Goal: Communication & Community: Answer question/provide support

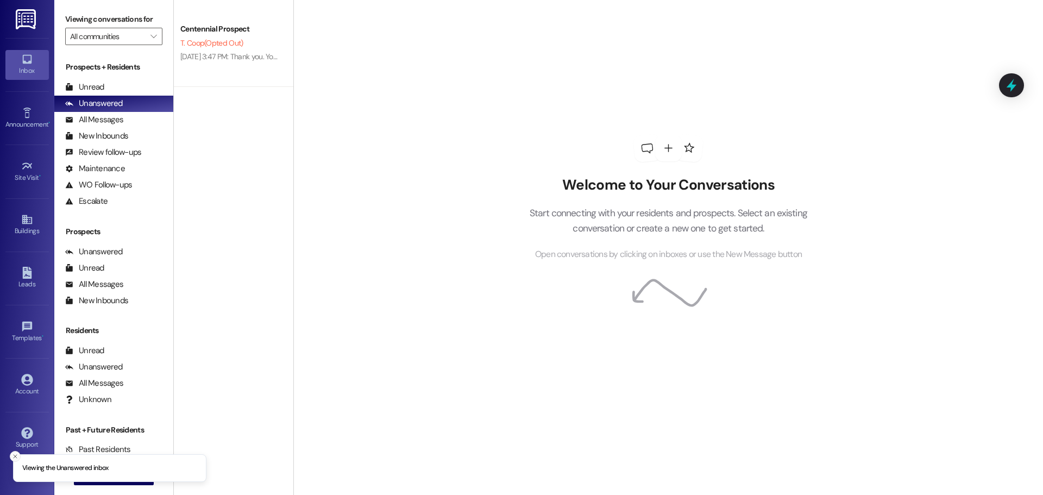
click at [10, 455] on button "Close toast" at bounding box center [15, 456] width 11 height 11
click at [98, 479] on span "New Message" at bounding box center [120, 475] width 45 height 11
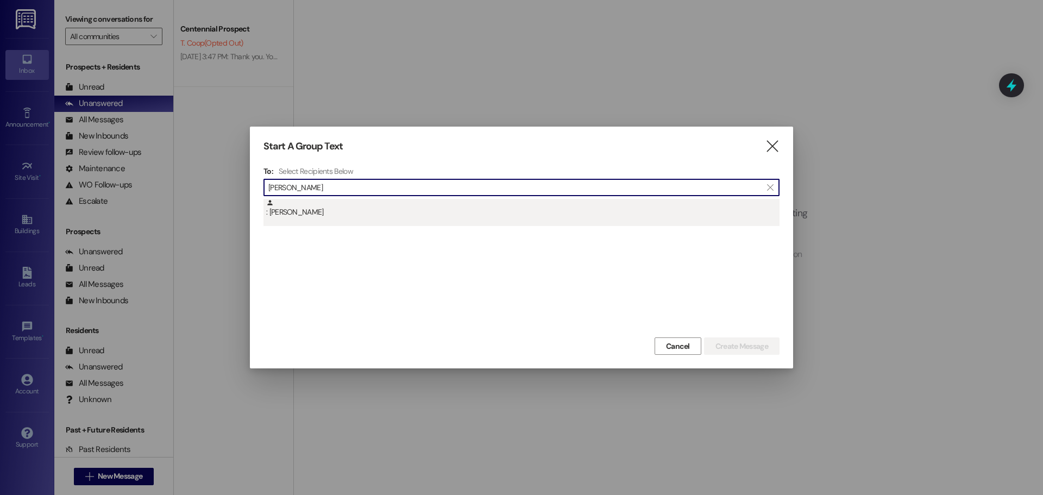
type input "[PERSON_NAME]"
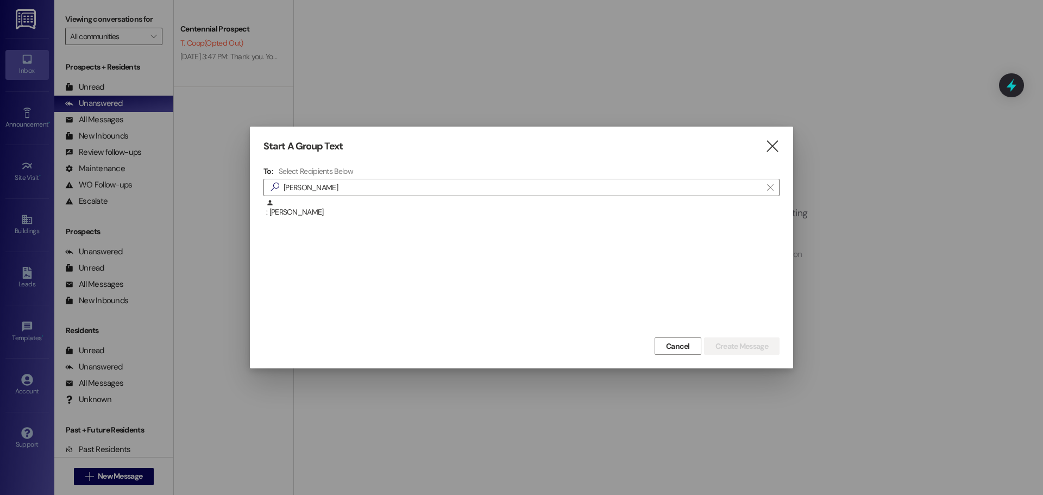
drag, startPoint x: 395, startPoint y: 223, endPoint x: 413, endPoint y: 227, distance: 18.3
click at [395, 222] on div ": [PERSON_NAME]" at bounding box center [521, 212] width 516 height 27
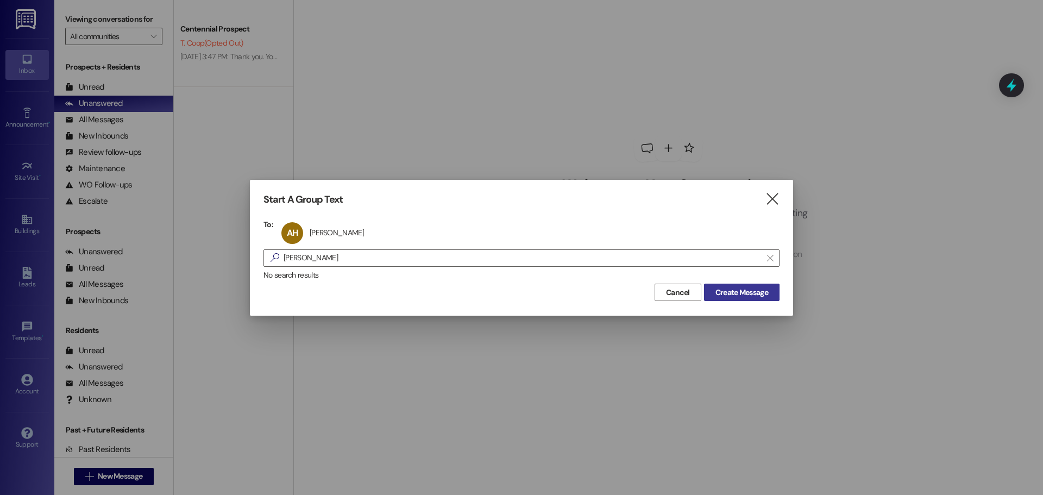
click at [728, 296] on span "Create Message" at bounding box center [741, 292] width 53 height 11
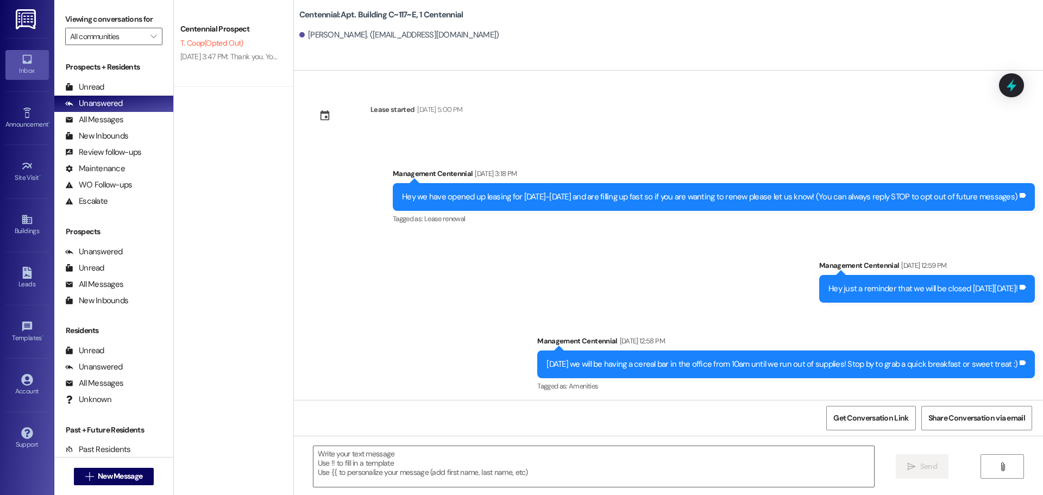
scroll to position [6435, 0]
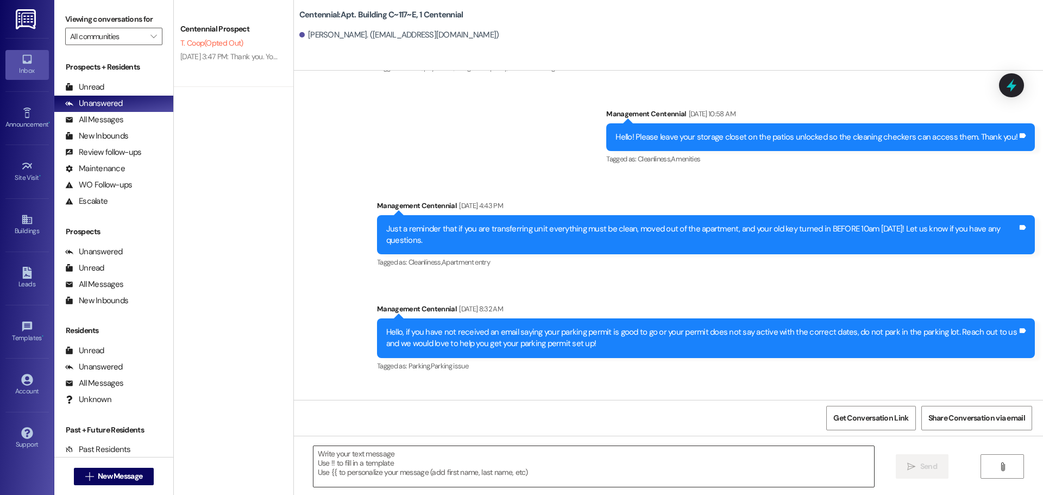
click at [619, 464] on textarea at bounding box center [593, 466] width 561 height 41
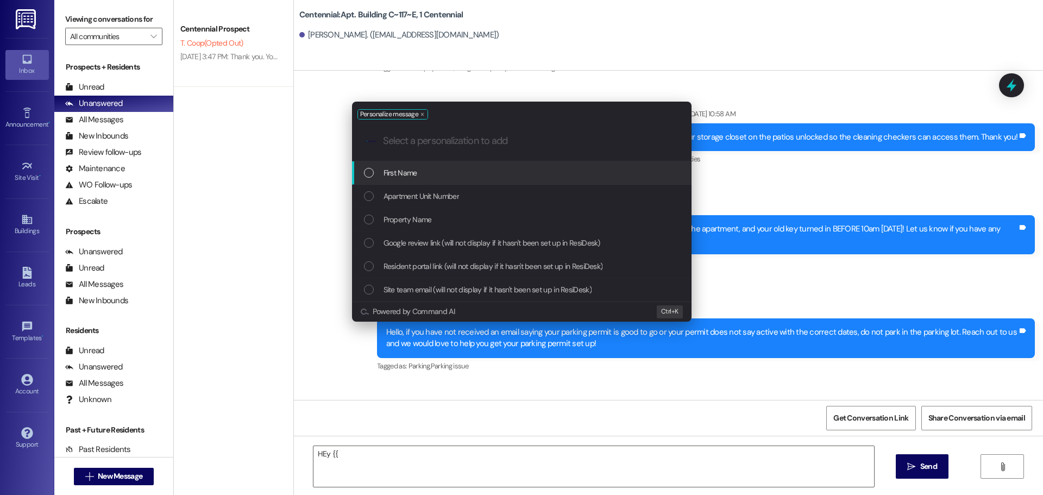
click at [442, 178] on div "First Name" at bounding box center [523, 173] width 318 height 12
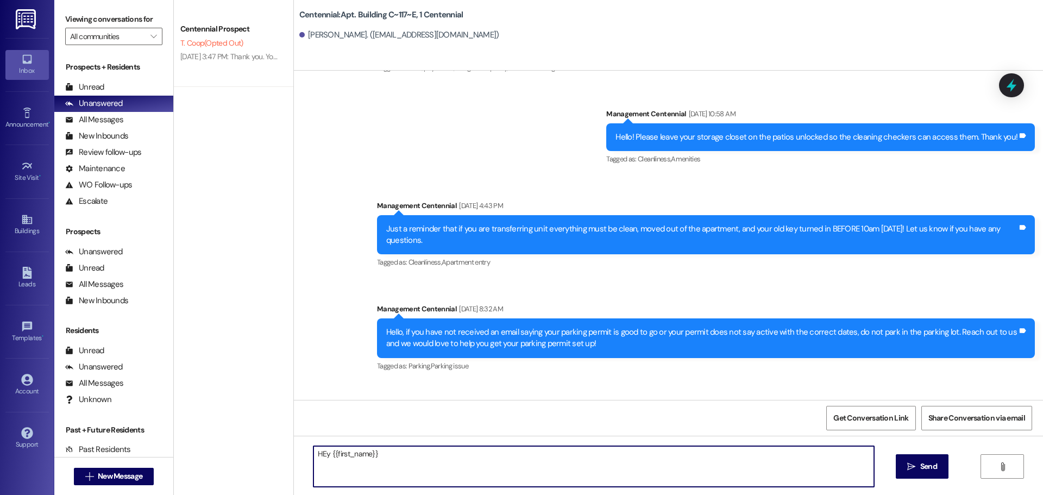
click at [316, 454] on textarea "HEy {{first_name}}" at bounding box center [593, 466] width 561 height 41
click at [517, 468] on textarea "Hey {{first_name}}" at bounding box center [593, 466] width 561 height 41
type textarea "Hey {{first_name}}, we would love to get this check to you! What address should…"
drag, startPoint x: 661, startPoint y: 467, endPoint x: 260, endPoint y: 426, distance: 402.9
click at [260, 426] on div "Centennial Prospect T. Coop (Opted Out) [DATE] 3:47 PM: Thank you. You will no …" at bounding box center [608, 247] width 869 height 495
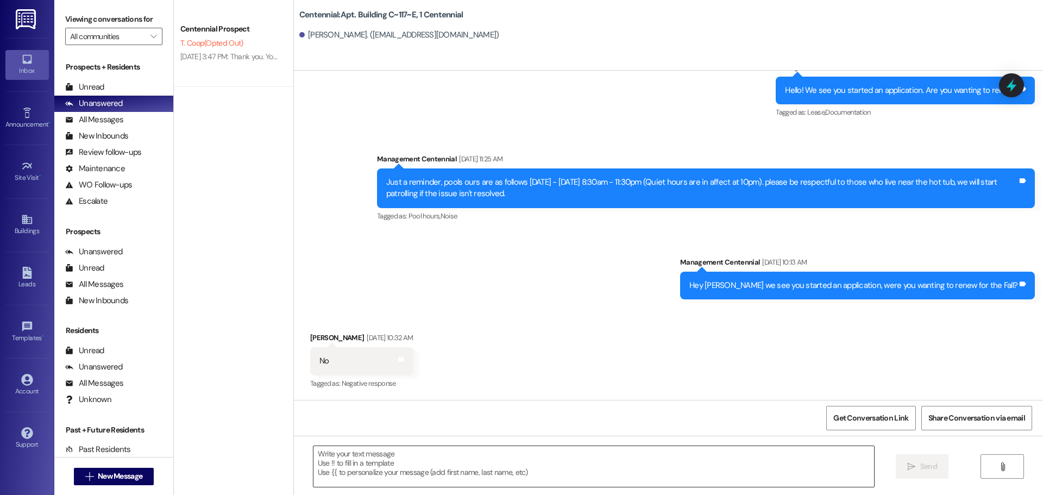
scroll to position [831, 0]
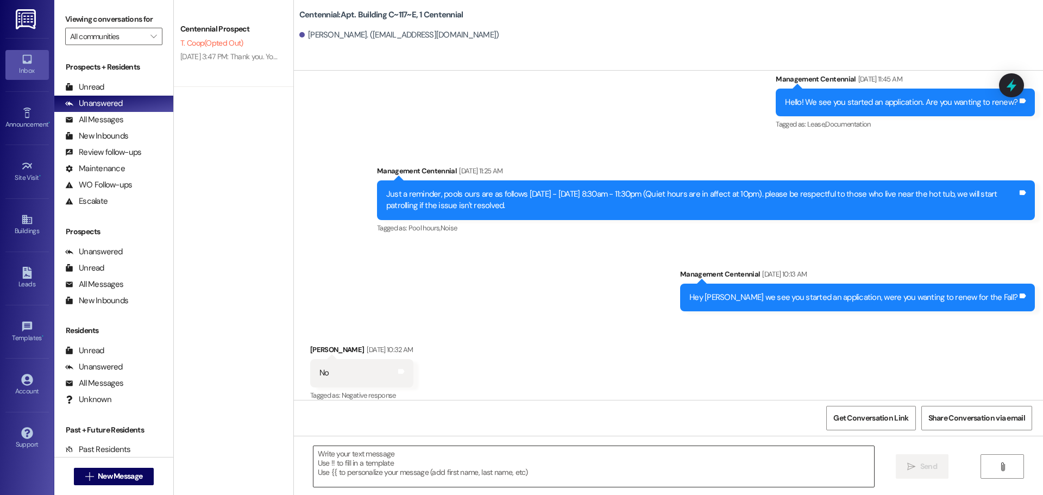
click at [455, 464] on textarea at bounding box center [593, 466] width 561 height 41
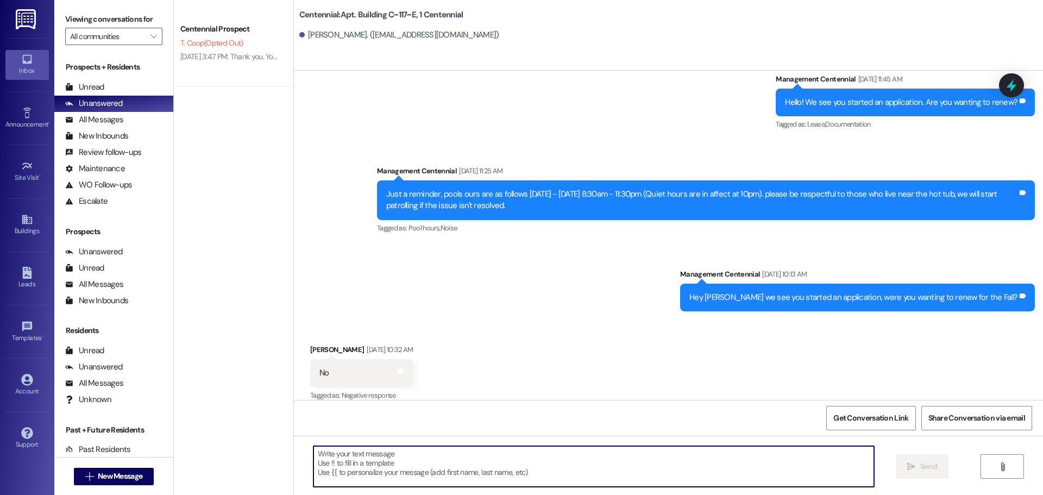
paste textarea "Hey {{first_name}}, we would love to get this check to you! What address should…"
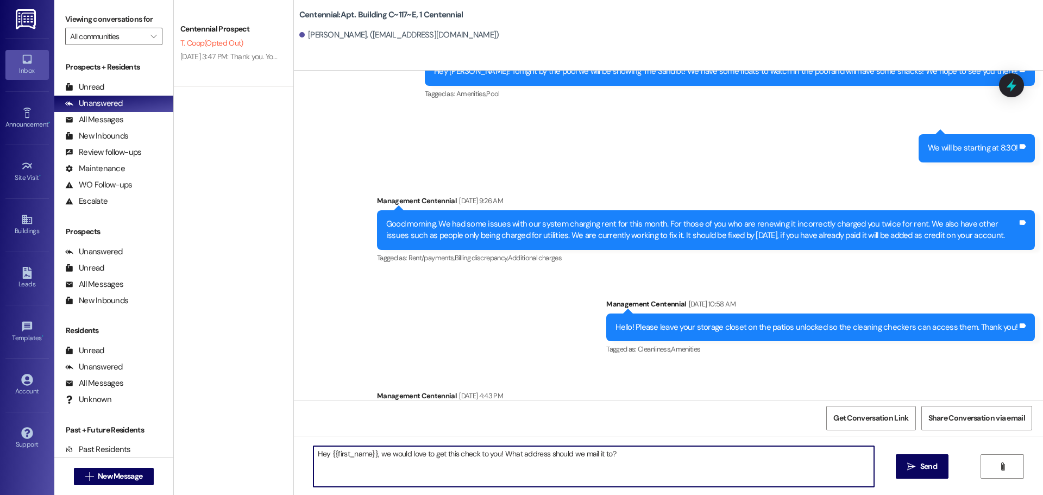
scroll to position [6435, 0]
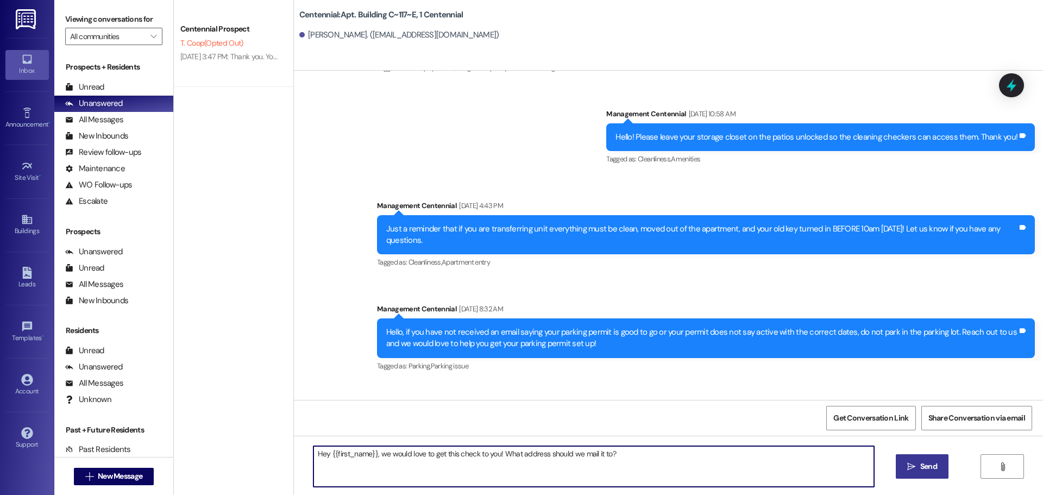
type textarea "Hey {{first_name}}, we would love to get this check to you! What address should…"
click at [907, 458] on button " Send" at bounding box center [922, 466] width 53 height 24
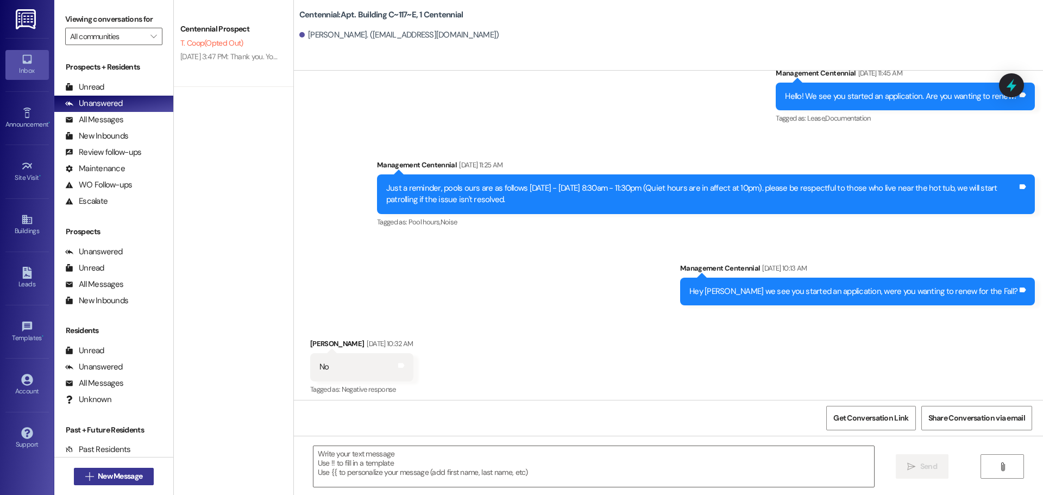
scroll to position [831, 0]
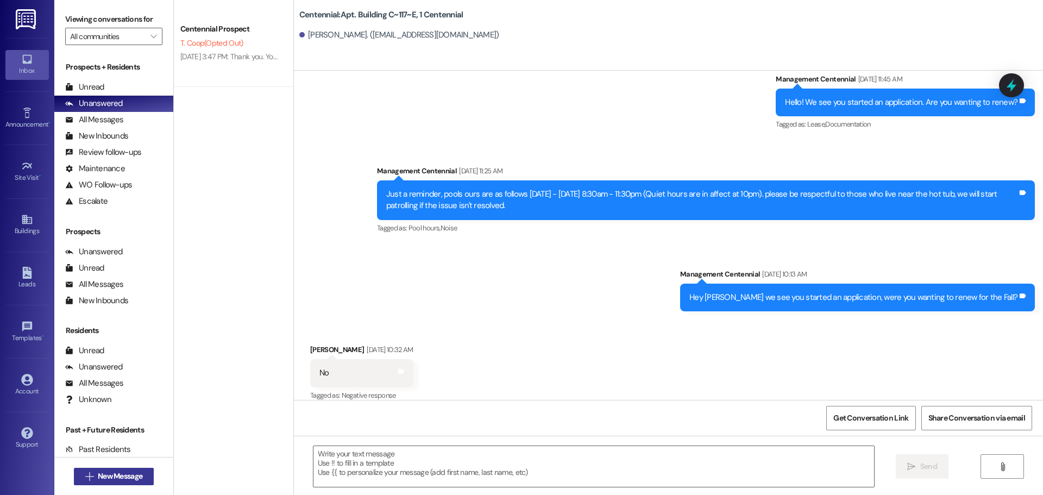
click at [123, 482] on button " New Message" at bounding box center [114, 476] width 80 height 17
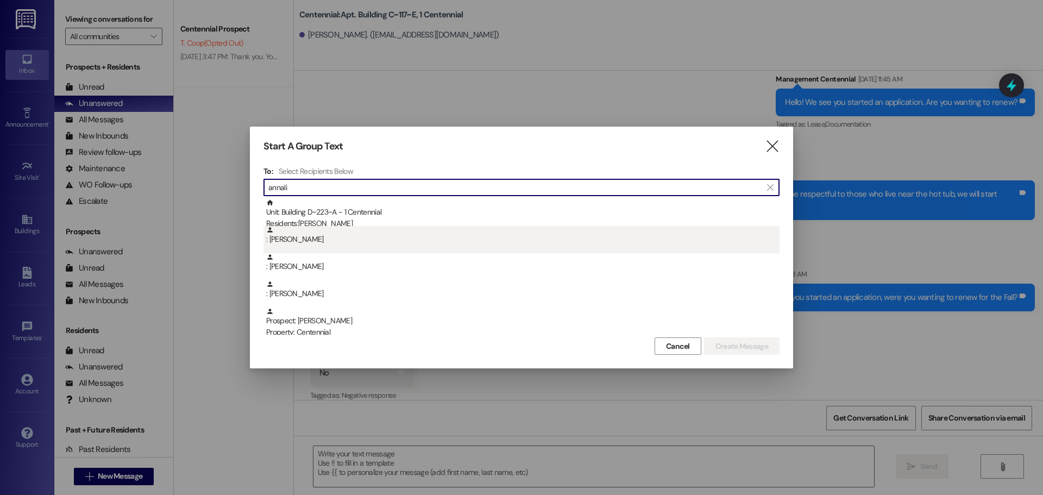
type input "annali"
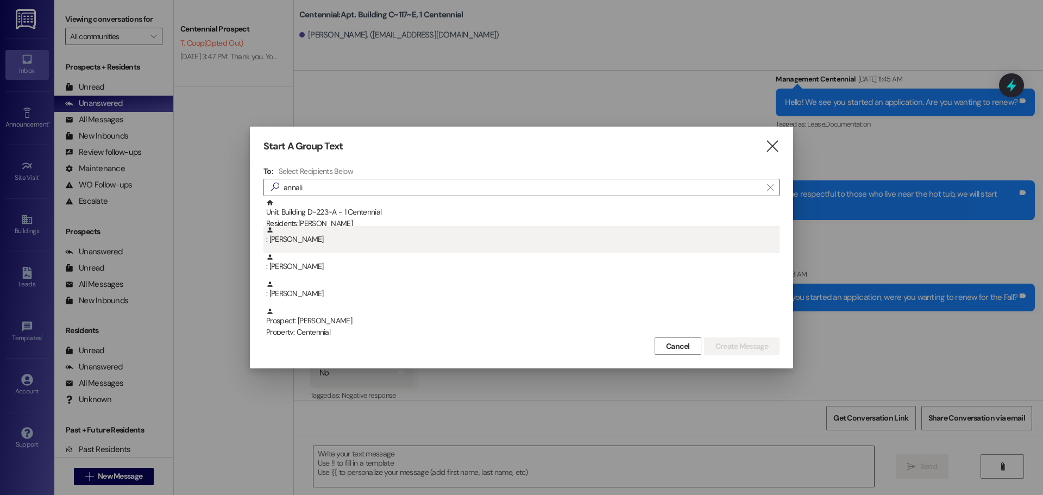
click at [329, 240] on div ": [PERSON_NAME]" at bounding box center [522, 235] width 513 height 19
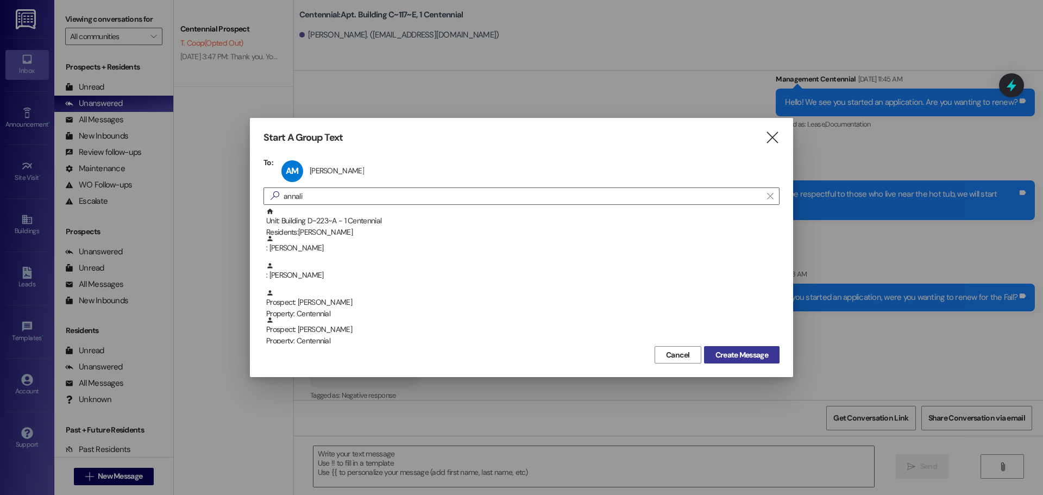
click at [757, 355] on span "Create Message" at bounding box center [741, 354] width 53 height 11
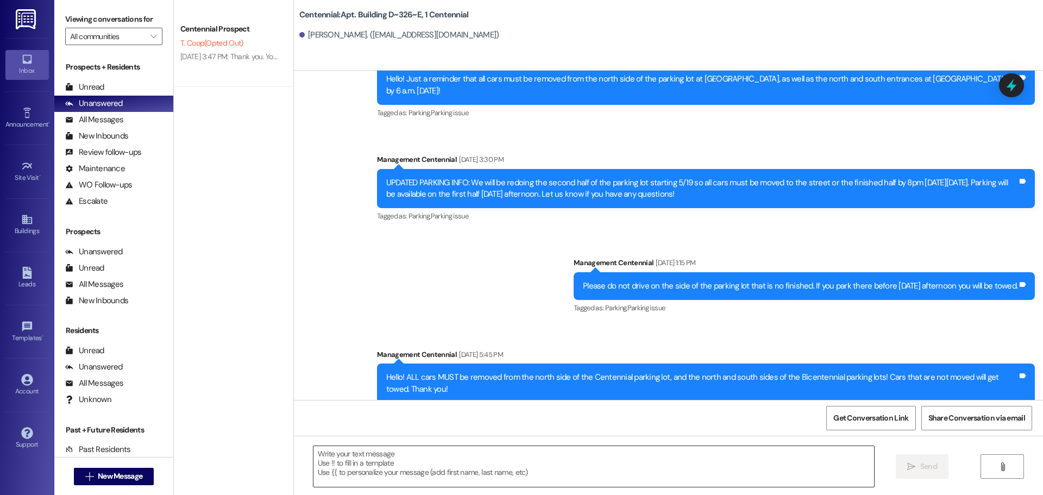
scroll to position [2798, 0]
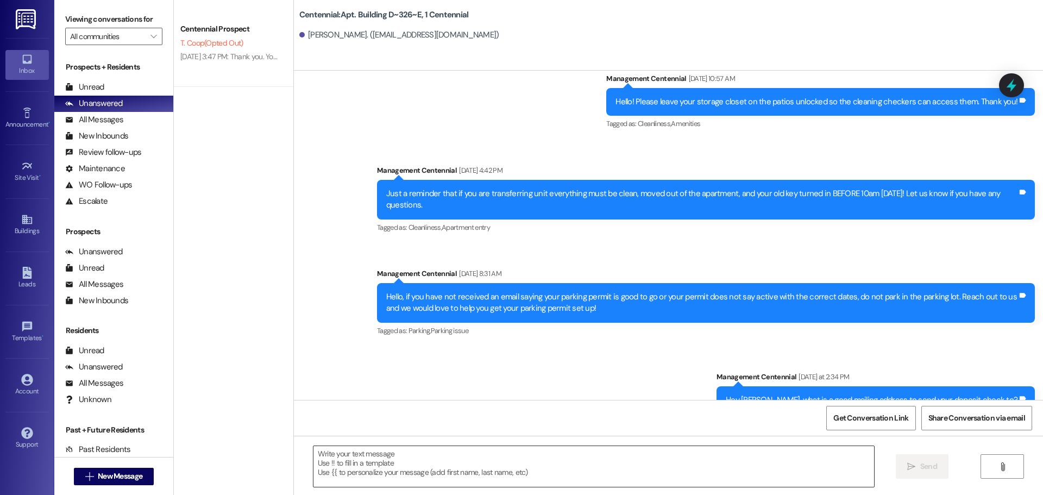
click at [546, 452] on textarea at bounding box center [593, 466] width 561 height 41
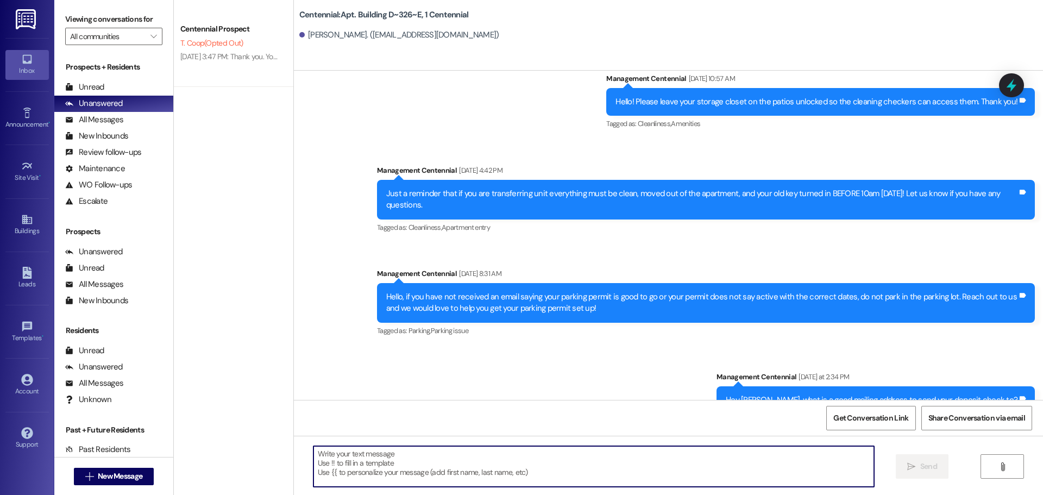
paste textarea "Hey {{first_name}}, we would love to get this check to you! What address should…"
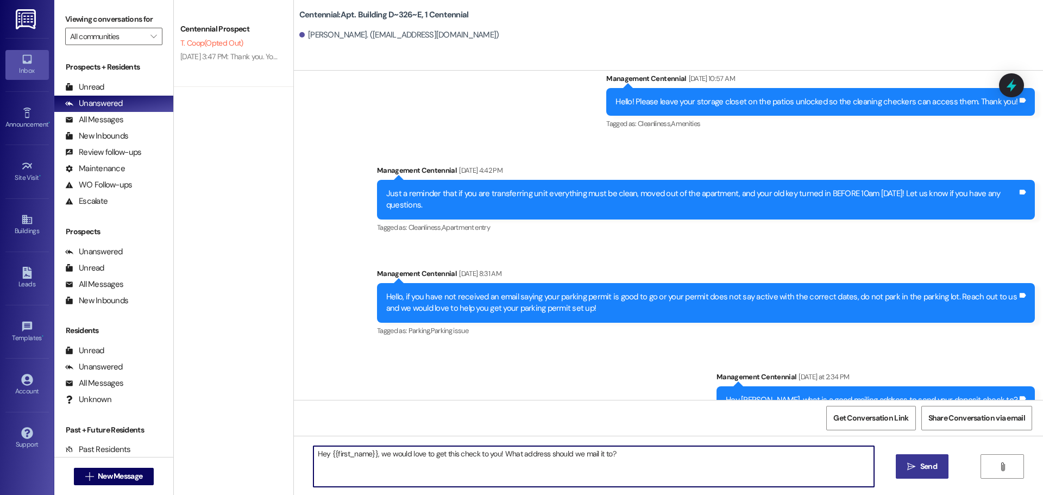
type textarea "Hey {{first_name}}, we would love to get this check to you! What address should…"
click at [923, 462] on span "Send" at bounding box center [928, 466] width 17 height 11
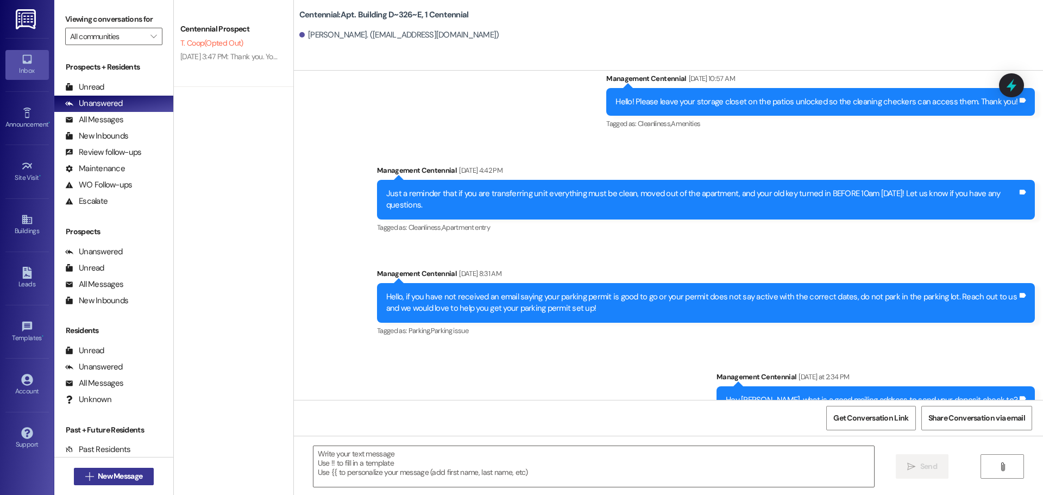
click at [142, 473] on button " New Message" at bounding box center [114, 476] width 80 height 17
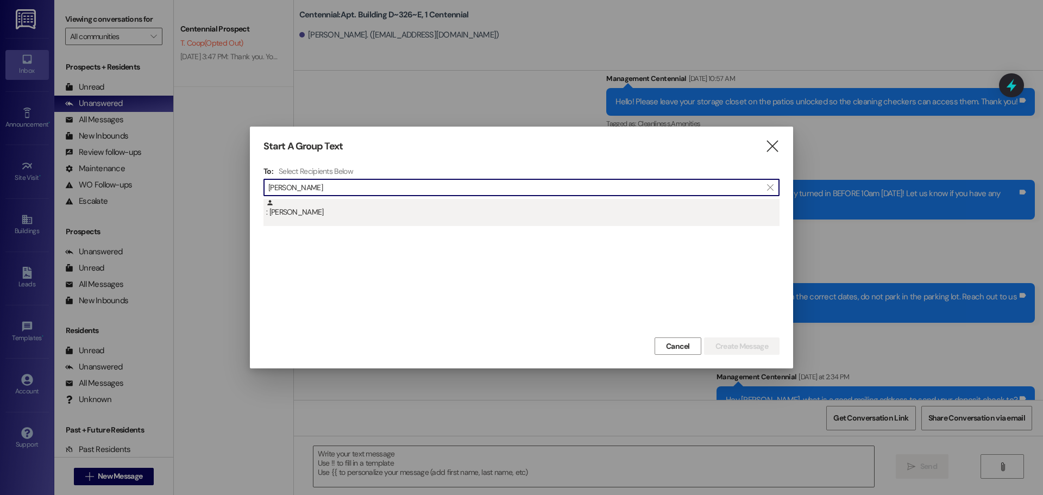
type input "[PERSON_NAME]"
click at [391, 216] on div ": [PERSON_NAME]" at bounding box center [522, 208] width 513 height 19
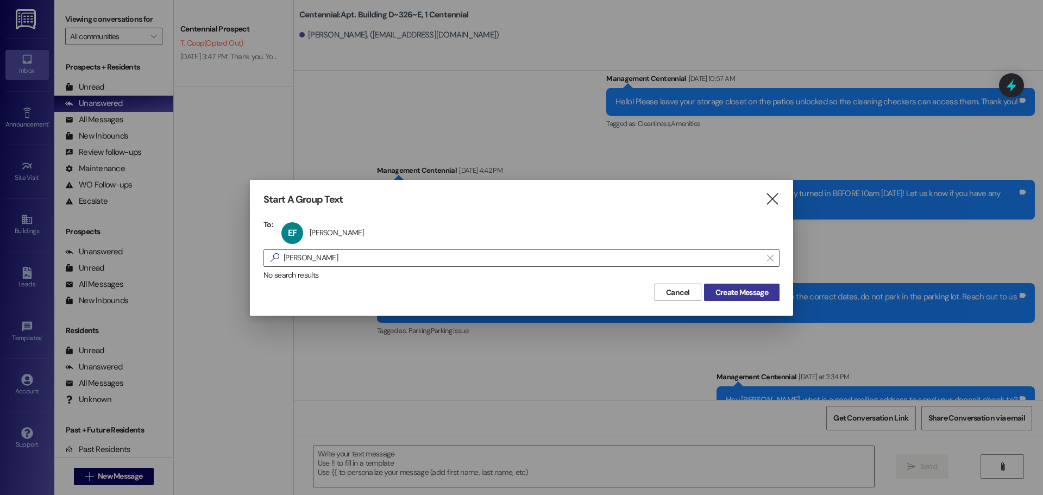
click at [773, 292] on button "Create Message" at bounding box center [742, 292] width 76 height 17
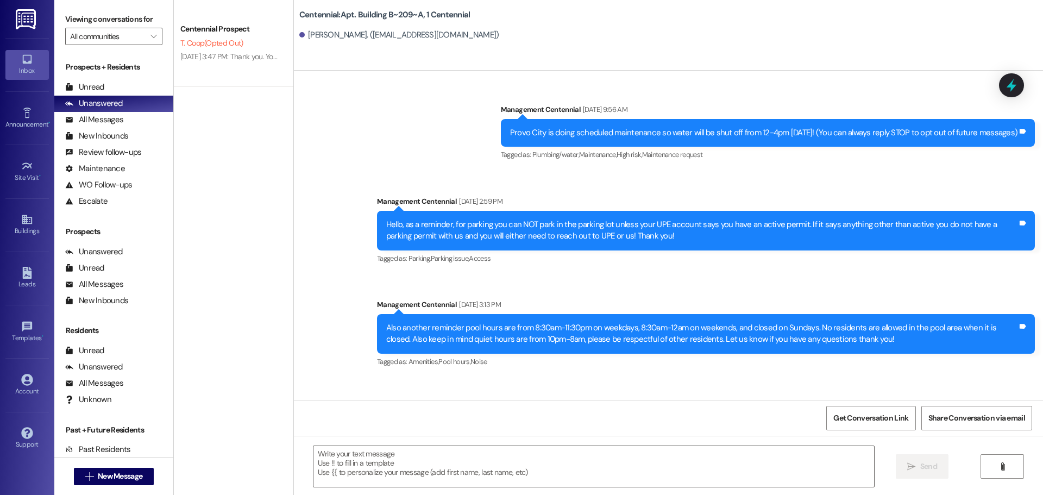
click at [589, 435] on div "Get Conversation Link Share Conversation via email" at bounding box center [668, 418] width 749 height 36
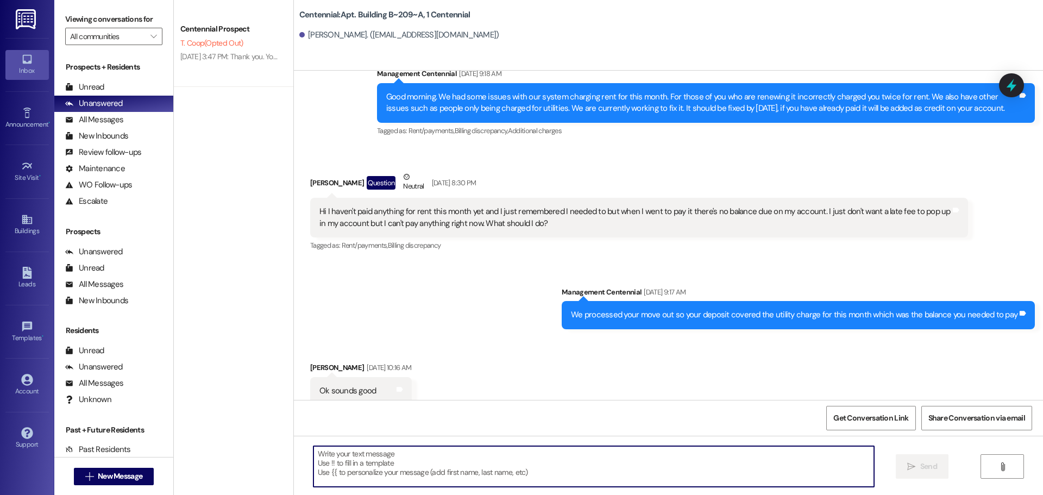
click at [567, 450] on textarea at bounding box center [593, 466] width 561 height 41
paste textarea "Hey {{first_name}}, we would love to get this check to you! What address should…"
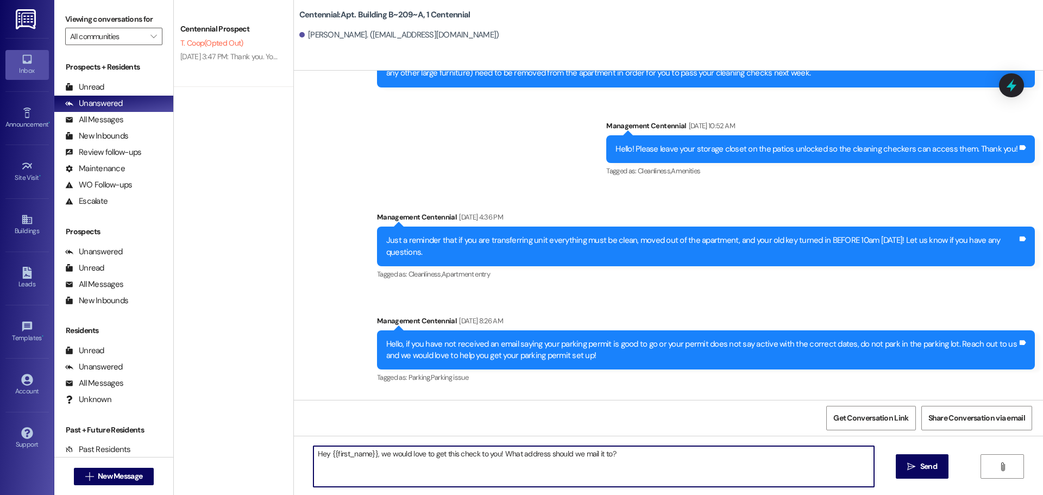
scroll to position [22263, 0]
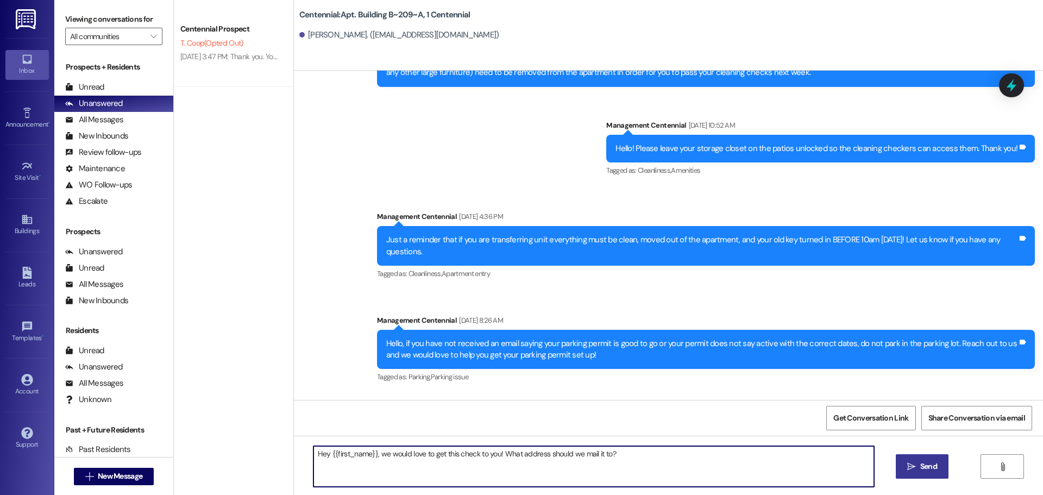
type textarea "Hey {{first_name}}, we would love to get this check to you! What address should…"
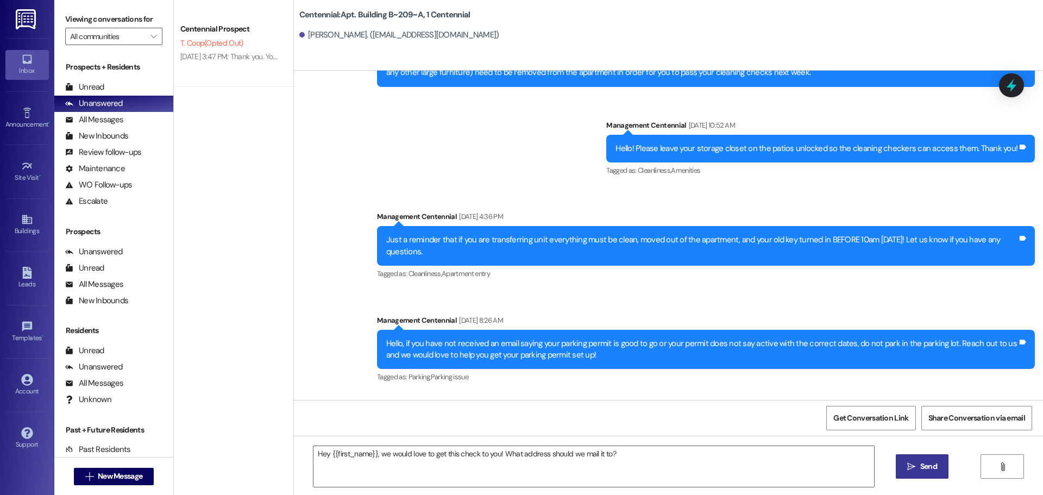
click at [923, 462] on span "Send" at bounding box center [928, 466] width 17 height 11
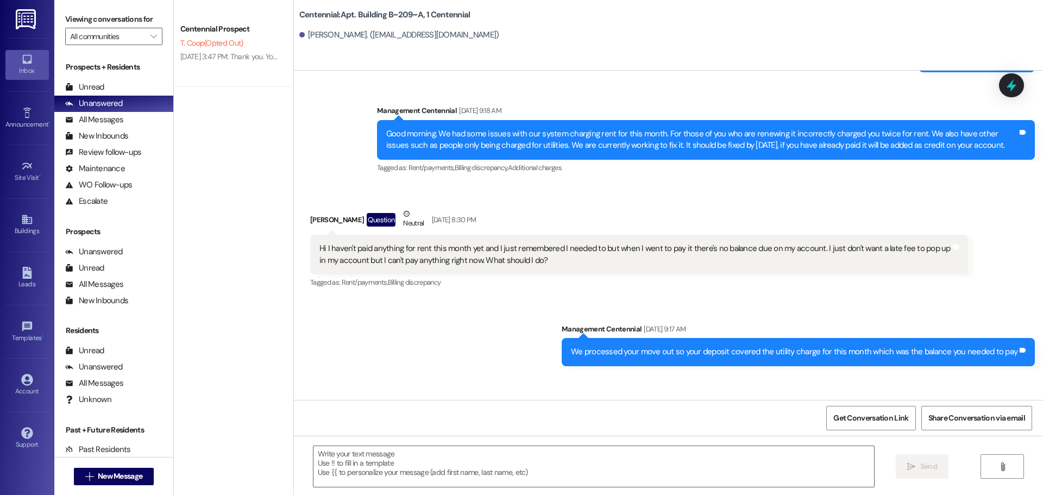
scroll to position [21725, 0]
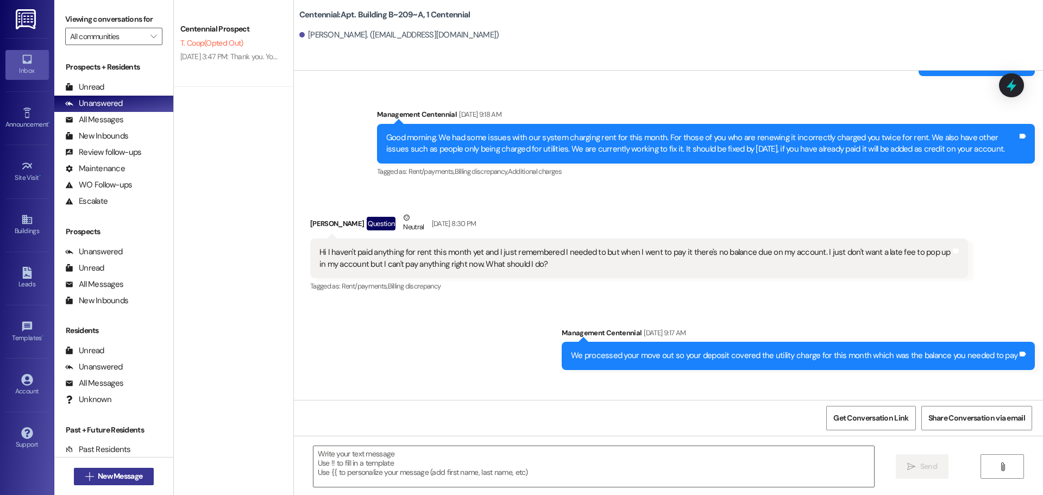
click at [135, 477] on span "New Message" at bounding box center [120, 475] width 45 height 11
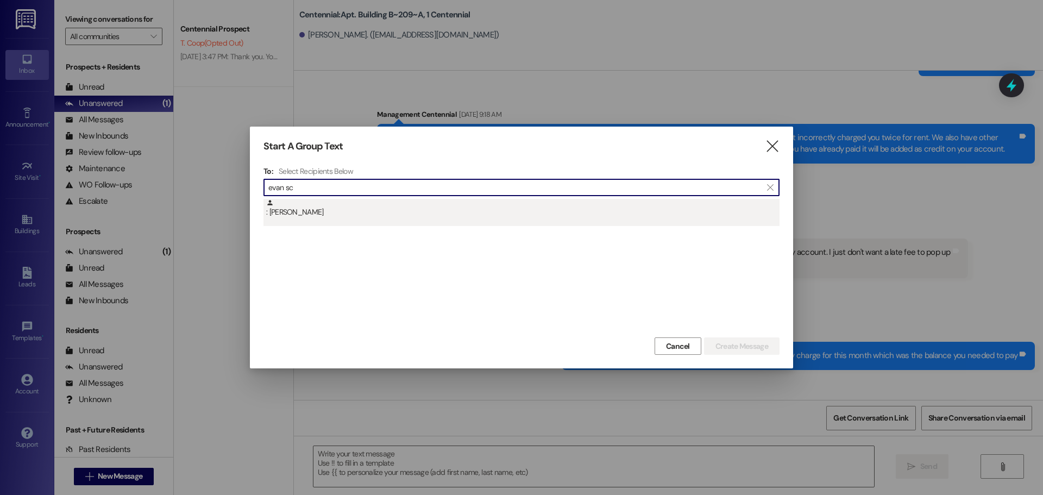
type input "evan sc"
click at [343, 219] on div ": [PERSON_NAME]" at bounding box center [521, 212] width 516 height 27
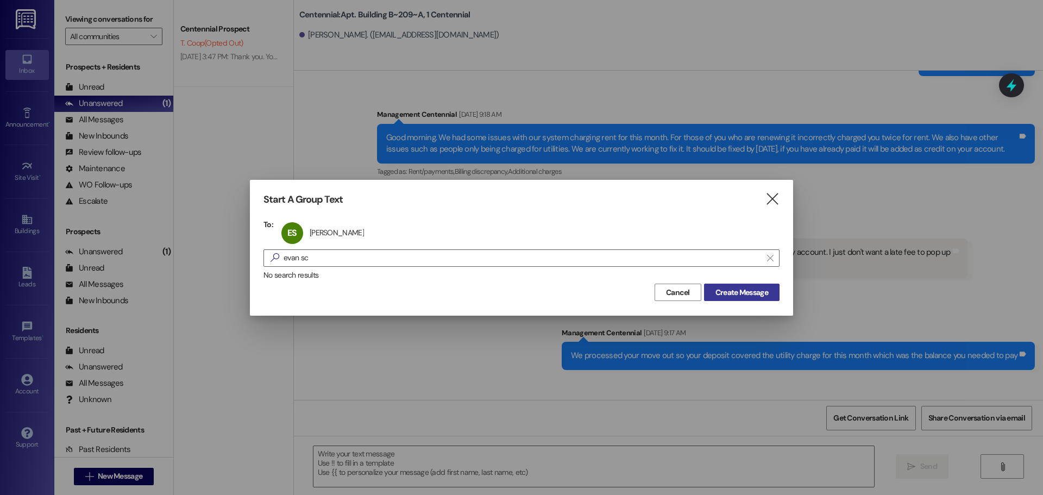
click at [728, 293] on span "Create Message" at bounding box center [741, 292] width 53 height 11
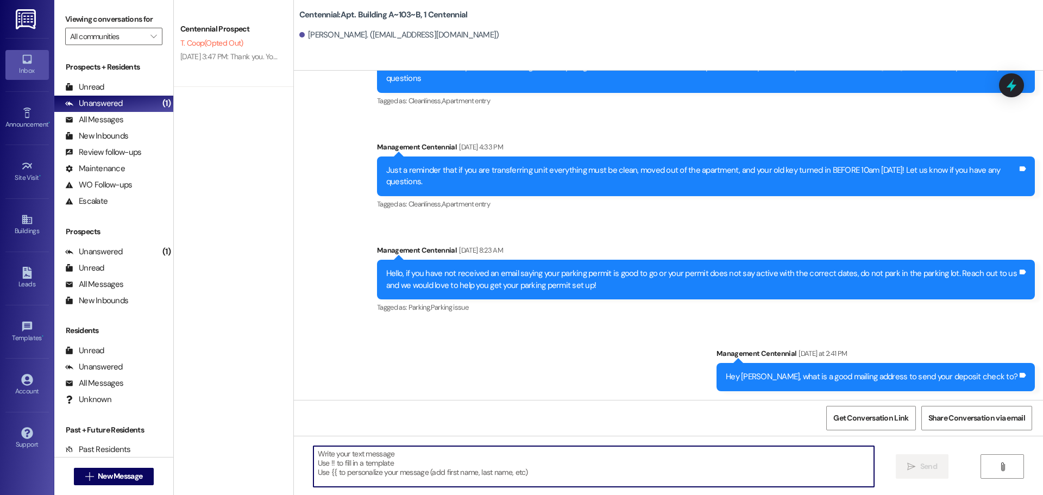
click at [530, 473] on textarea at bounding box center [593, 466] width 561 height 41
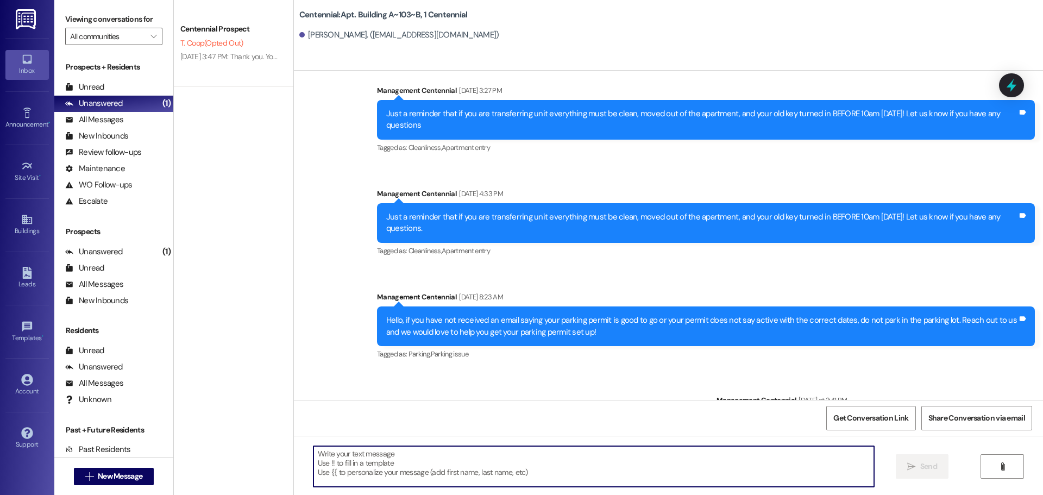
paste textarea "Hey {{first_name}}, we would love to get this check to you! What address should…"
type textarea "Hey {{first_name}}, we would love to get this check to you! What address should…"
type textarea "H"
click at [109, 471] on span "New Message" at bounding box center [120, 475] width 45 height 11
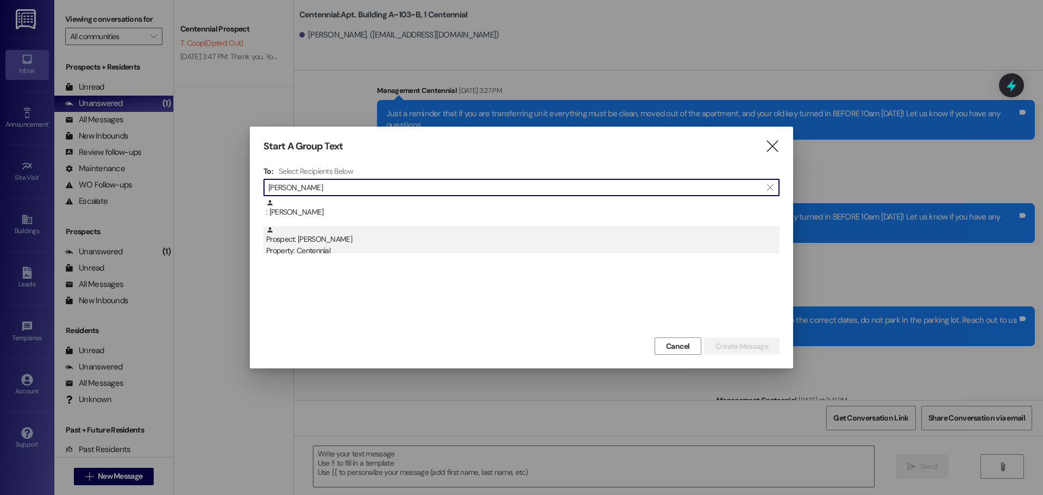
type input "[PERSON_NAME]"
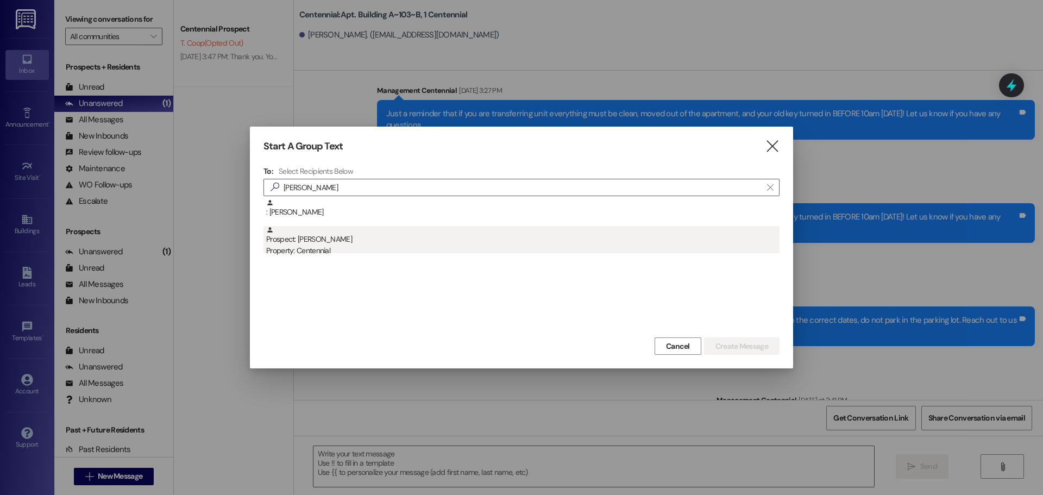
click at [324, 235] on div "Prospect: [PERSON_NAME] Property: Centennial" at bounding box center [522, 241] width 513 height 31
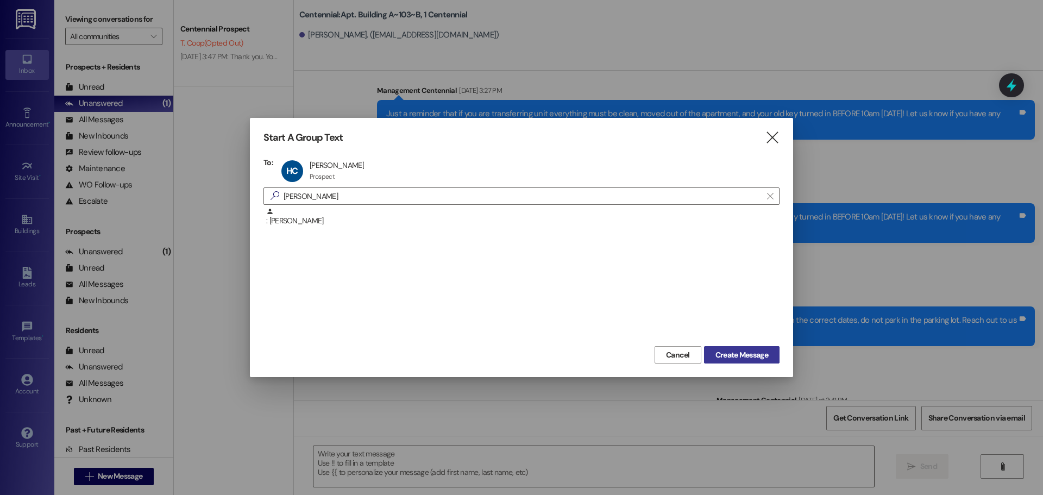
click at [734, 357] on span "Create Message" at bounding box center [741, 354] width 53 height 11
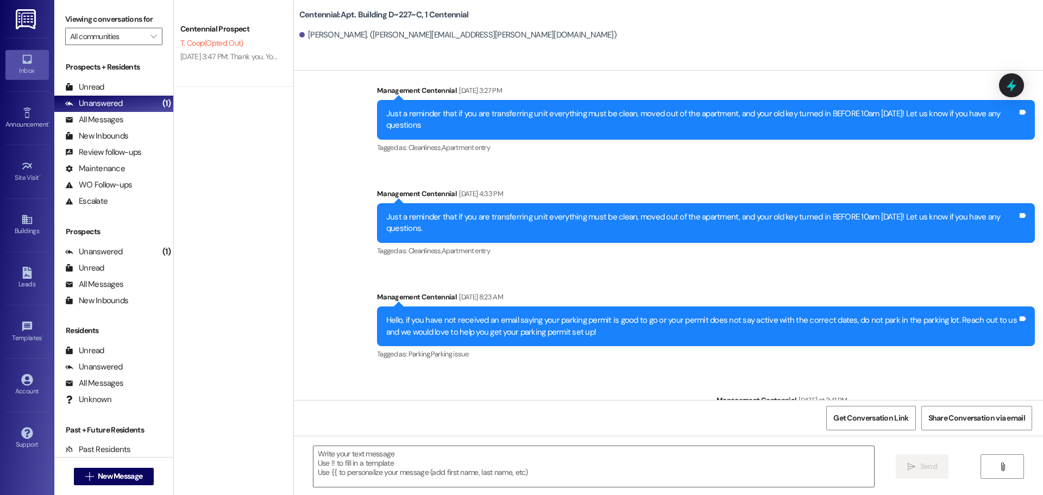
scroll to position [6386, 0]
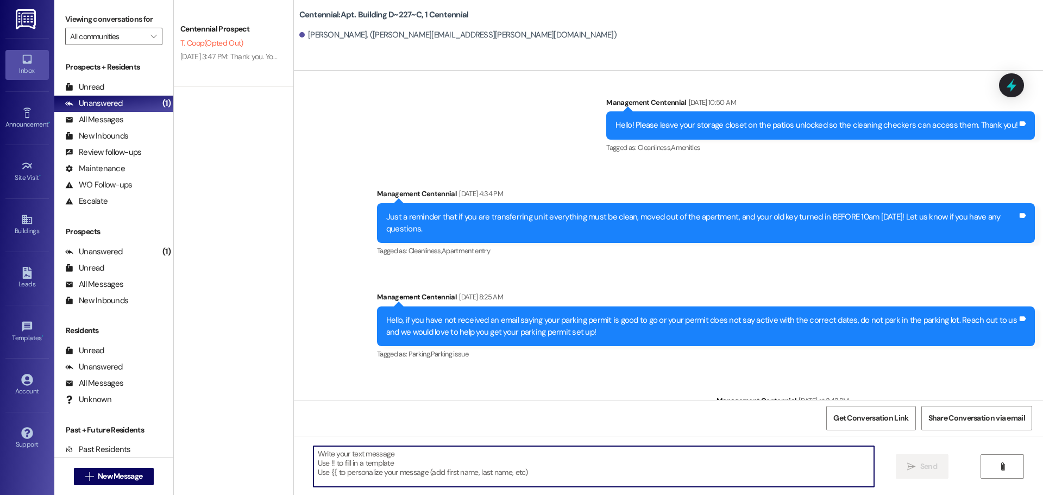
click at [618, 453] on textarea at bounding box center [593, 466] width 561 height 41
paste textarea "Hey {{first_name}}, we would love to get this check to you! What address should…"
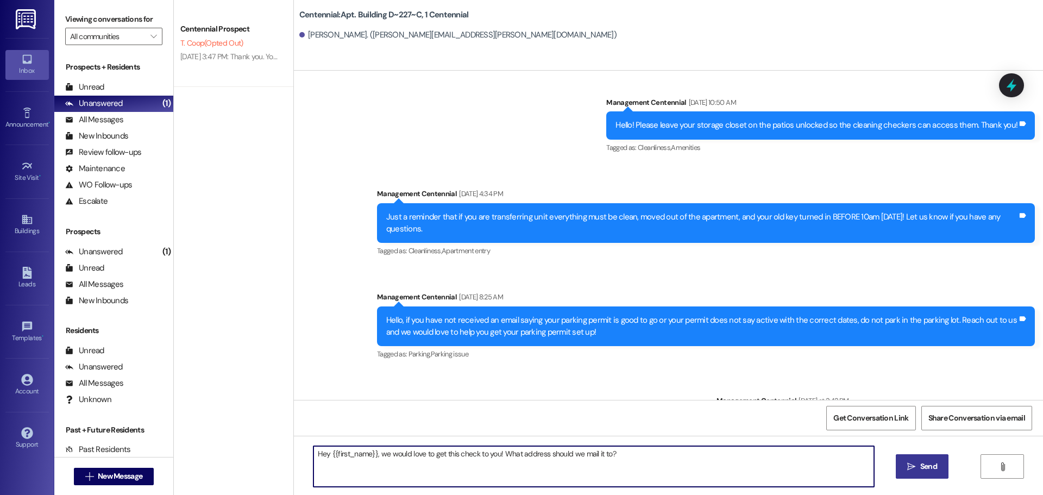
type textarea "Hey {{first_name}}, we would love to get this check to you! What address should…"
click at [942, 464] on button " Send" at bounding box center [922, 466] width 53 height 24
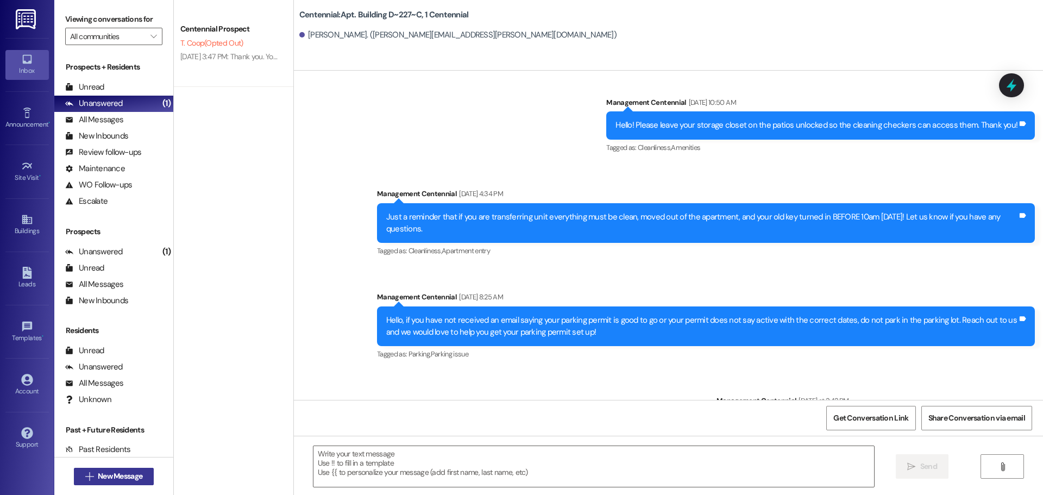
click at [124, 476] on span "New Message" at bounding box center [120, 475] width 45 height 11
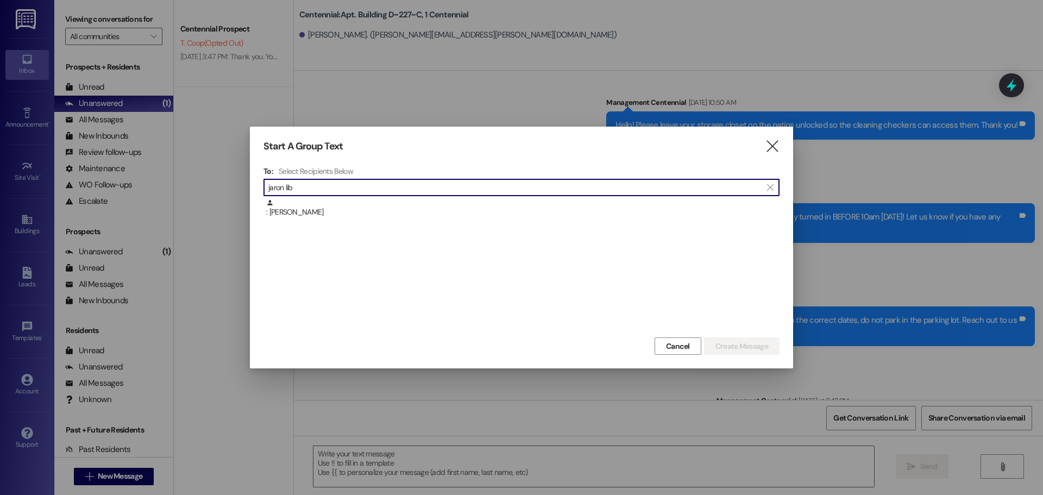
type input "jaron lib"
click at [355, 217] on div ": [PERSON_NAME]" at bounding box center [522, 208] width 513 height 19
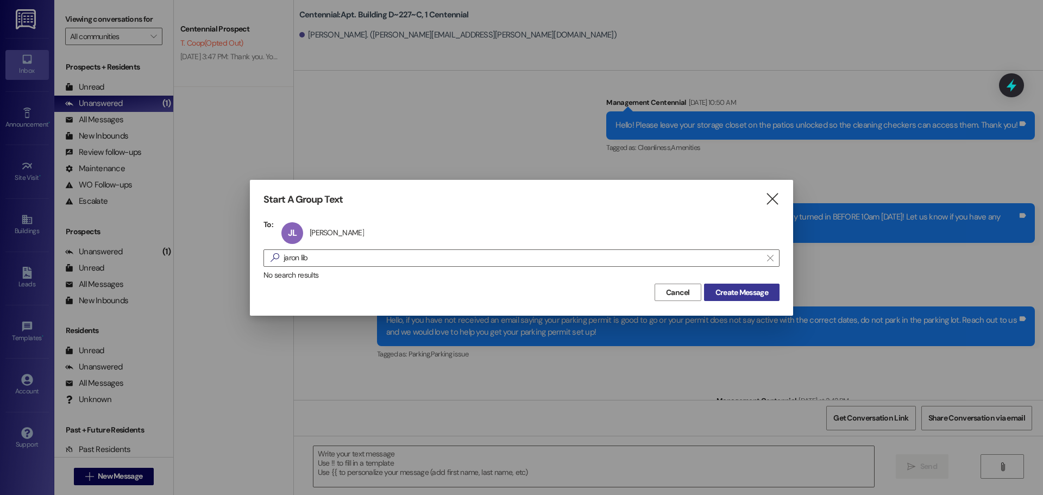
click at [718, 290] on span "Create Message" at bounding box center [741, 292] width 53 height 11
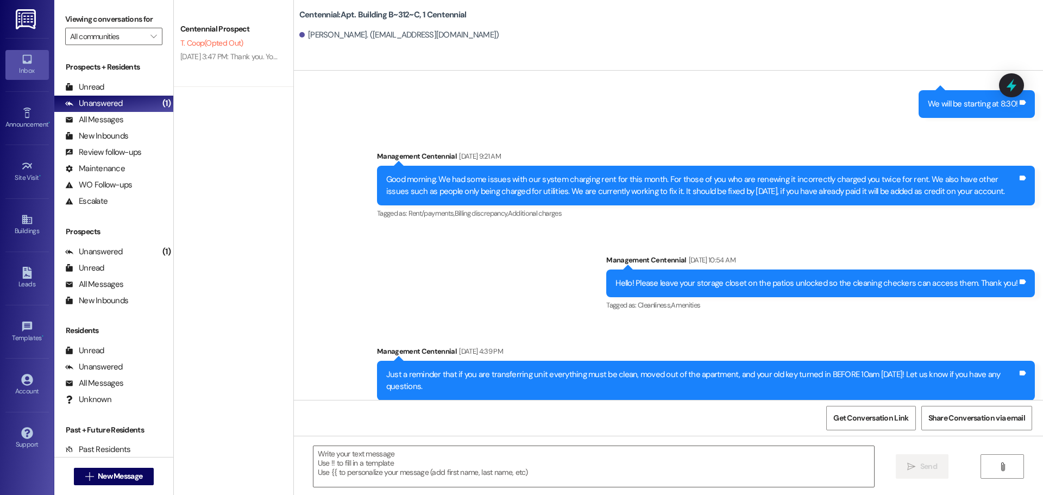
scroll to position [18129, 0]
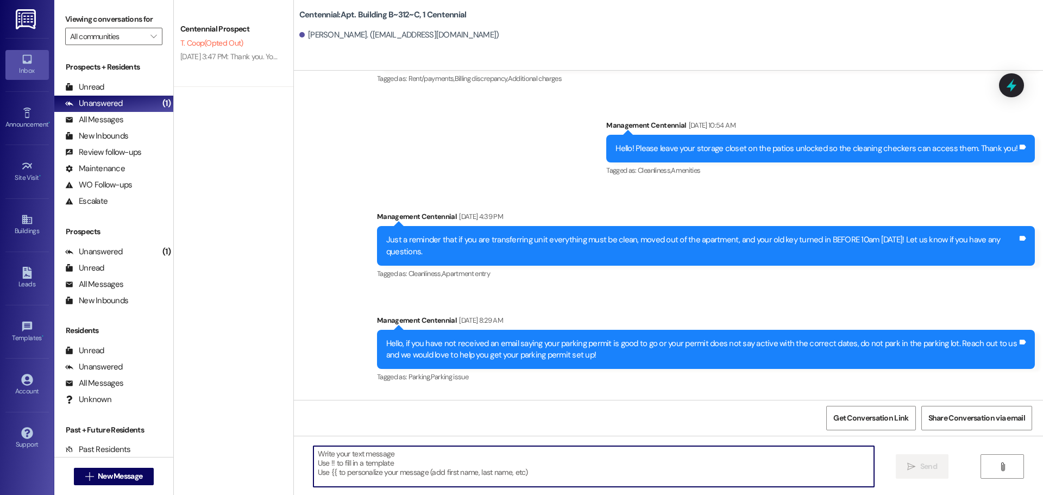
click at [480, 455] on textarea at bounding box center [593, 466] width 561 height 41
paste textarea "Hey {{first_name}}, we would love to get this check to you! What address should…"
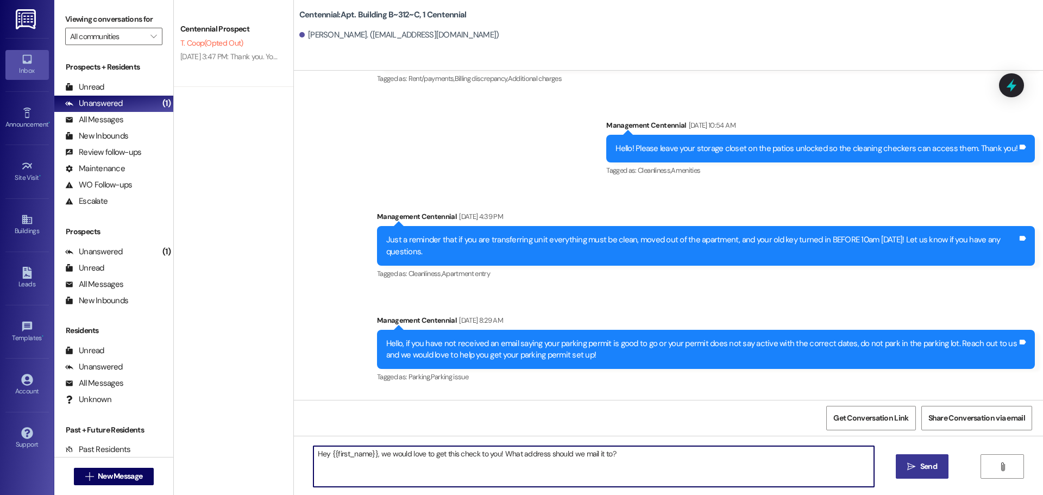
type textarea "Hey {{first_name}}, we would love to get this check to you! What address should…"
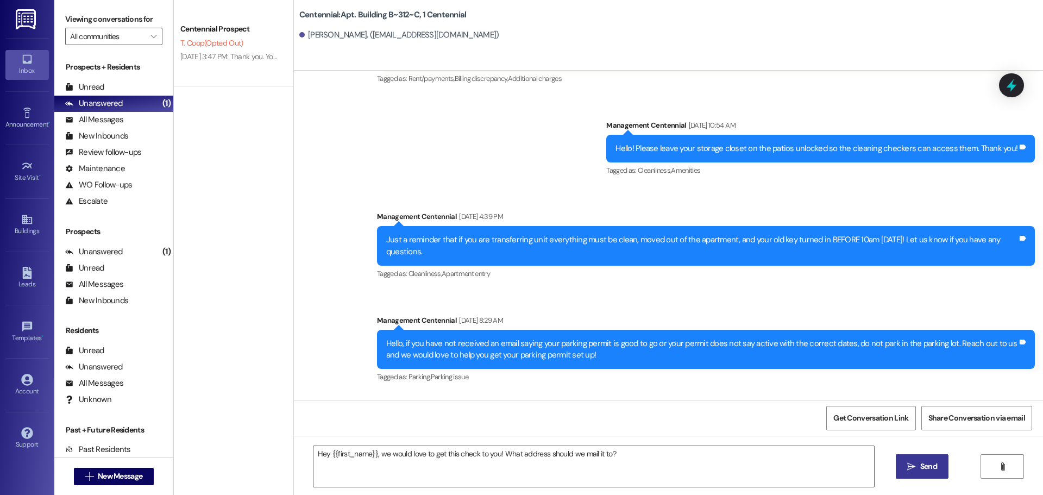
click at [928, 465] on span "Send" at bounding box center [928, 466] width 17 height 11
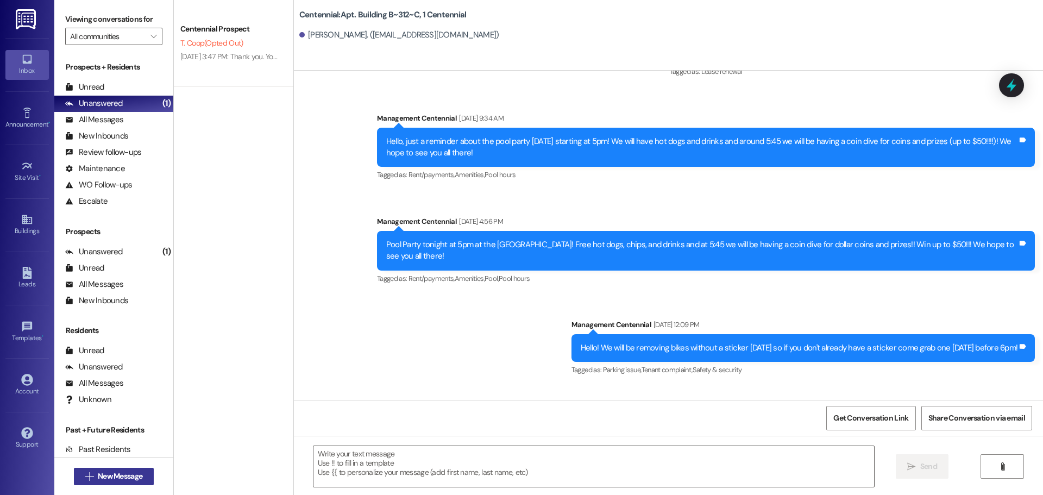
click at [131, 475] on span "New Message" at bounding box center [120, 475] width 45 height 11
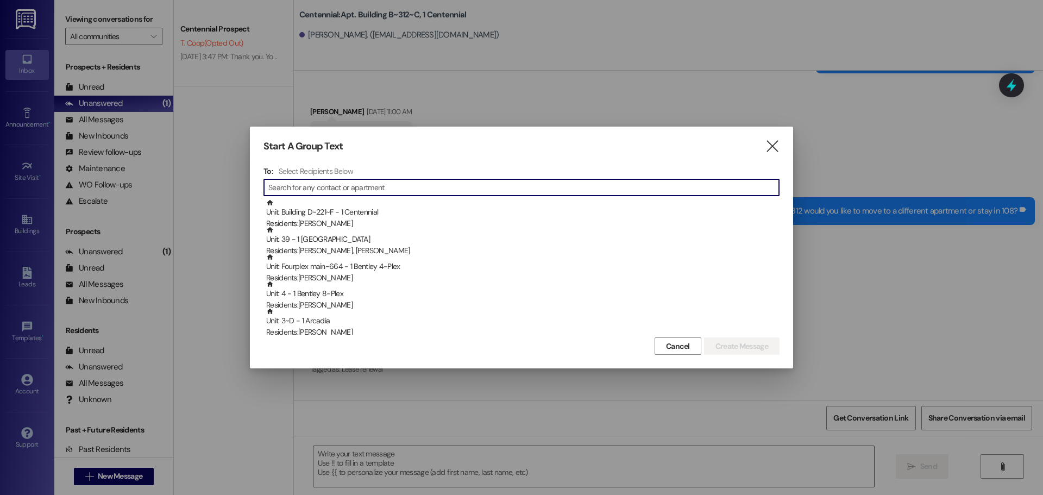
scroll to position [6020, 0]
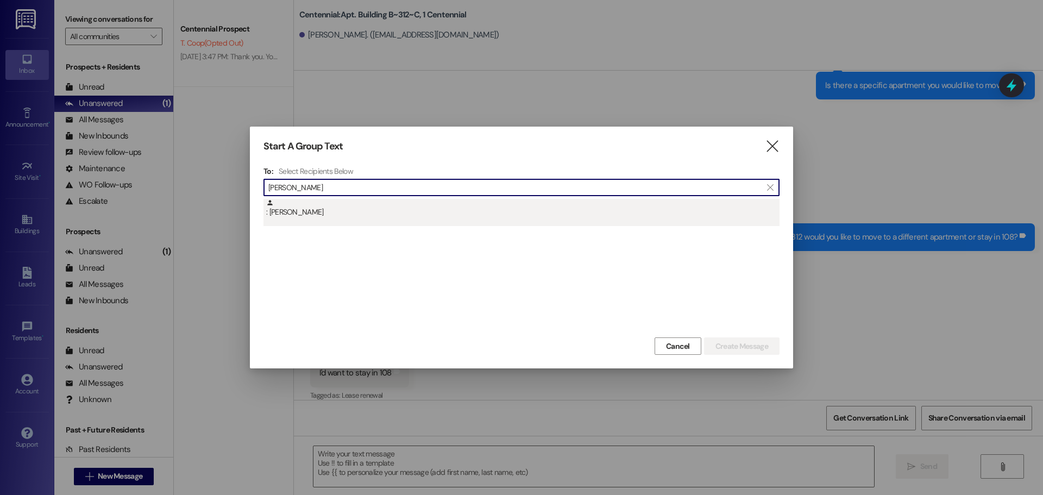
type input "[PERSON_NAME]"
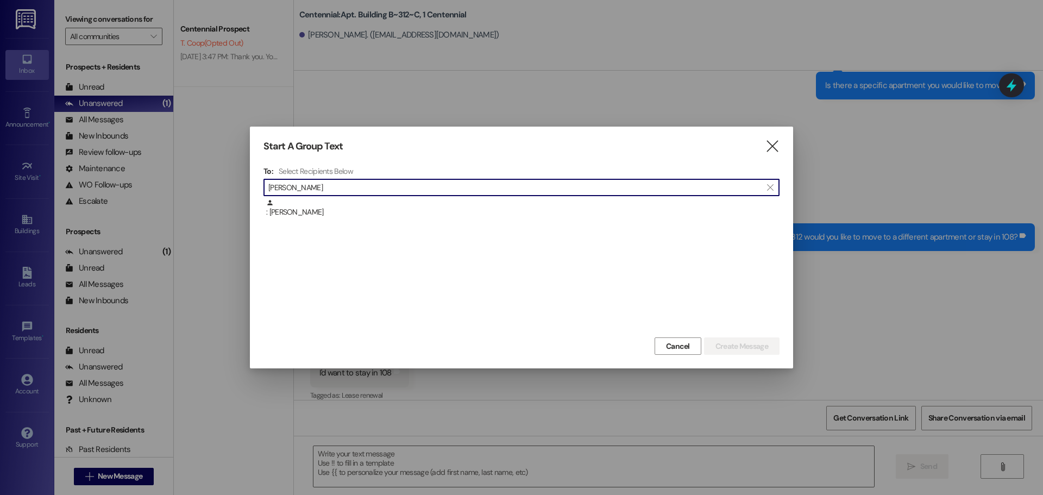
drag, startPoint x: 336, startPoint y: 218, endPoint x: 460, endPoint y: 232, distance: 124.6
click at [339, 218] on div ": [PERSON_NAME]" at bounding box center [521, 212] width 516 height 27
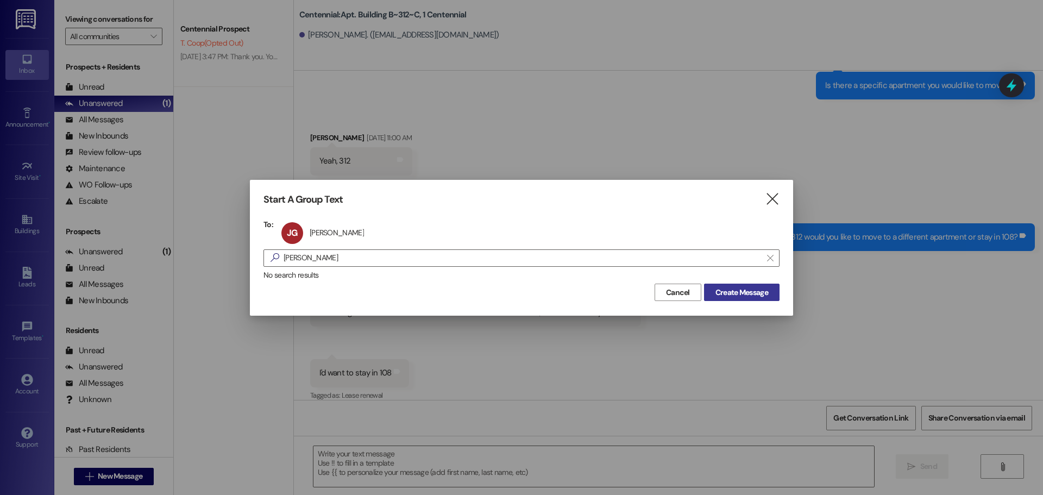
click at [738, 290] on span "Create Message" at bounding box center [741, 292] width 53 height 11
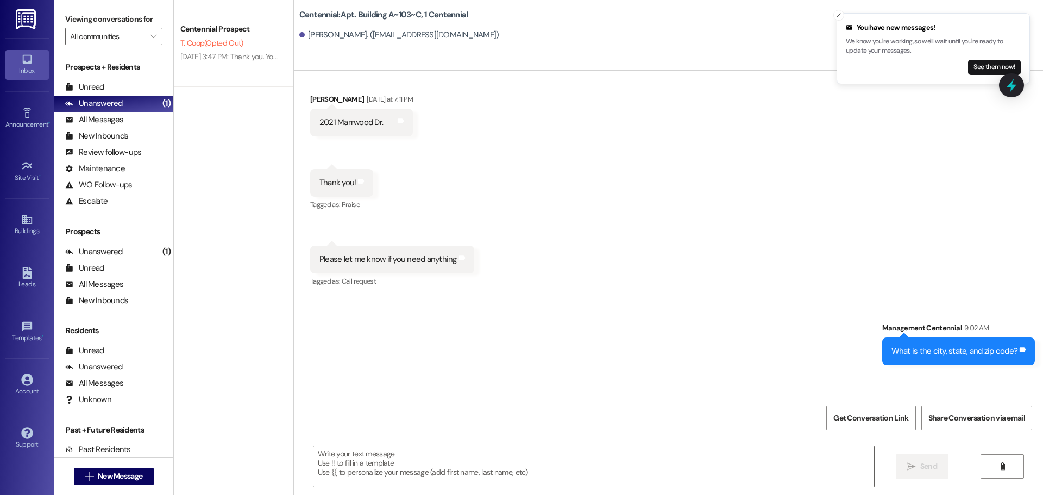
scroll to position [9809, 0]
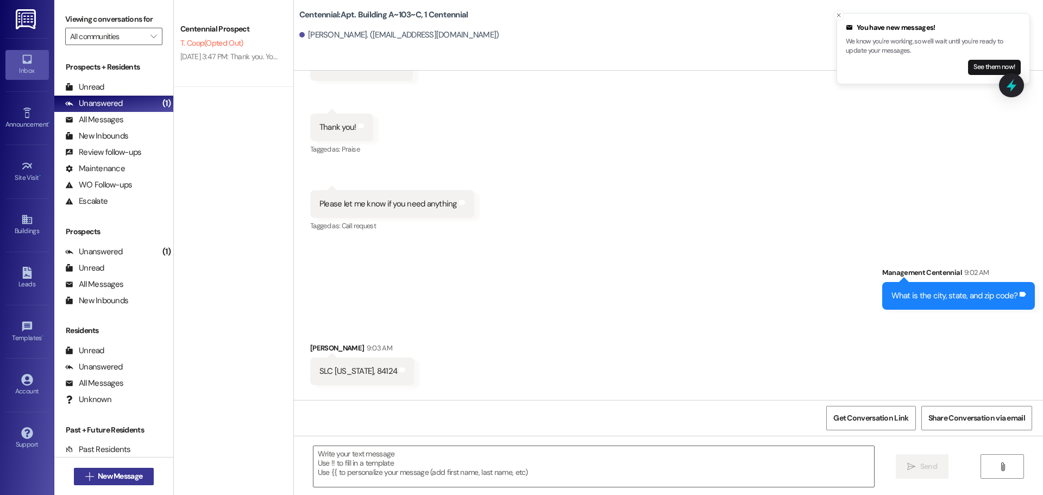
click at [123, 476] on span "New Message" at bounding box center [120, 475] width 45 height 11
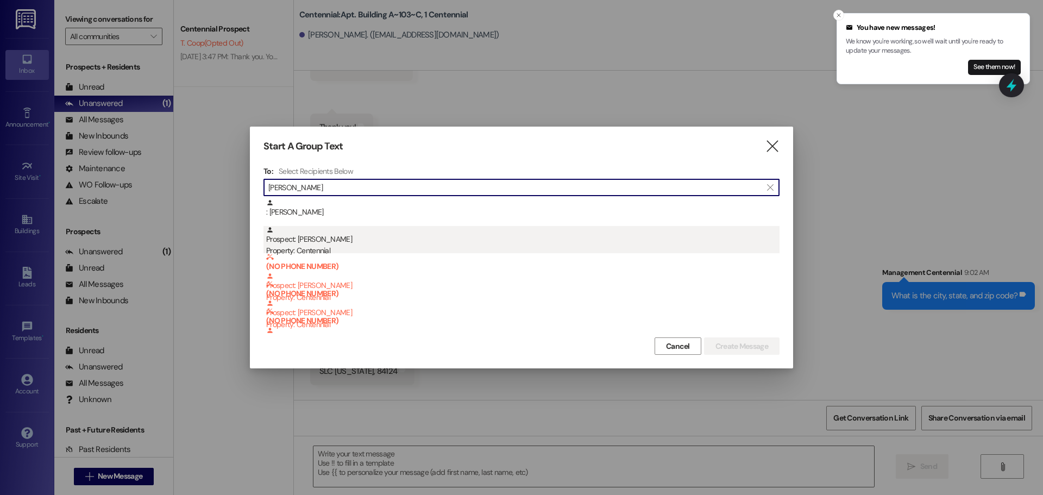
type input "[PERSON_NAME]"
click at [420, 246] on div "Property: Centennial" at bounding box center [522, 250] width 513 height 11
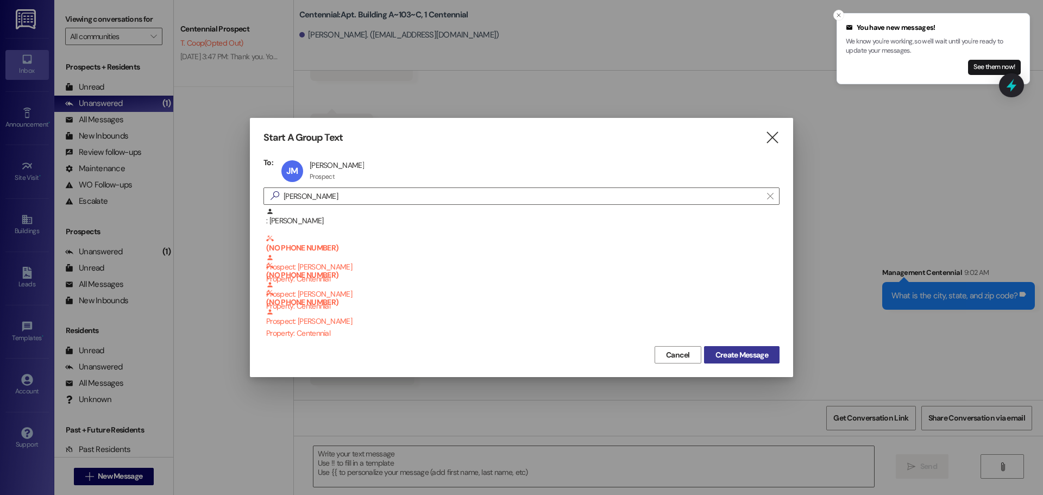
click at [744, 360] on span "Create Message" at bounding box center [741, 354] width 53 height 11
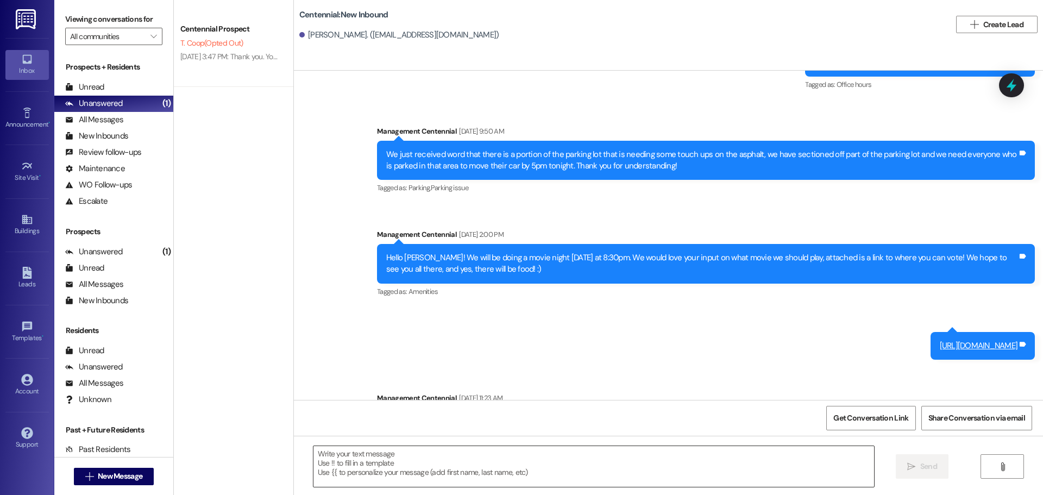
click at [534, 465] on textarea at bounding box center [593, 466] width 561 height 41
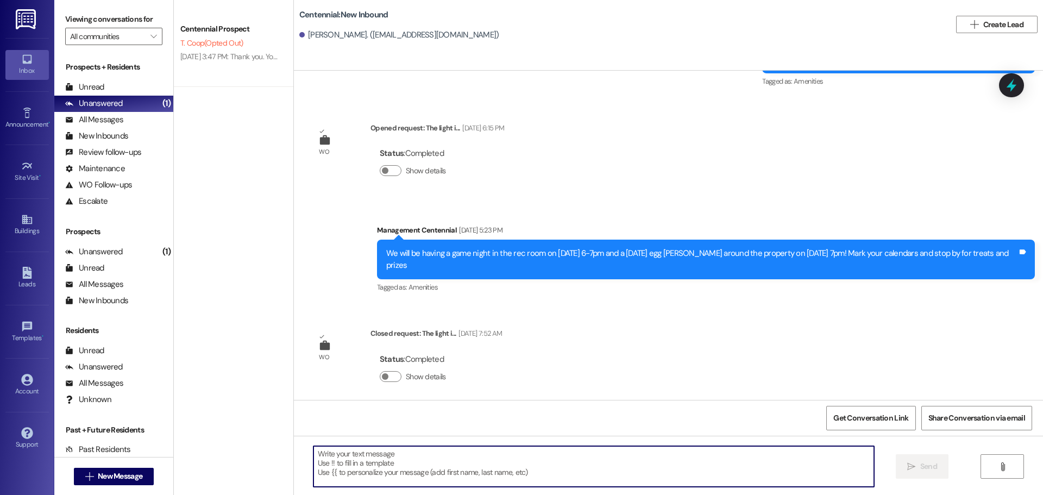
paste textarea "Hey {{first_name}}, we would love to get this check to you! What address should…"
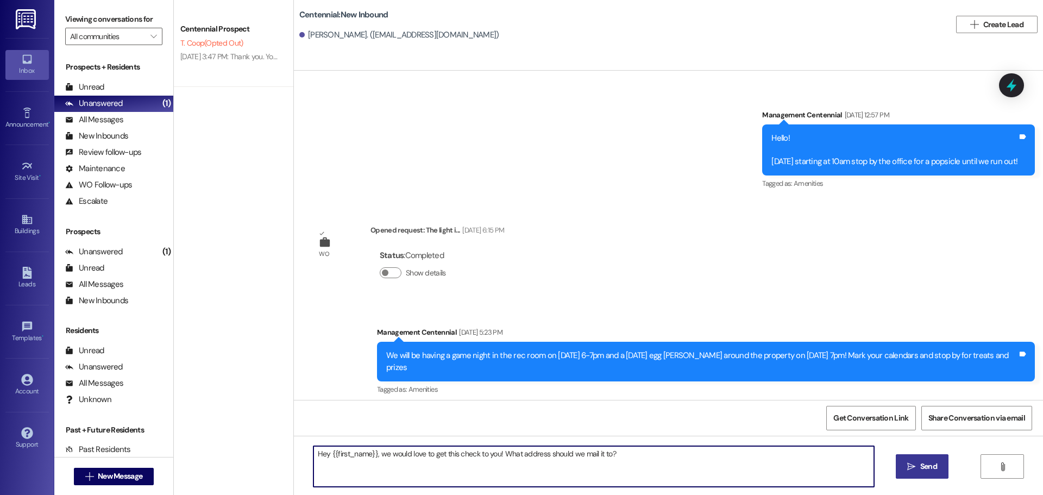
scroll to position [1861, 0]
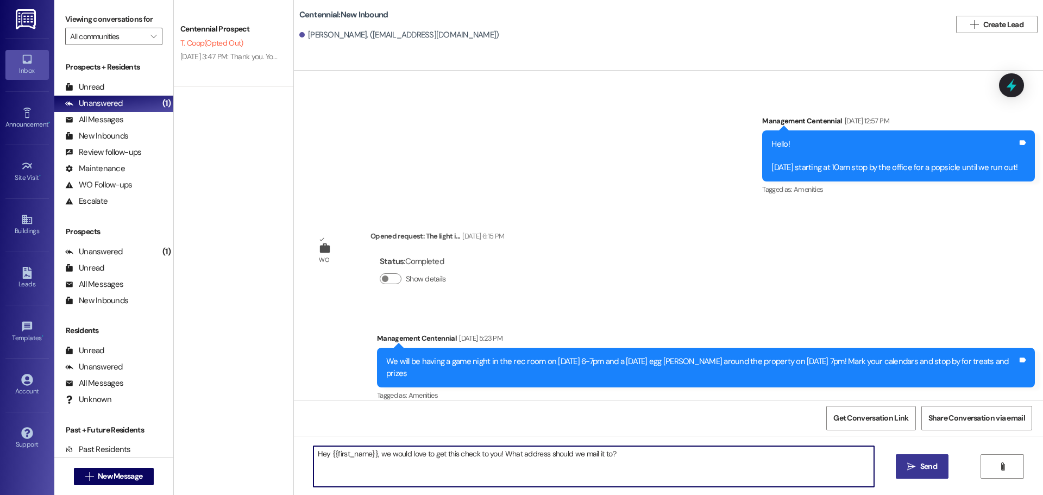
type textarea "Hey {{first_name}}, we would love to get this check to you! What address should…"
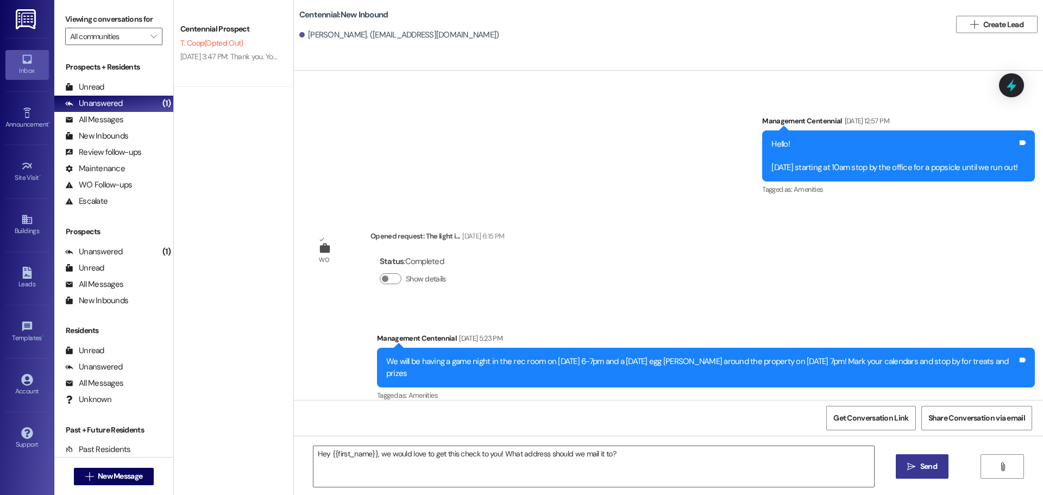
click at [929, 470] on span "Send" at bounding box center [928, 466] width 17 height 11
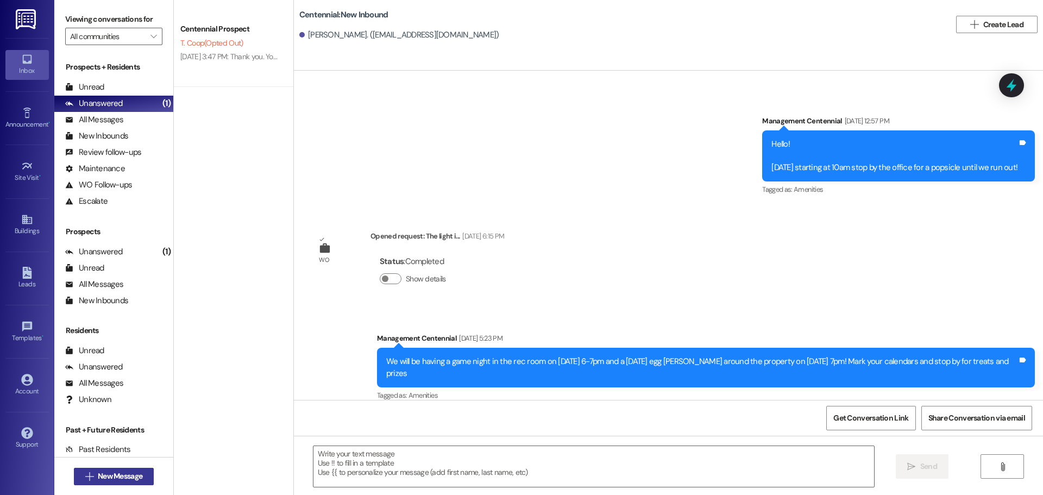
click at [122, 475] on span "New Message" at bounding box center [120, 475] width 45 height 11
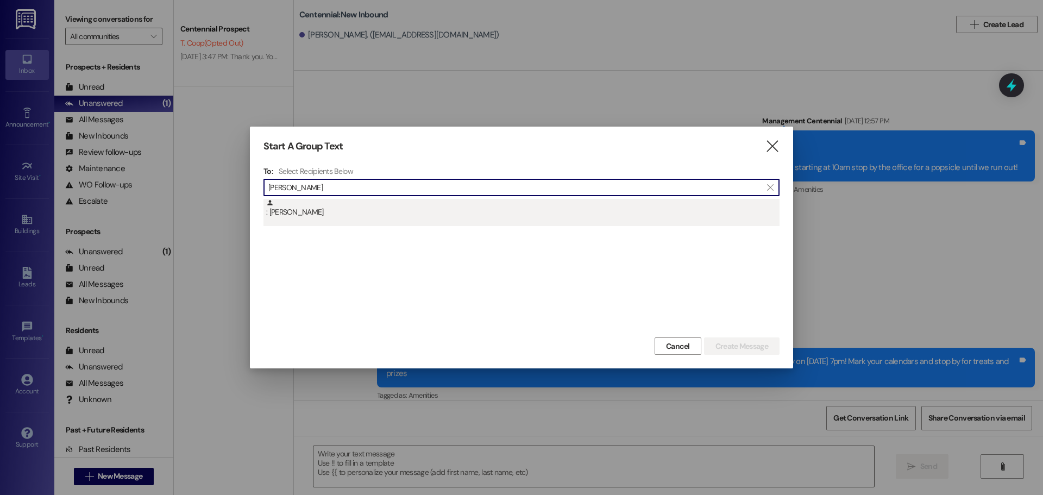
type input "[PERSON_NAME]"
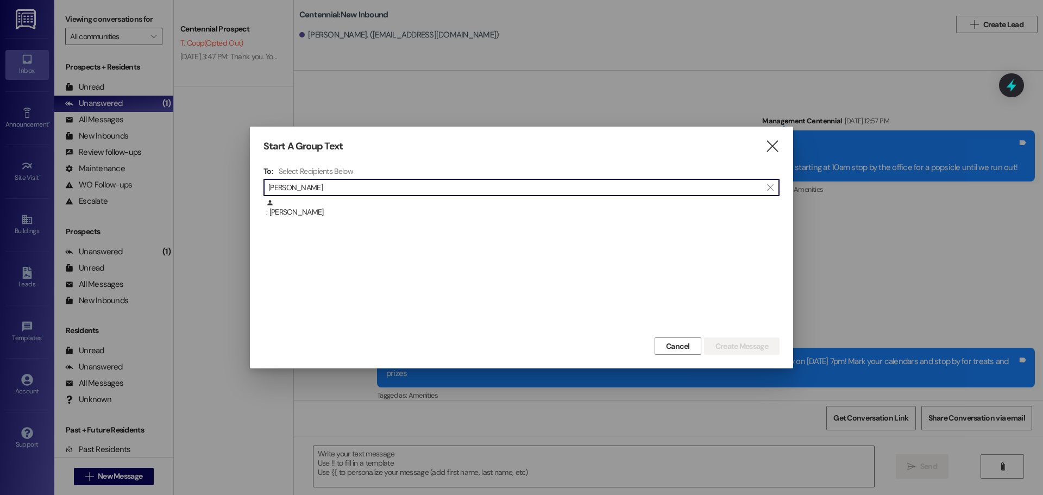
drag, startPoint x: 399, startPoint y: 213, endPoint x: 418, endPoint y: 221, distance: 21.2
click at [399, 212] on div ": [PERSON_NAME]" at bounding box center [522, 208] width 513 height 19
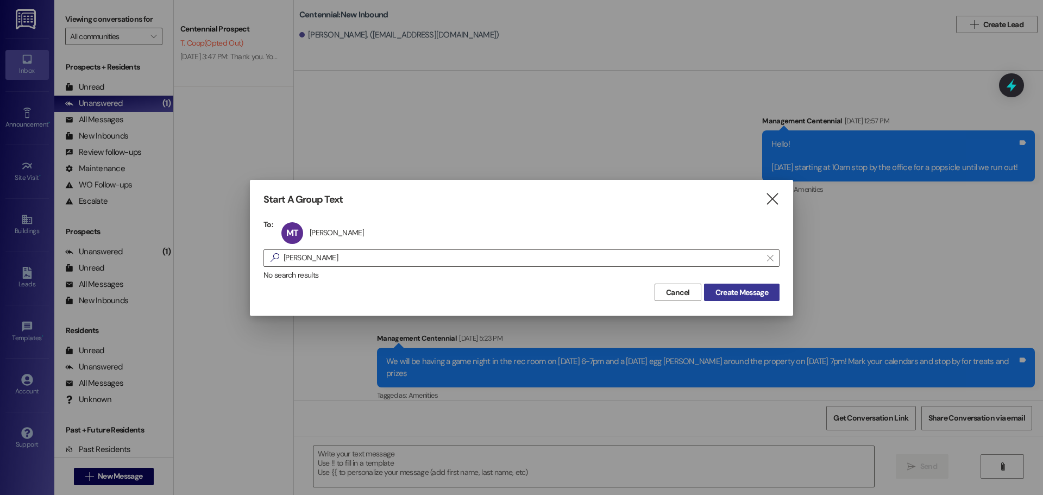
click at [755, 294] on span "Create Message" at bounding box center [741, 292] width 53 height 11
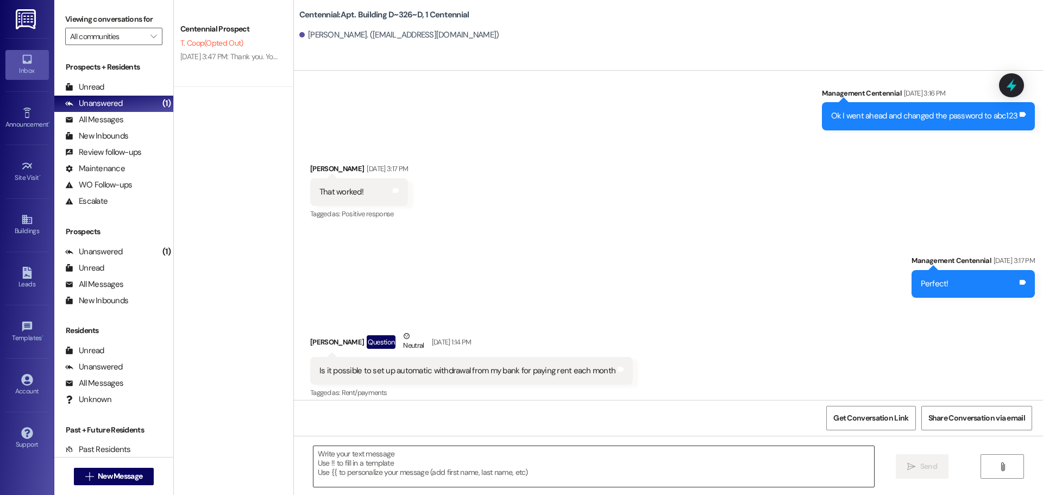
scroll to position [14232, 0]
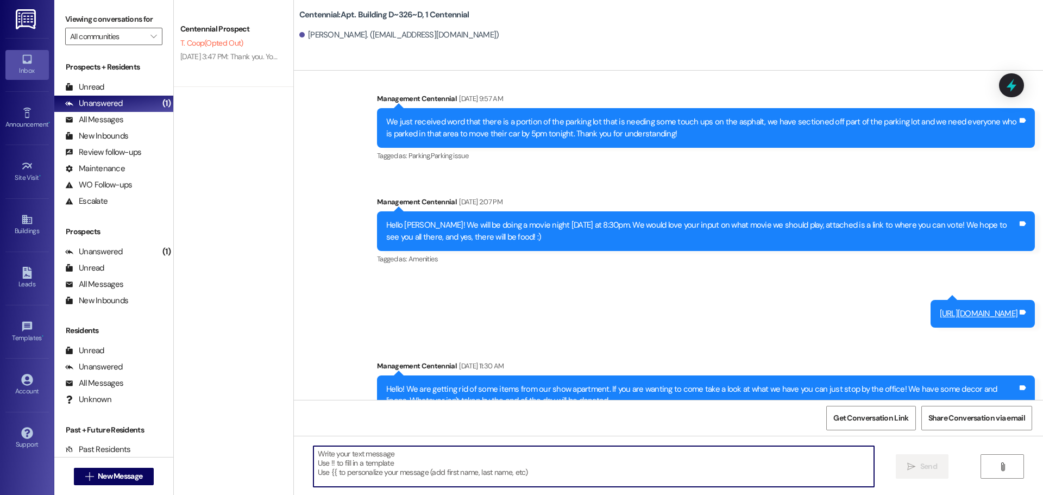
click at [431, 451] on textarea at bounding box center [593, 466] width 561 height 41
paste textarea "Hey {{first_name}}, we would love to get this check to you! What address should…"
type textarea "Hey {{first_name}}, we would love to get this check to you! What address should…"
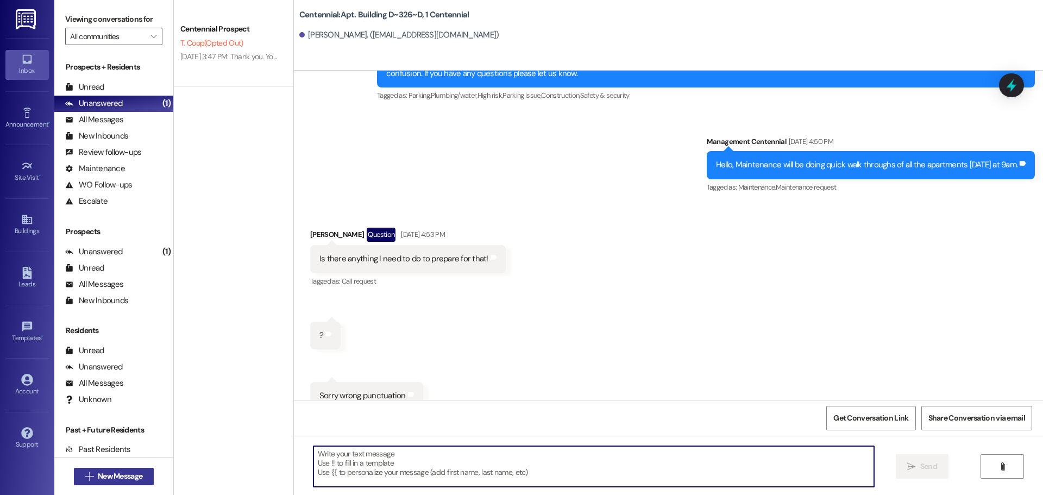
click at [106, 475] on span "New Message" at bounding box center [120, 475] width 45 height 11
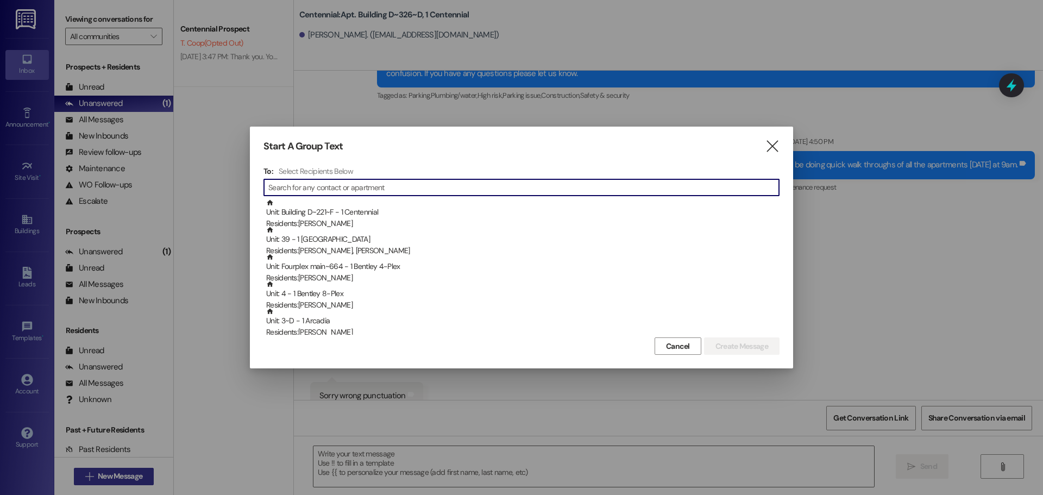
scroll to position [12105, 0]
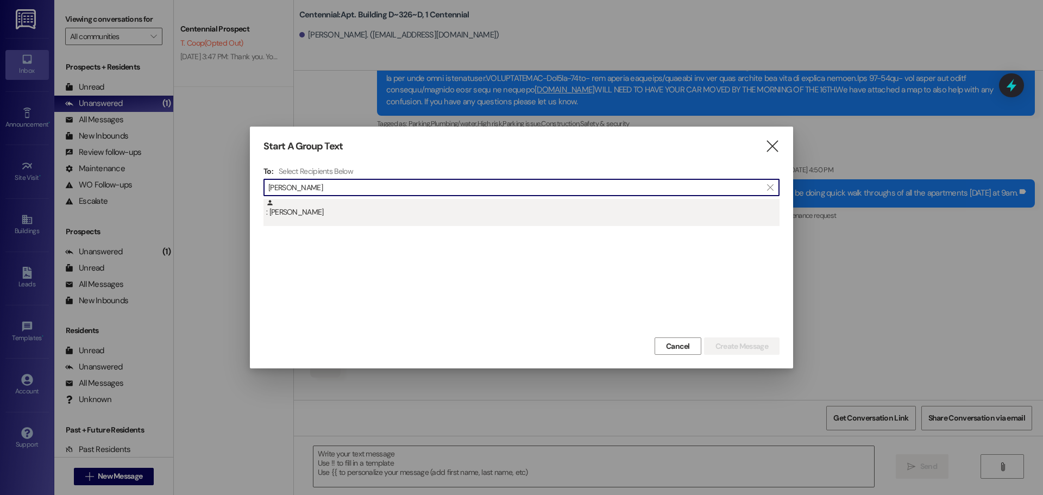
type input "[PERSON_NAME]"
click at [407, 216] on div ": [PERSON_NAME]" at bounding box center [522, 208] width 513 height 19
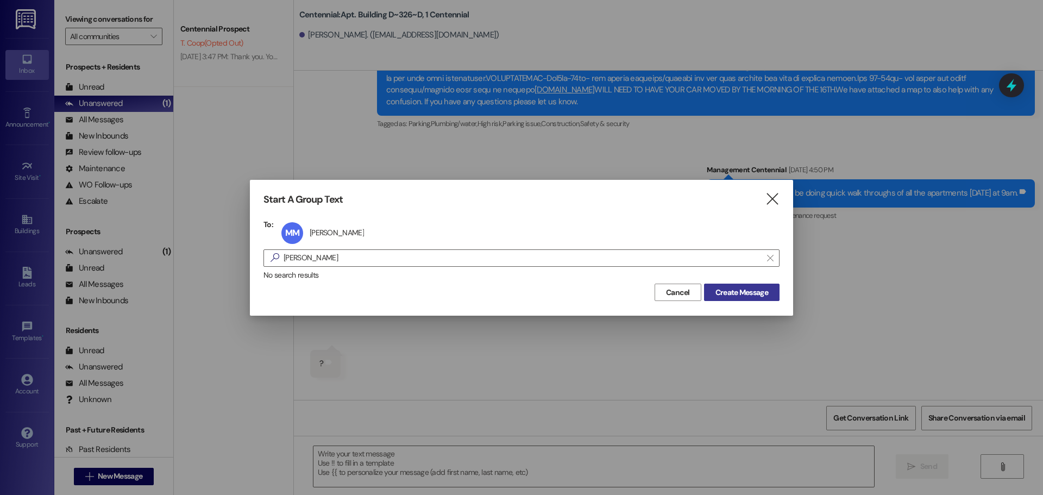
click at [750, 292] on span "Create Message" at bounding box center [741, 292] width 53 height 11
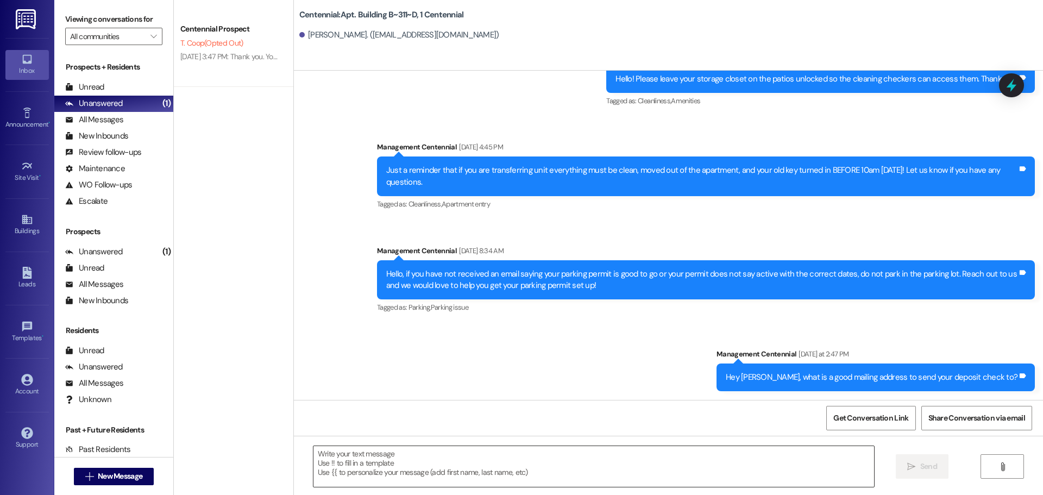
scroll to position [10058, 0]
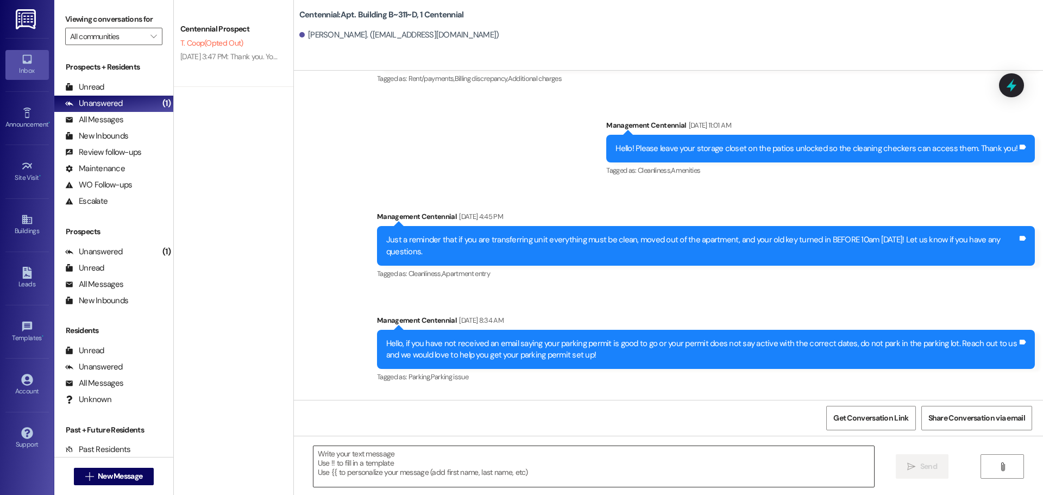
click at [454, 460] on textarea at bounding box center [593, 466] width 561 height 41
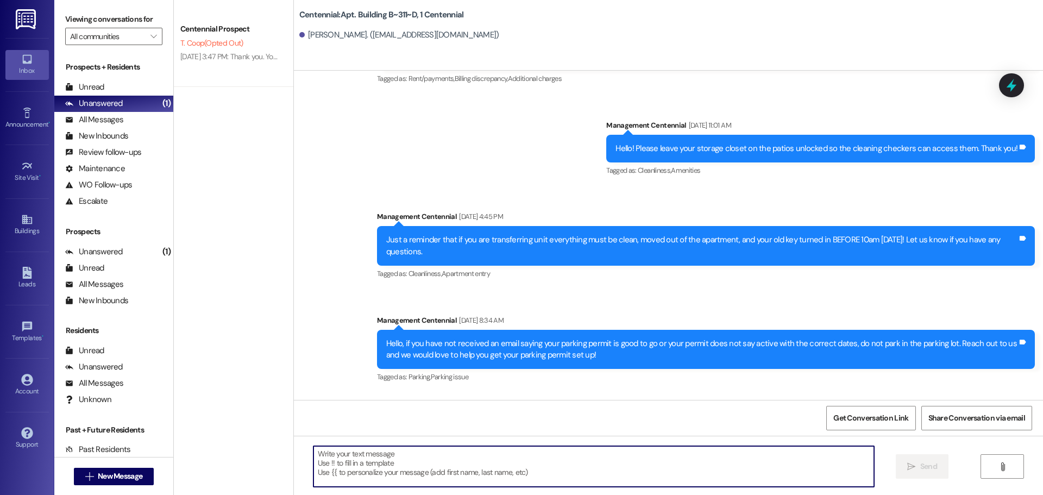
paste textarea "Hey {{first_name}}, we would love to get this check to you! What address should…"
type textarea "Hey {{first_name}}, we would love to get this check to you! What address should…"
click at [135, 463] on div " New Message" at bounding box center [114, 476] width 80 height 27
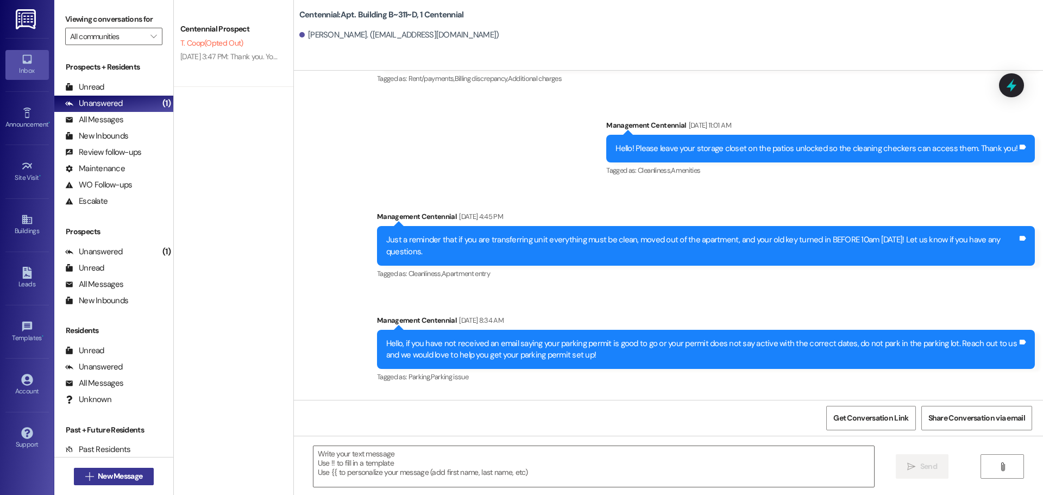
click at [134, 485] on button " New Message" at bounding box center [114, 476] width 80 height 17
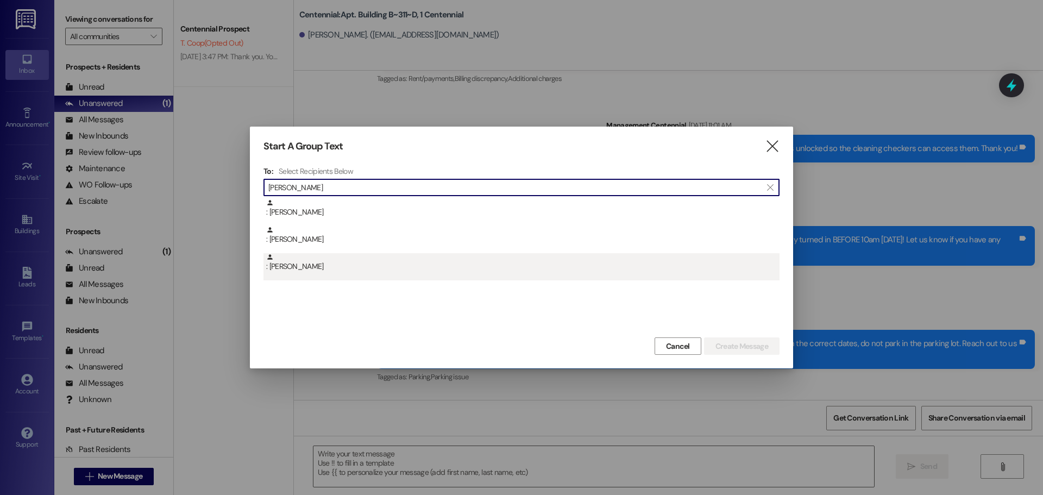
type input "[PERSON_NAME]"
click at [440, 272] on div ": [PERSON_NAME]" at bounding box center [522, 262] width 513 height 19
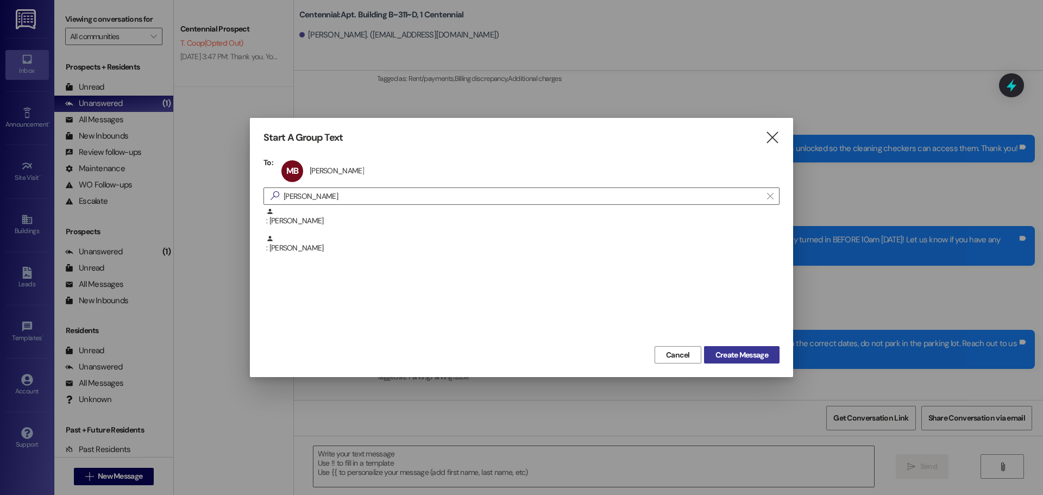
click at [713, 360] on span "Create Message" at bounding box center [741, 354] width 57 height 11
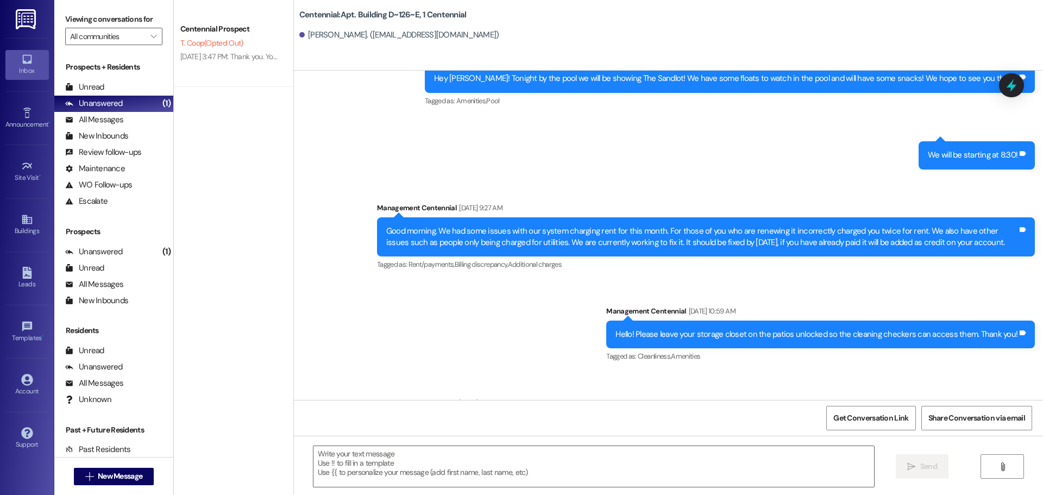
scroll to position [11629, 0]
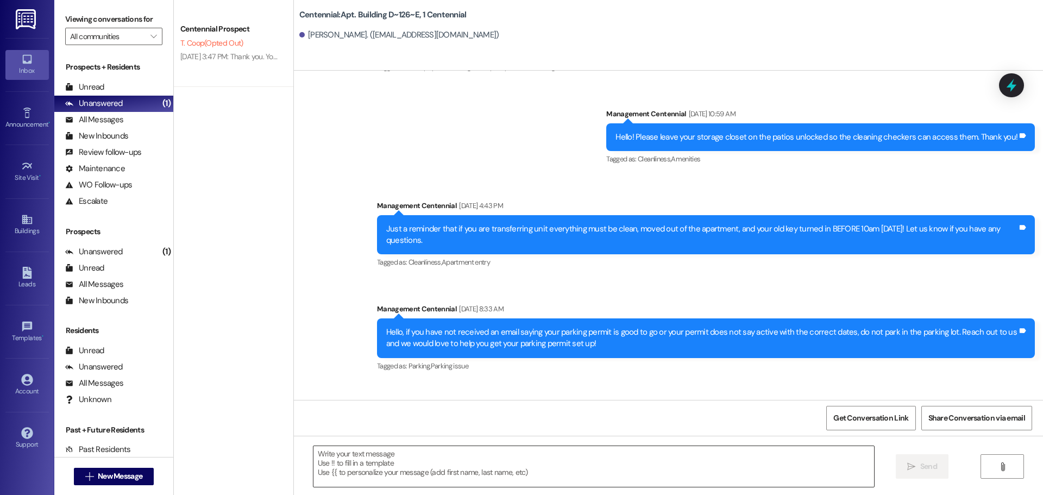
click at [737, 451] on textarea at bounding box center [593, 466] width 561 height 41
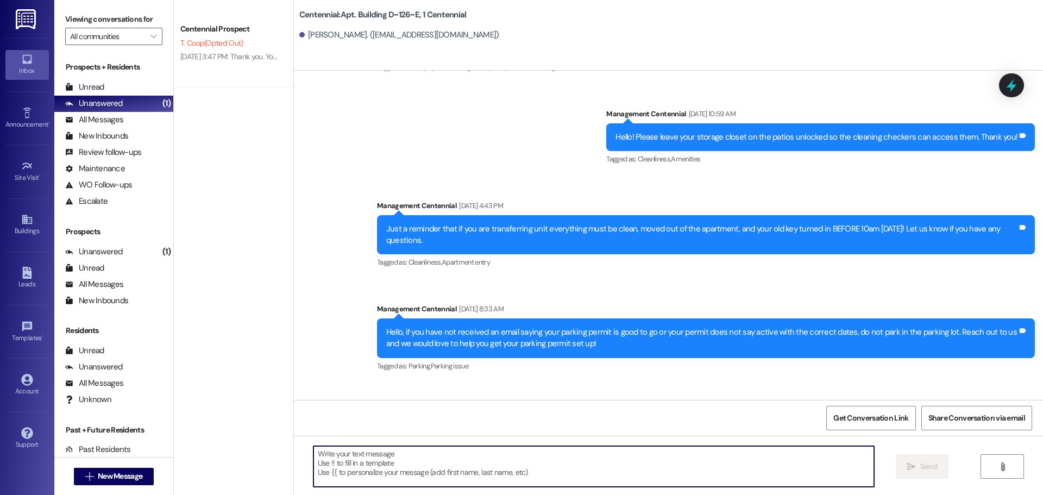
paste textarea "Hey {{first_name}}, we would love to get this check to you! What address should…"
type textarea "Hey {{first_name}}, we would love to get this check to you! What address should…"
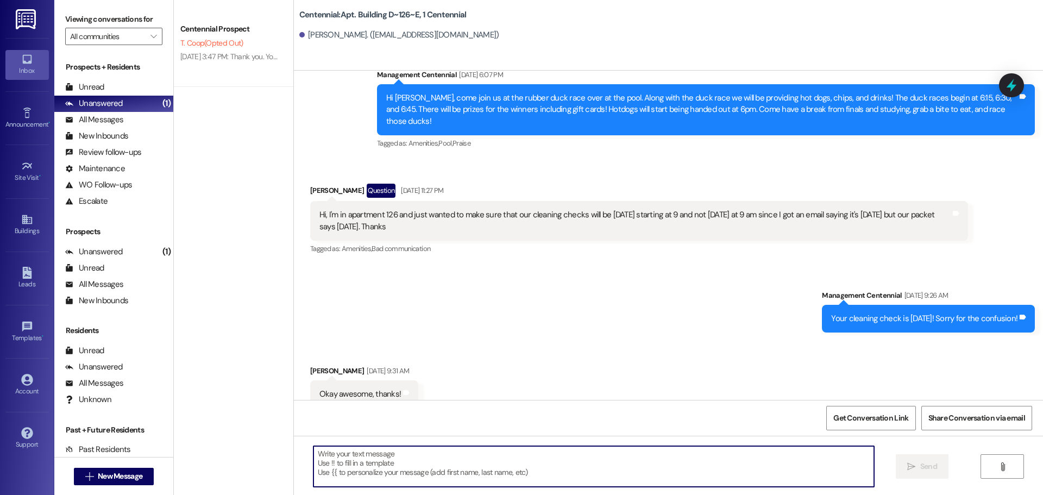
scroll to position [8510, 0]
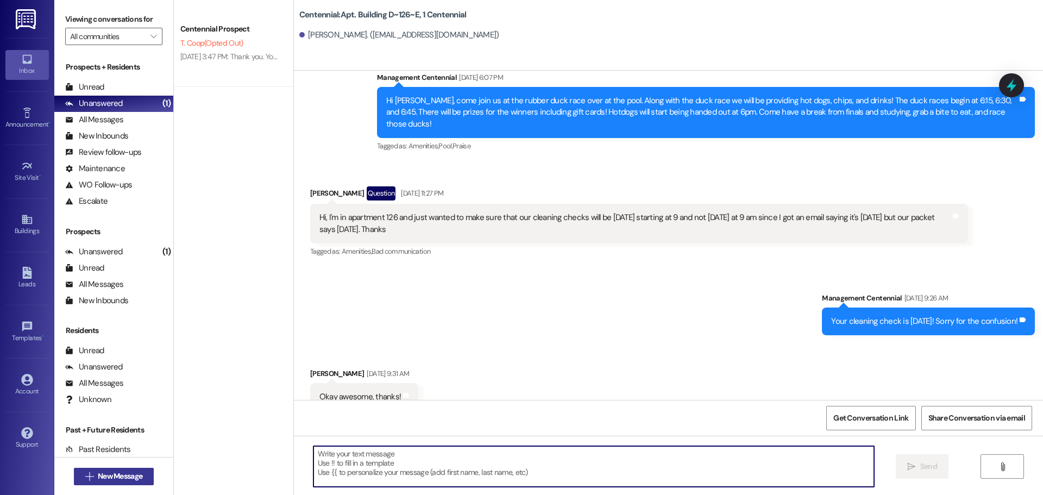
click at [135, 469] on button " New Message" at bounding box center [114, 476] width 80 height 17
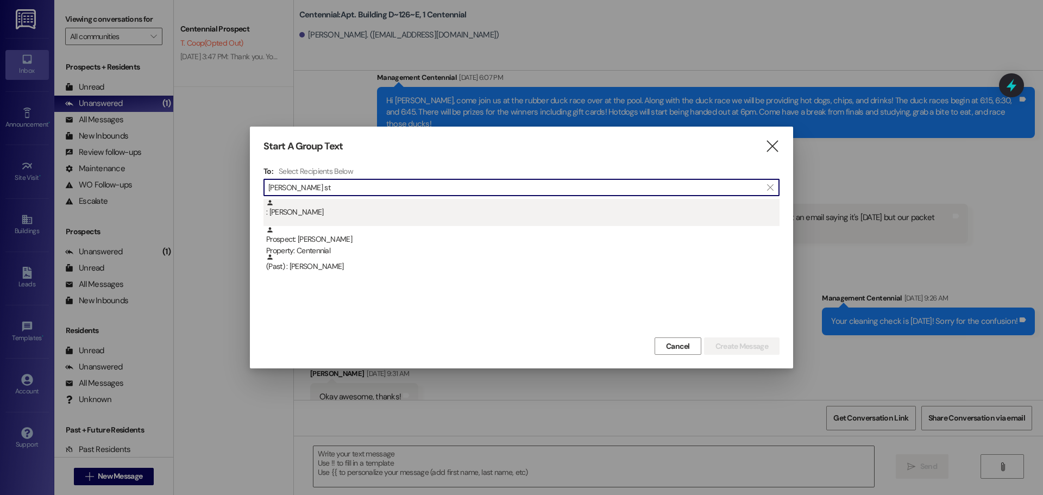
type input "[PERSON_NAME] st"
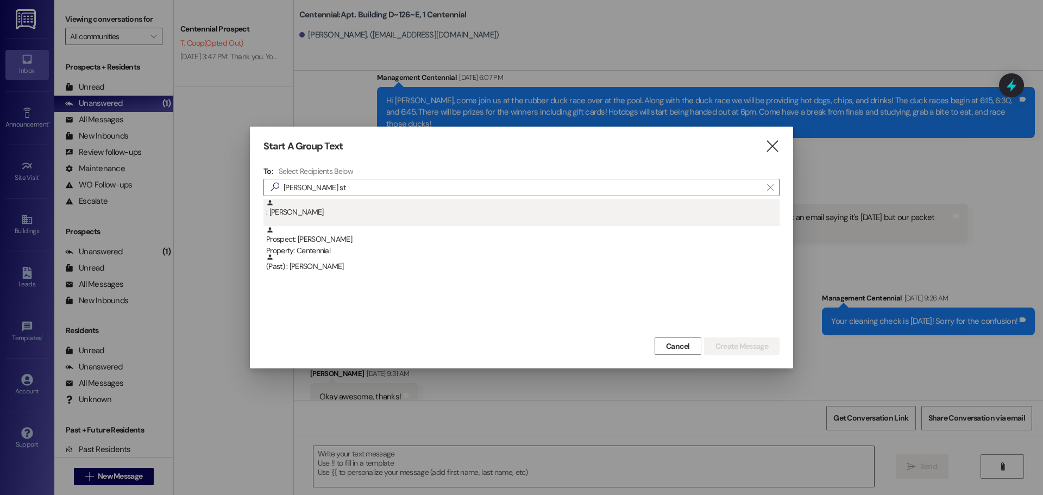
click at [375, 215] on div ": [PERSON_NAME]" at bounding box center [522, 208] width 513 height 19
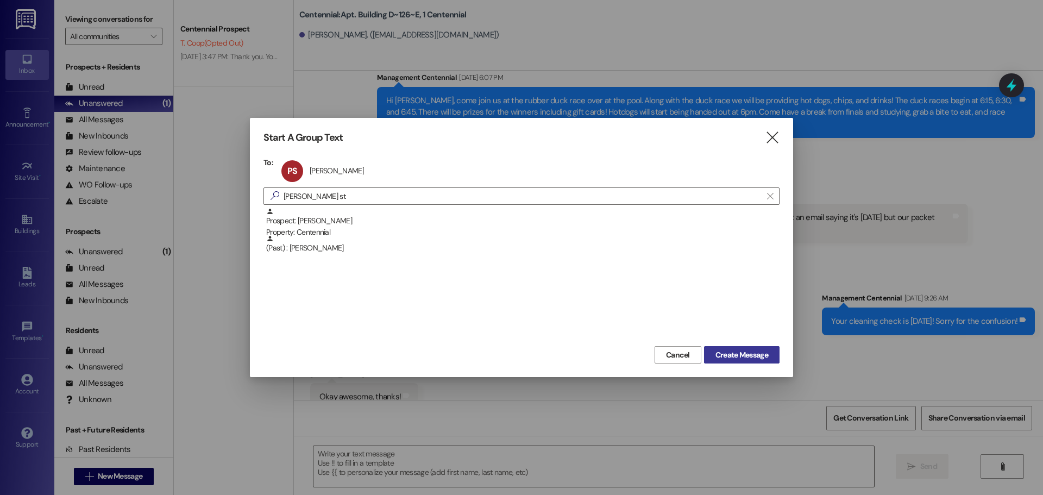
click at [738, 363] on button "Create Message" at bounding box center [742, 354] width 76 height 17
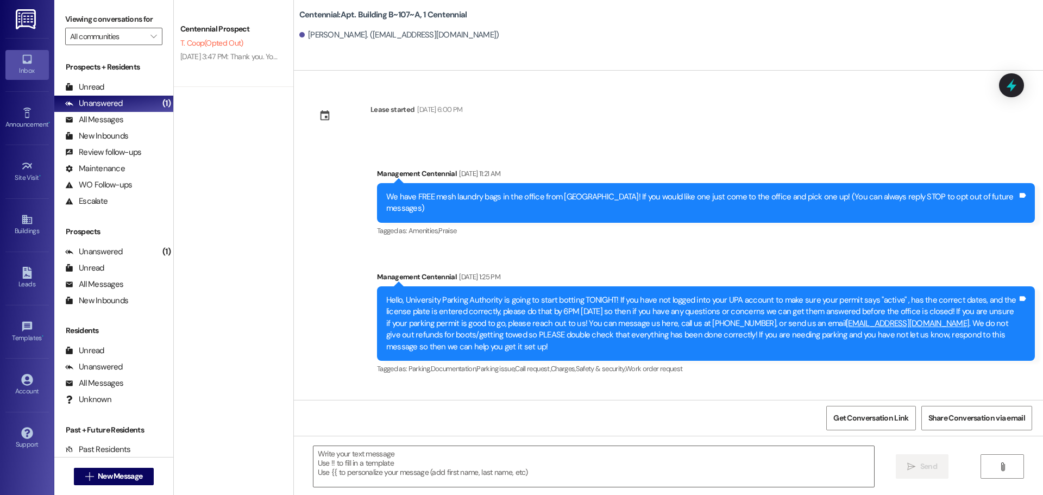
scroll to position [9353, 0]
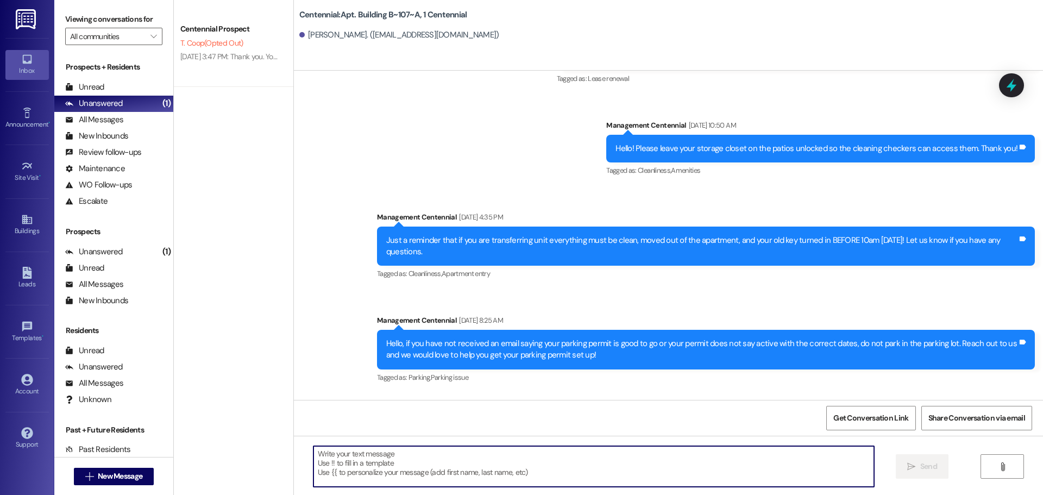
click at [440, 452] on textarea at bounding box center [593, 466] width 561 height 41
paste textarea "Hey {{first_name}}, we would love to get this check to you! What address should…"
type textarea "Hey {{first_name}}, we would love to get this check to you! What address should…"
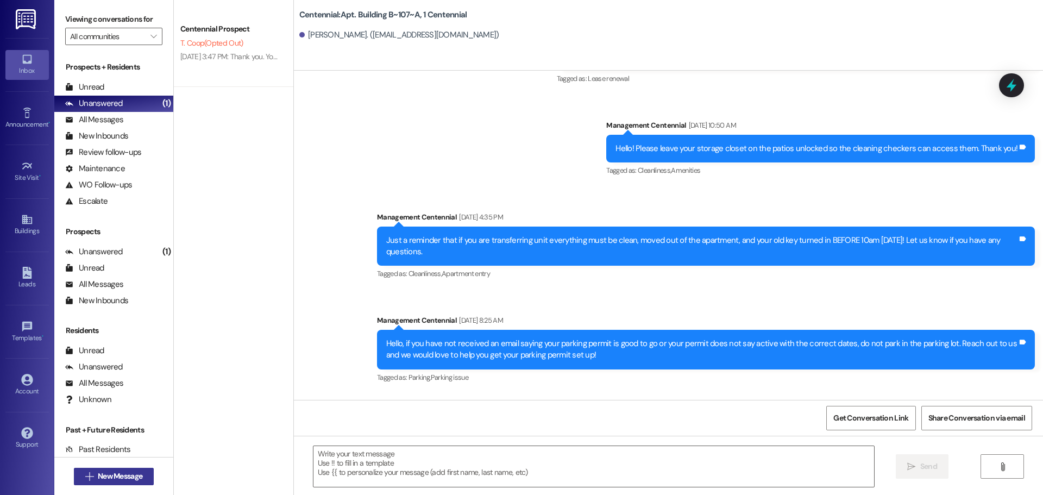
click at [131, 480] on span "New Message" at bounding box center [120, 475] width 45 height 11
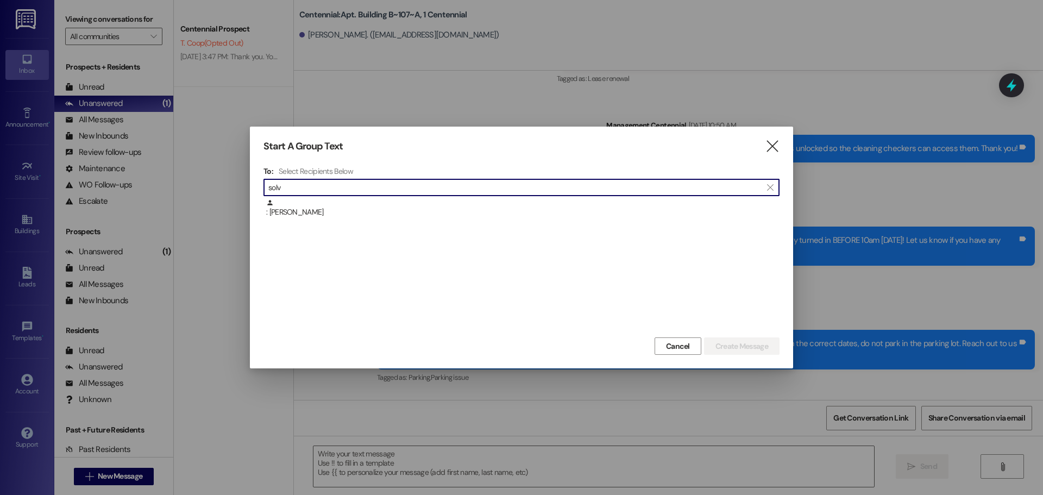
type input "solv"
click at [317, 217] on div ": [PERSON_NAME]" at bounding box center [522, 208] width 513 height 19
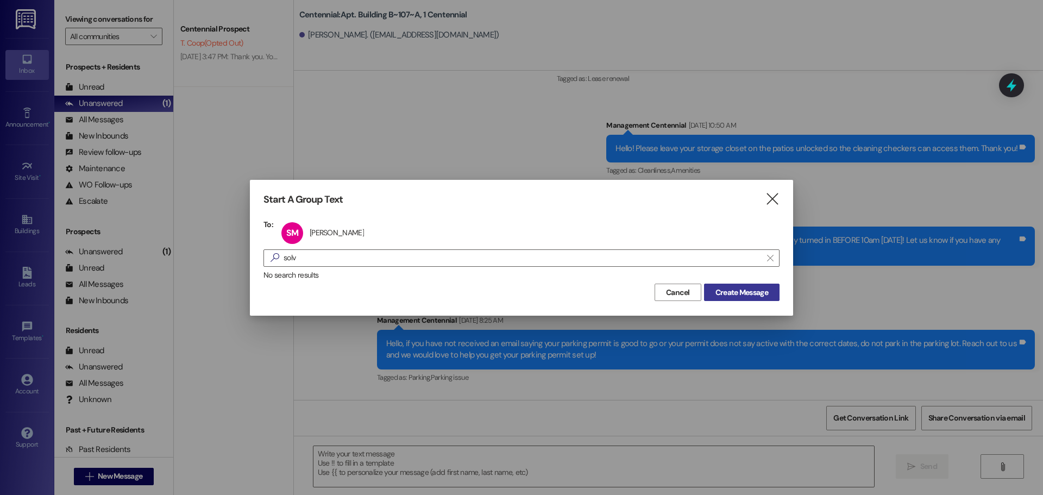
click at [746, 294] on span "Create Message" at bounding box center [741, 292] width 53 height 11
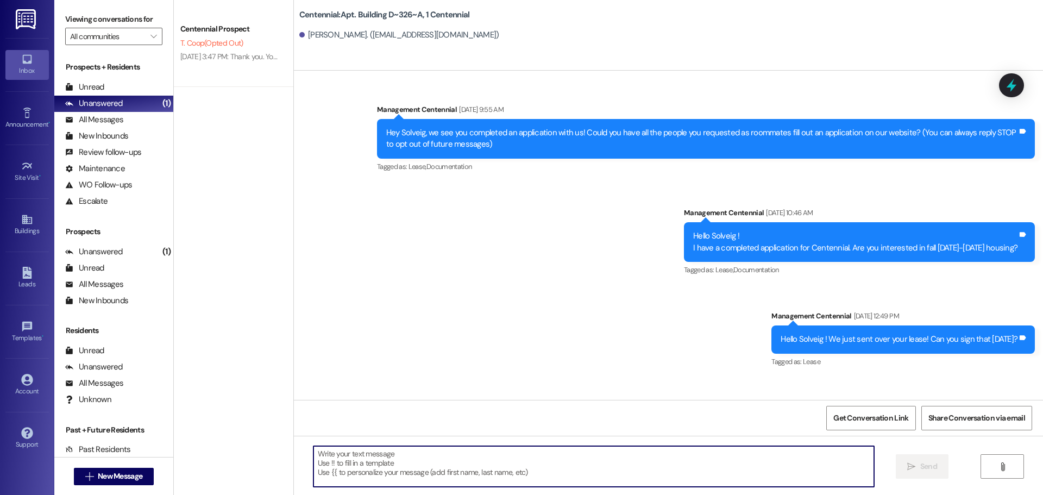
click at [454, 456] on textarea at bounding box center [593, 466] width 561 height 41
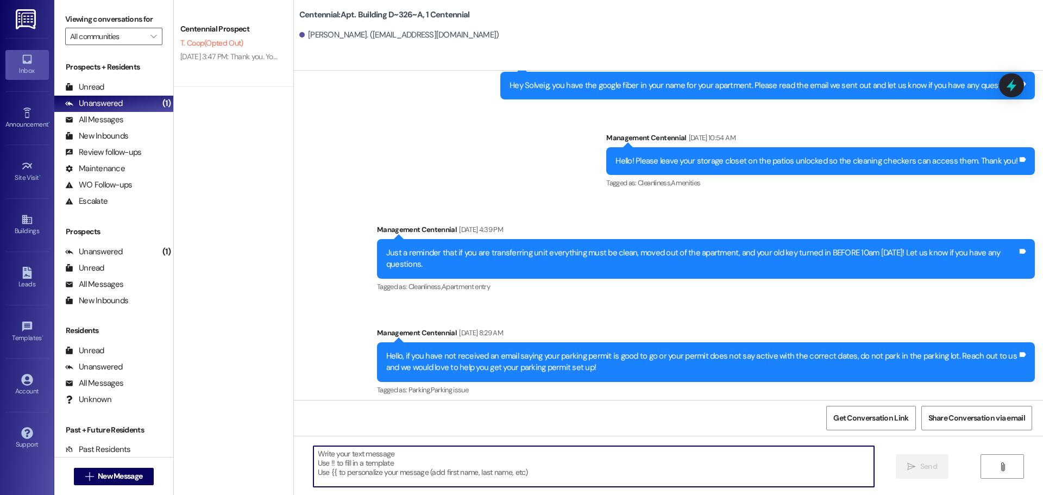
paste textarea "Hey {{first_name}}, we would love to get this check to you! What address should…"
type textarea "Hey {{first_name}}, we would love to get this check to you! What address should…"
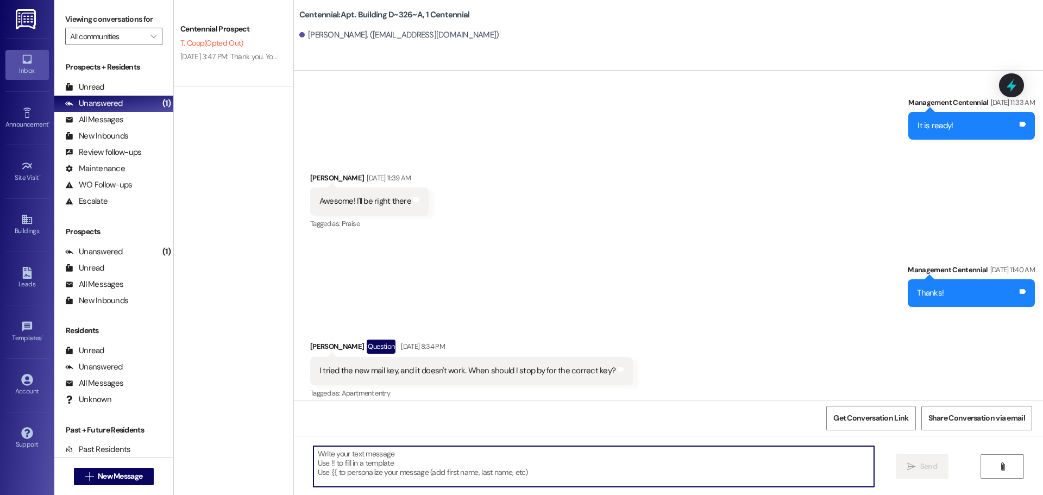
scroll to position [12031, 0]
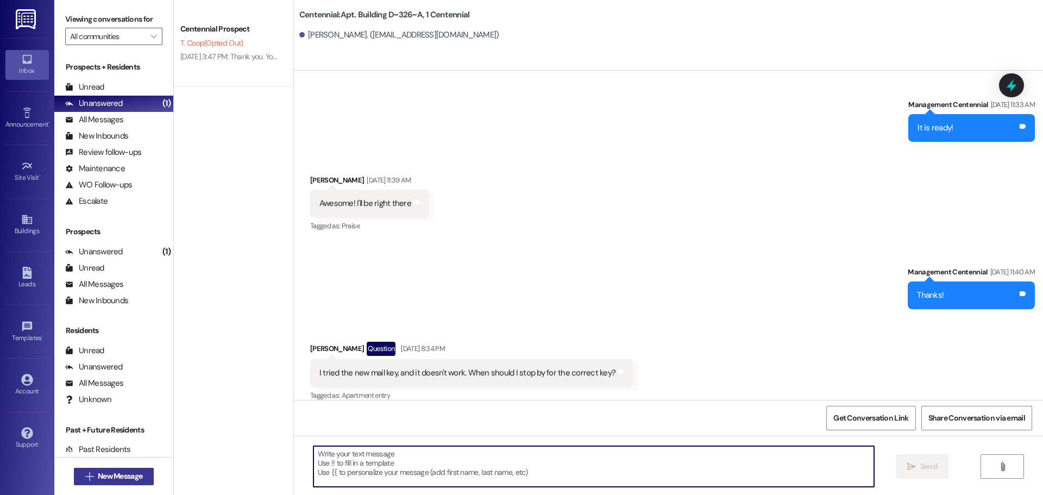
click at [130, 473] on span "New Message" at bounding box center [120, 475] width 45 height 11
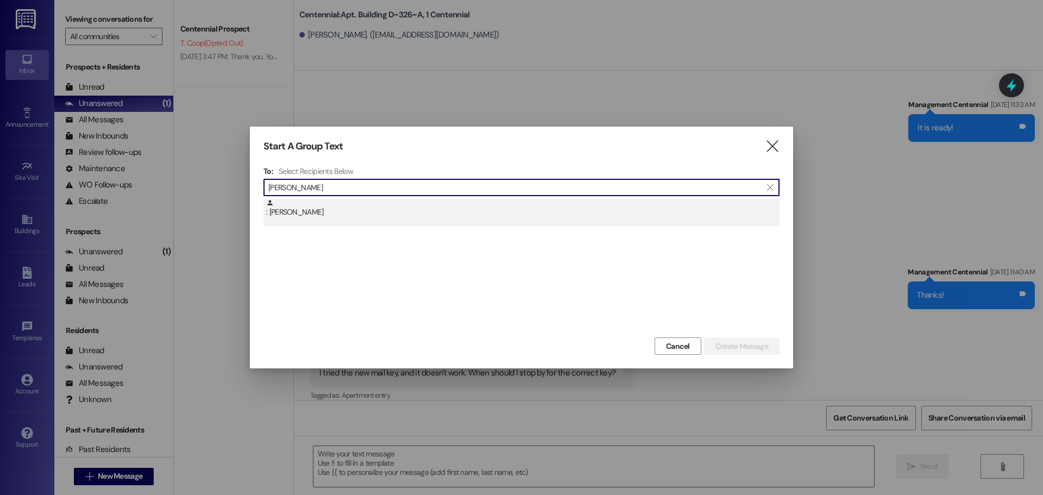
type input "[PERSON_NAME]"
click at [345, 215] on div ": [PERSON_NAME]" at bounding box center [522, 208] width 513 height 19
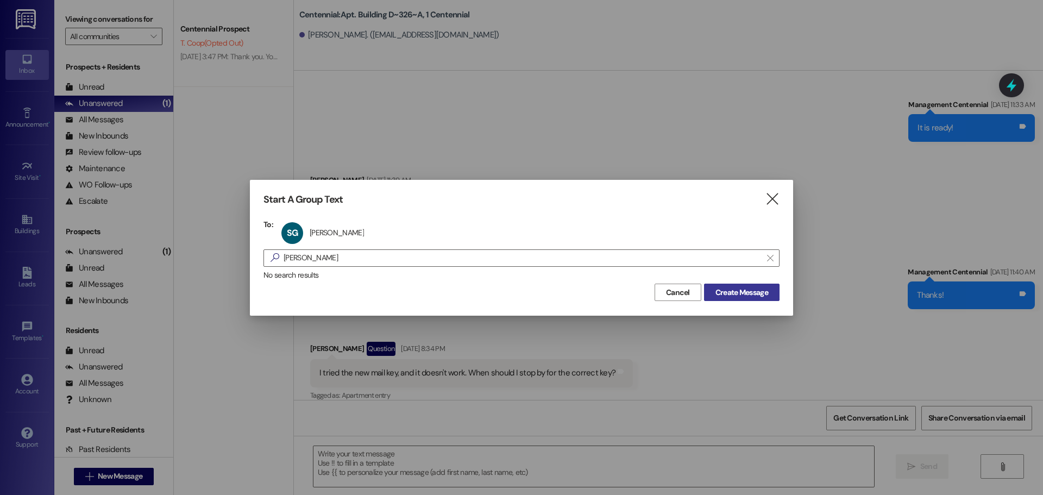
click at [718, 300] on button "Create Message" at bounding box center [742, 292] width 76 height 17
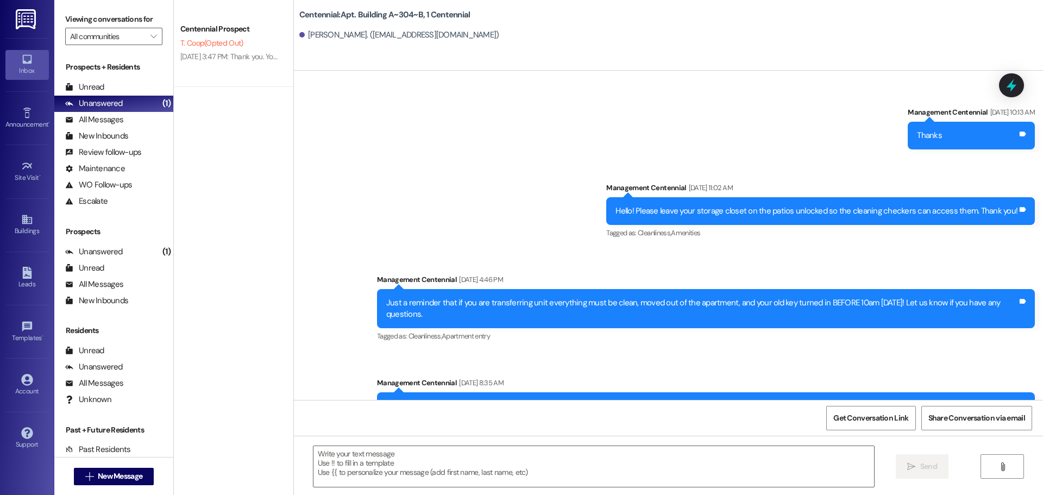
scroll to position [10611, 0]
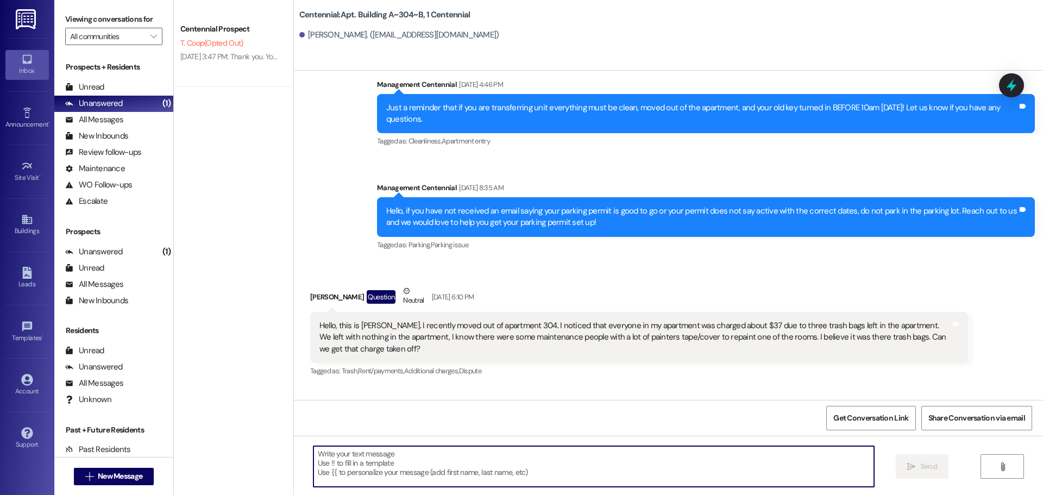
click at [499, 461] on textarea at bounding box center [593, 466] width 561 height 41
paste textarea "Hey {{first_name}}, we would love to get this check to you! What address should…"
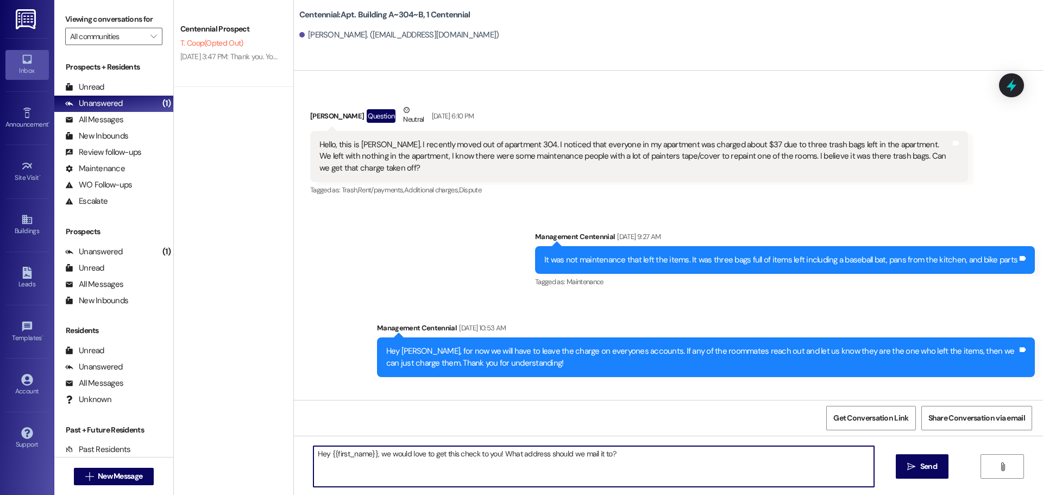
scroll to position [10795, 0]
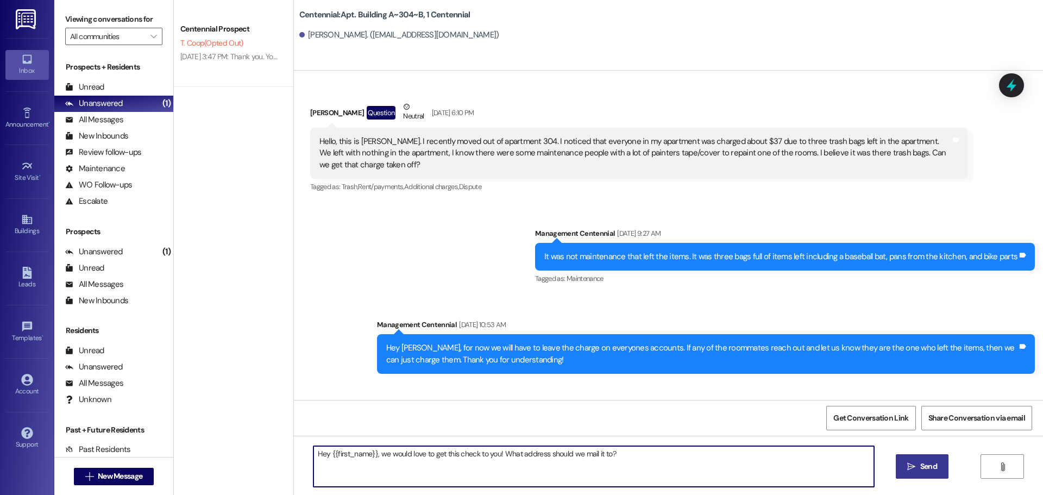
type textarea "Hey {{first_name}}, we would love to get this check to you! What address should…"
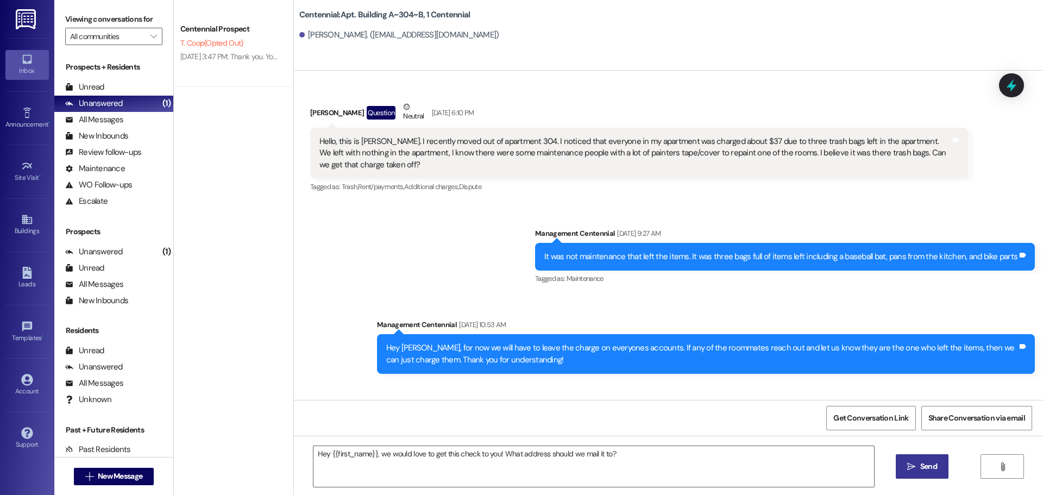
click at [926, 469] on span "Send" at bounding box center [928, 466] width 17 height 11
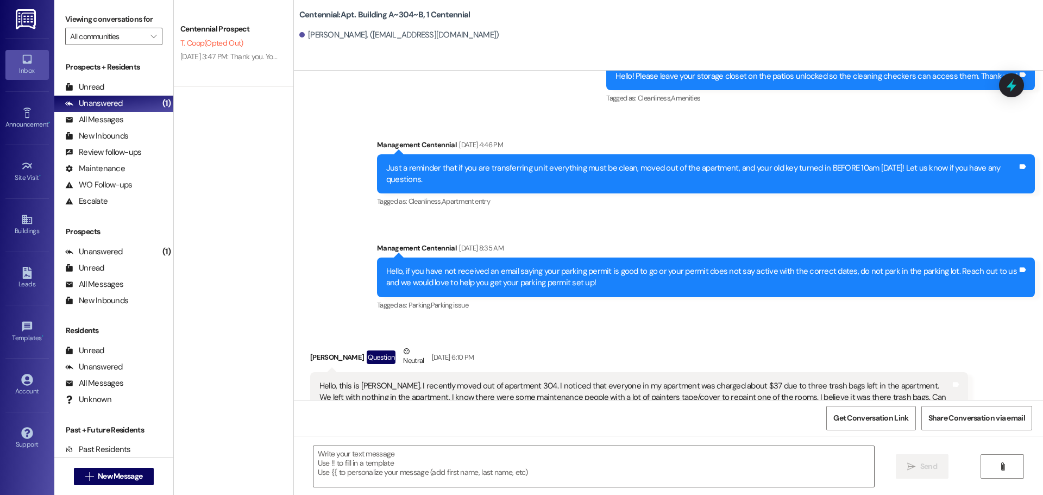
scroll to position [10540, 0]
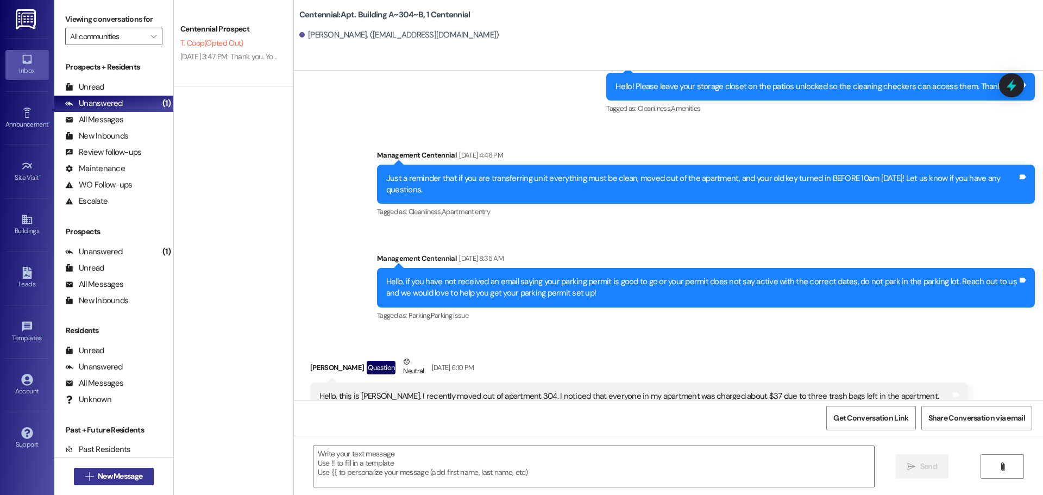
click at [131, 474] on span "New Message" at bounding box center [120, 475] width 45 height 11
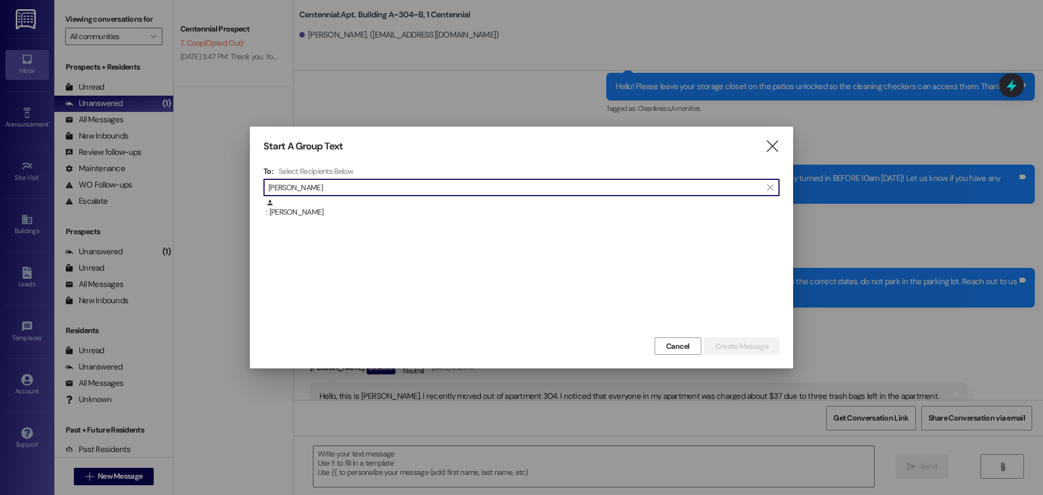
type input "[PERSON_NAME]"
click at [133, 475] on div at bounding box center [521, 247] width 1043 height 495
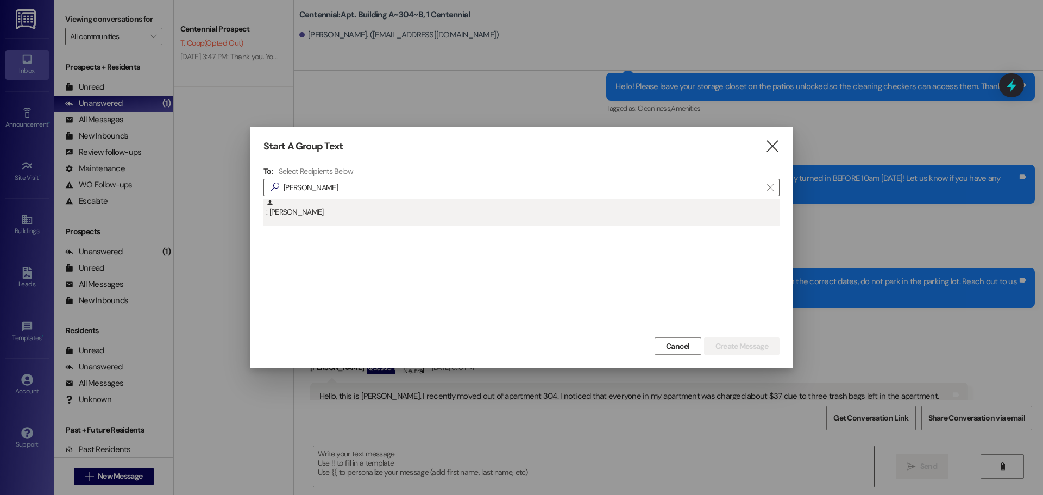
click at [406, 219] on div ": [PERSON_NAME]" at bounding box center [521, 212] width 516 height 27
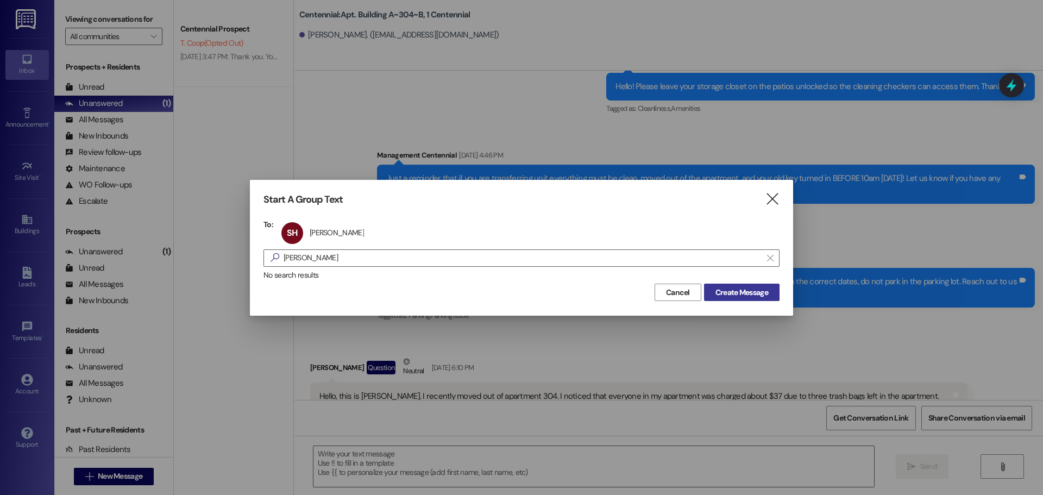
click at [771, 299] on div "Start A Group Text  To: SH [PERSON_NAME] [PERSON_NAME] click to remove  [PERS…" at bounding box center [521, 247] width 543 height 135
click at [770, 299] on button "Create Message" at bounding box center [742, 292] width 76 height 17
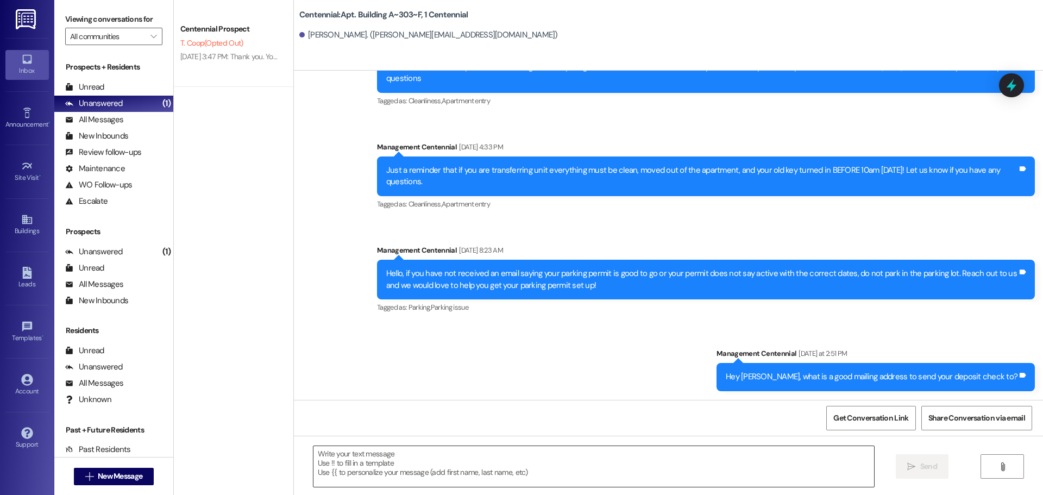
scroll to position [10471, 0]
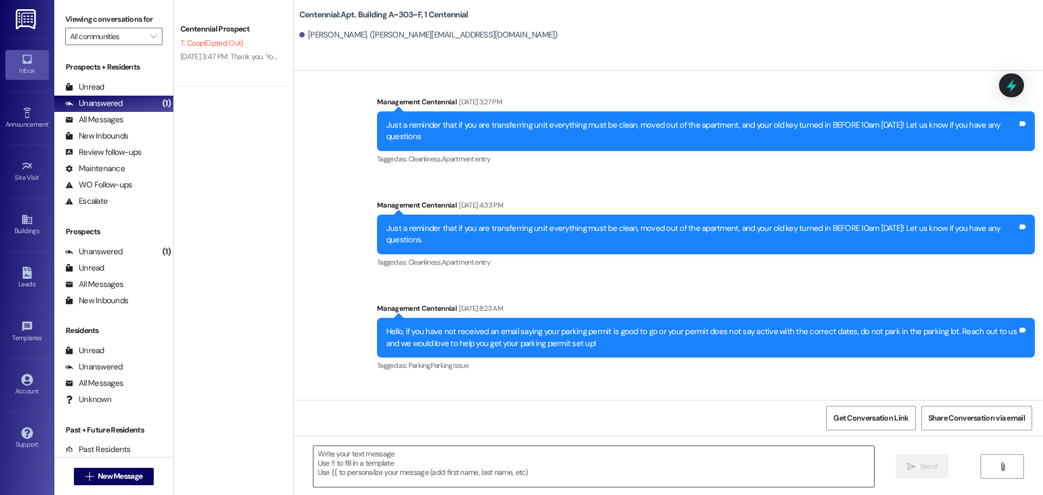
click at [514, 460] on textarea at bounding box center [593, 466] width 561 height 41
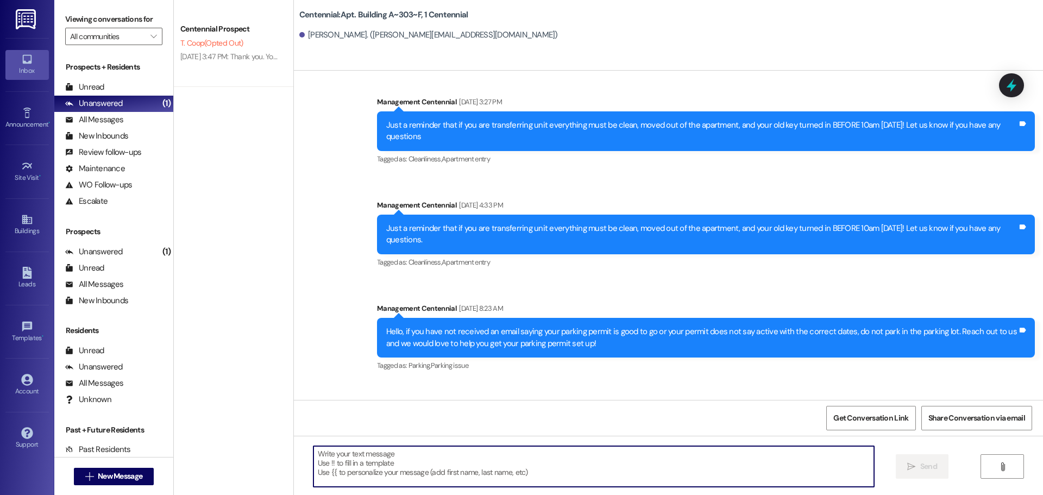
paste textarea "Hey {{first_name}}, we would love to get this check to you! What address should…"
type textarea "Hey {{first_name}}, we would love to get this check to you! What address should…"
click at [129, 473] on span "New Message" at bounding box center [120, 475] width 45 height 11
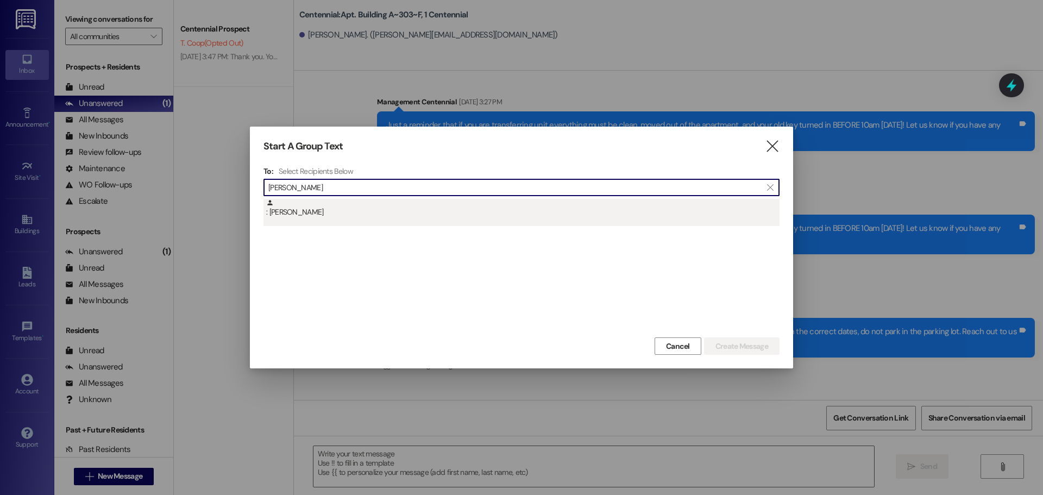
type input "[PERSON_NAME]"
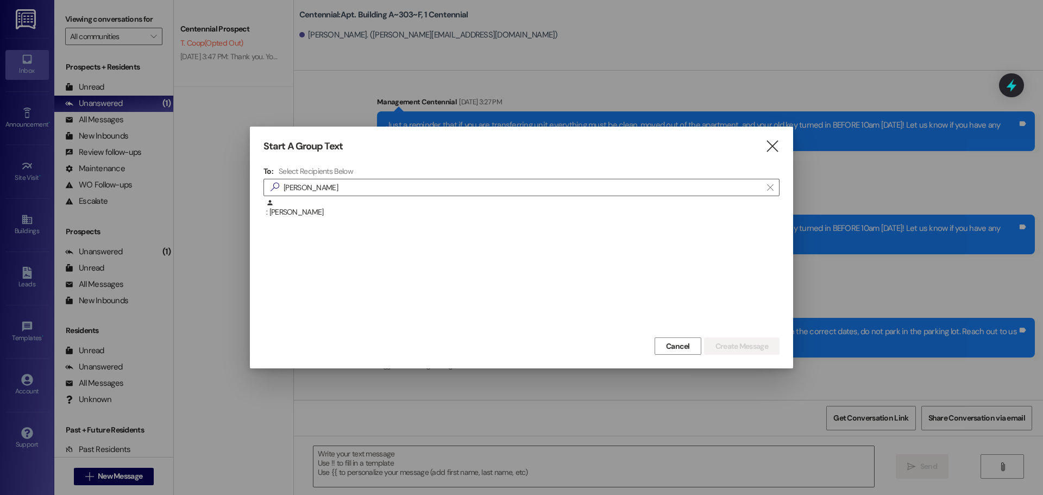
drag, startPoint x: 322, startPoint y: 216, endPoint x: 329, endPoint y: 217, distance: 6.6
click at [324, 216] on div ": [PERSON_NAME]" at bounding box center [522, 208] width 513 height 19
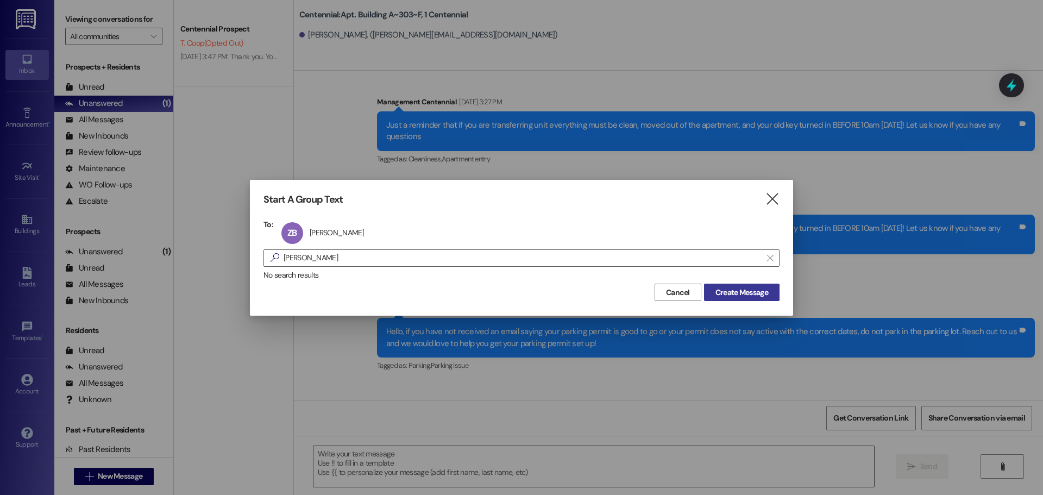
click at [741, 293] on span "Create Message" at bounding box center [741, 292] width 53 height 11
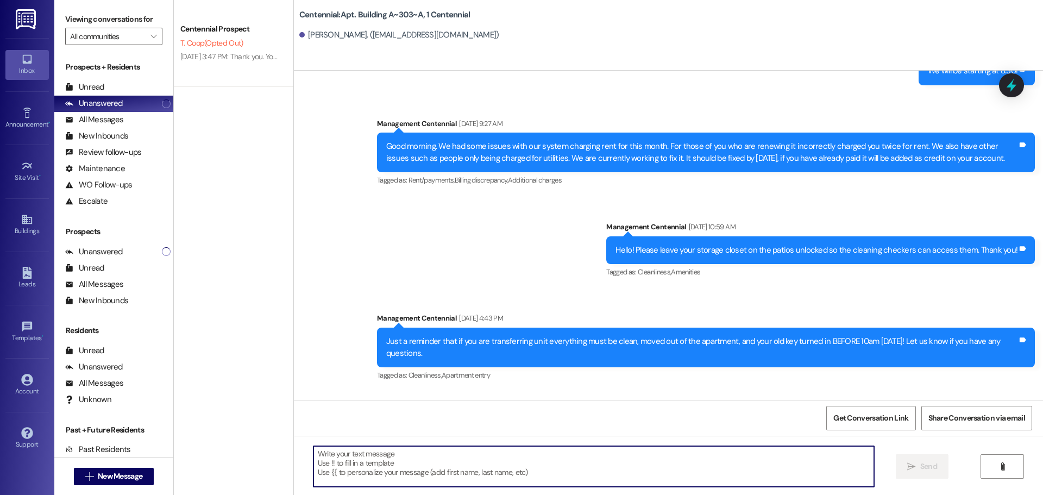
click at [507, 469] on textarea at bounding box center [593, 466] width 561 height 41
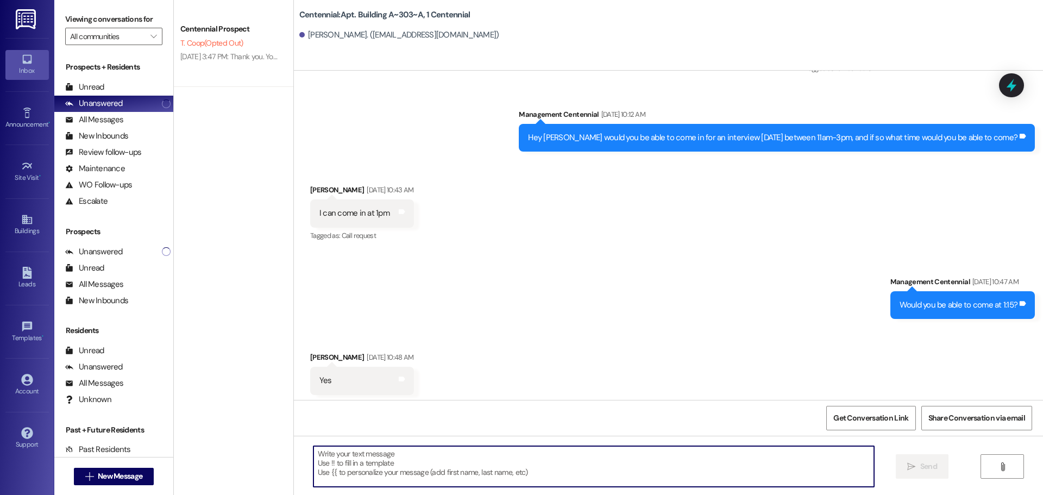
scroll to position [2382, 0]
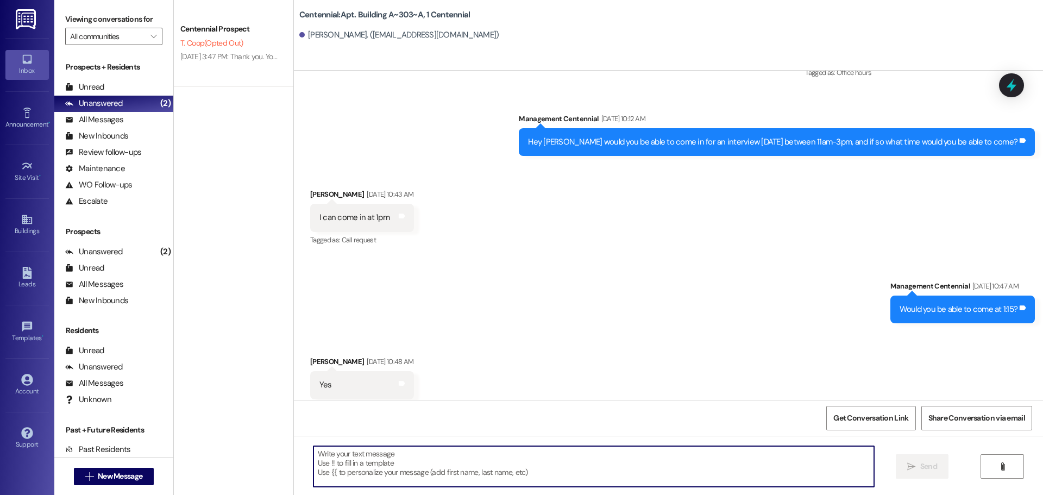
paste textarea "Hey {{first_name}}, we would love to get this check to you! What address should…"
type textarea "Hey {{first_name}}, we would love to get this check to you! What address should…"
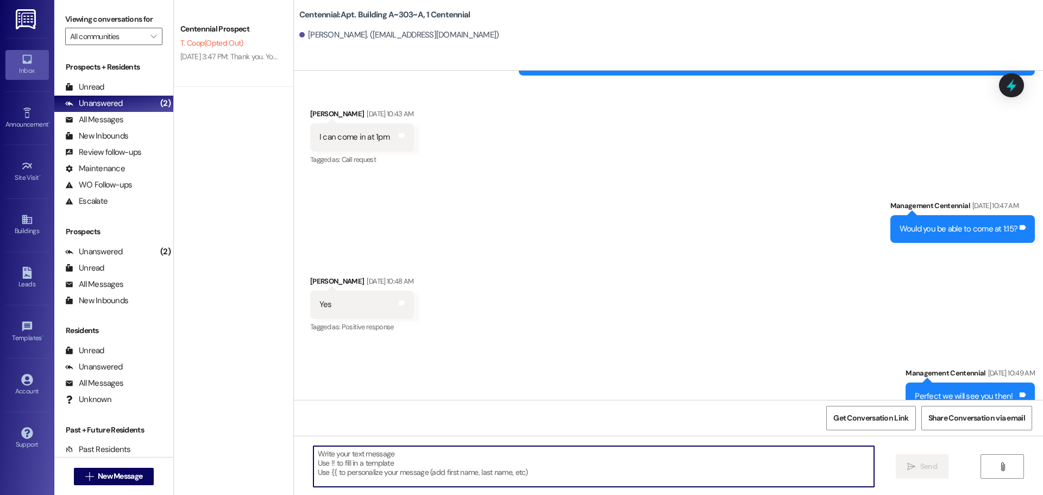
scroll to position [2654, 0]
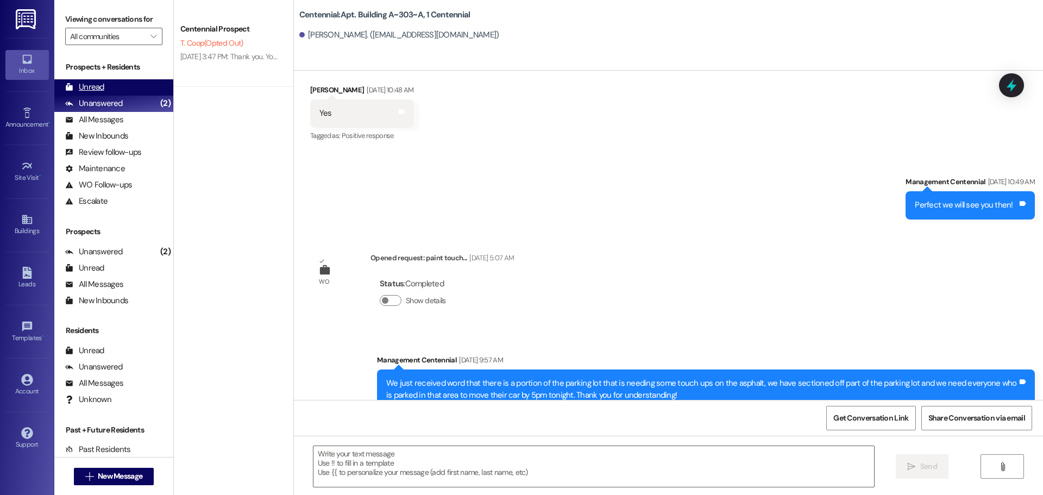
click at [74, 86] on div "Unread" at bounding box center [84, 86] width 39 height 11
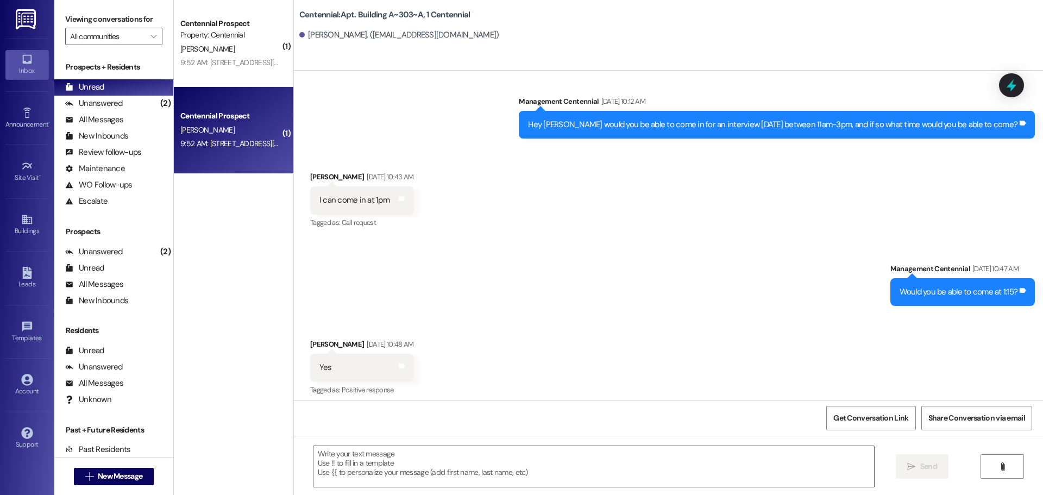
click at [237, 143] on div "9:52 AM: [STREET_ADDRESS][US_STATE] 9:52 AM: [STREET_ADDRESS][US_STATE]" at bounding box center [244, 144] width 128 height 10
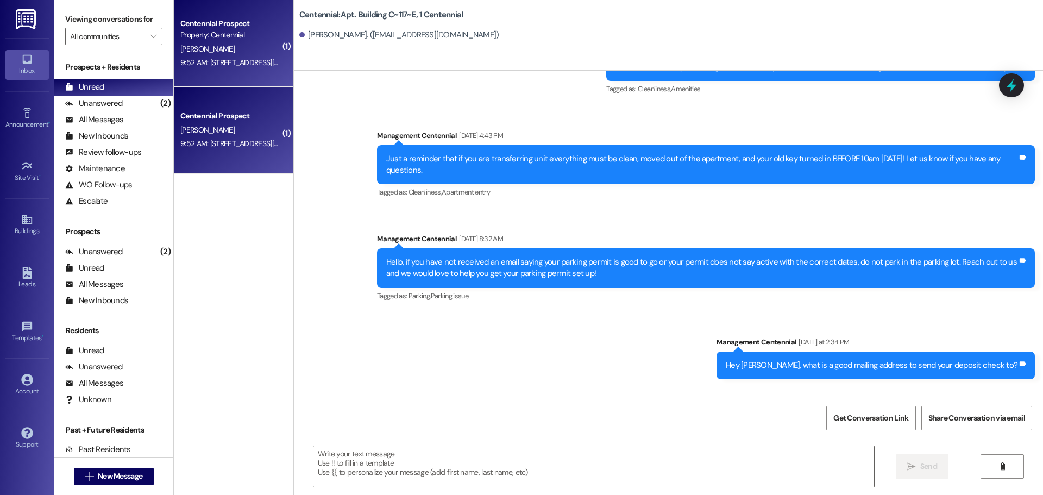
scroll to position [6598, 0]
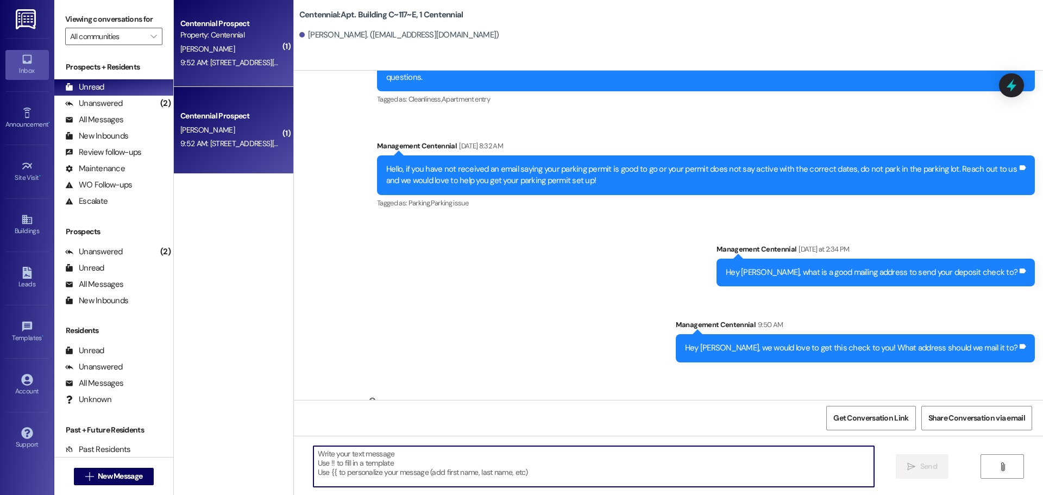
click at [376, 461] on textarea at bounding box center [593, 466] width 561 height 41
type textarea "Thanks!"
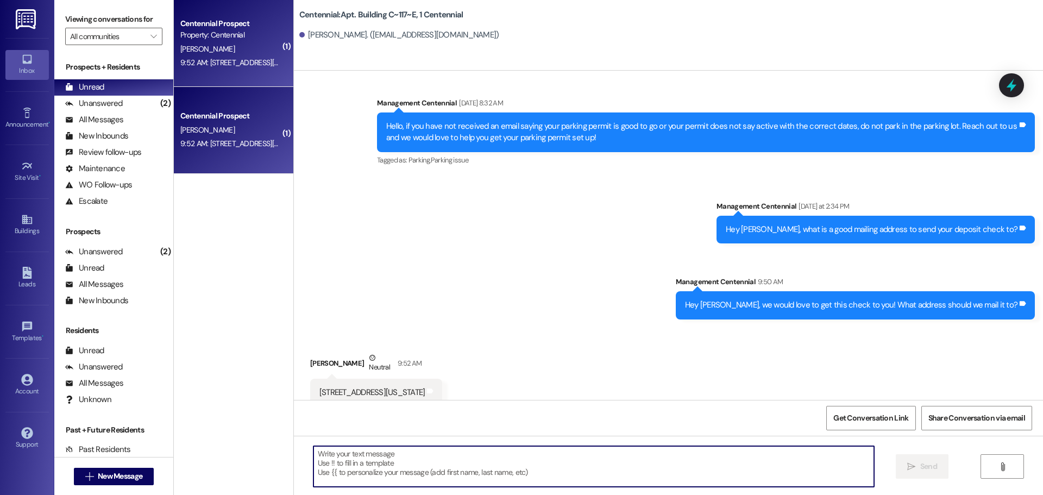
scroll to position [6674, 0]
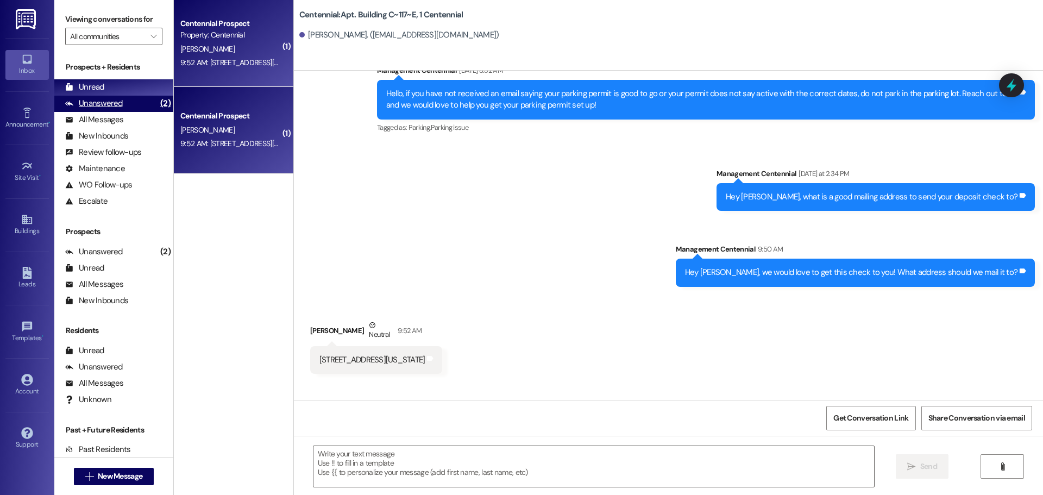
click at [125, 98] on div "Unanswered (2)" at bounding box center [113, 104] width 119 height 16
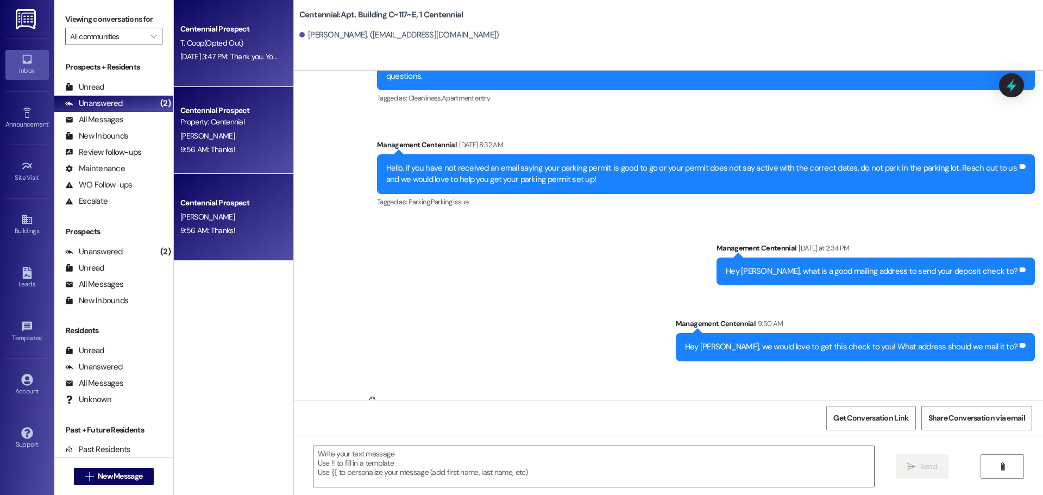
scroll to position [6598, 0]
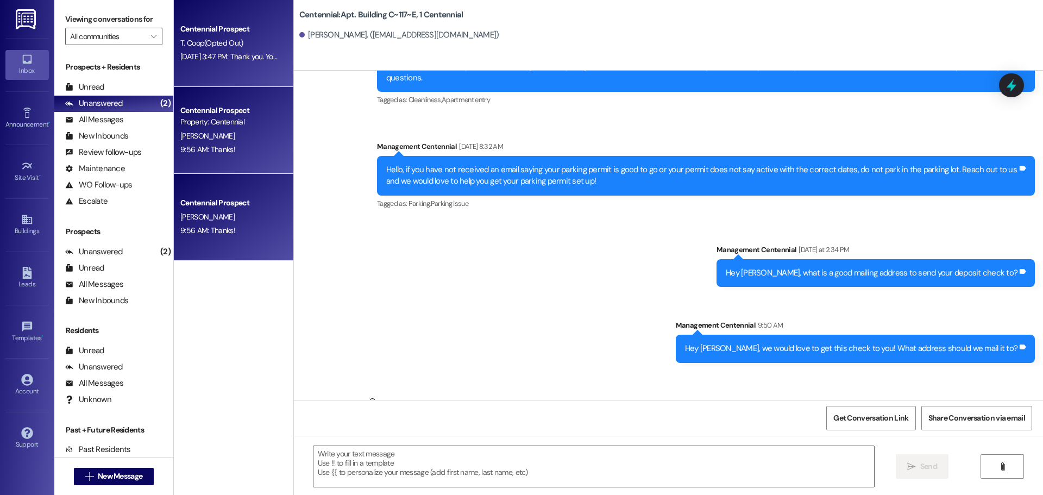
click at [248, 79] on div "Centennial Prospect T. Coop (Opted Out) [DATE] 3:47 PM: Thank you. You will no …" at bounding box center [234, 43] width 120 height 87
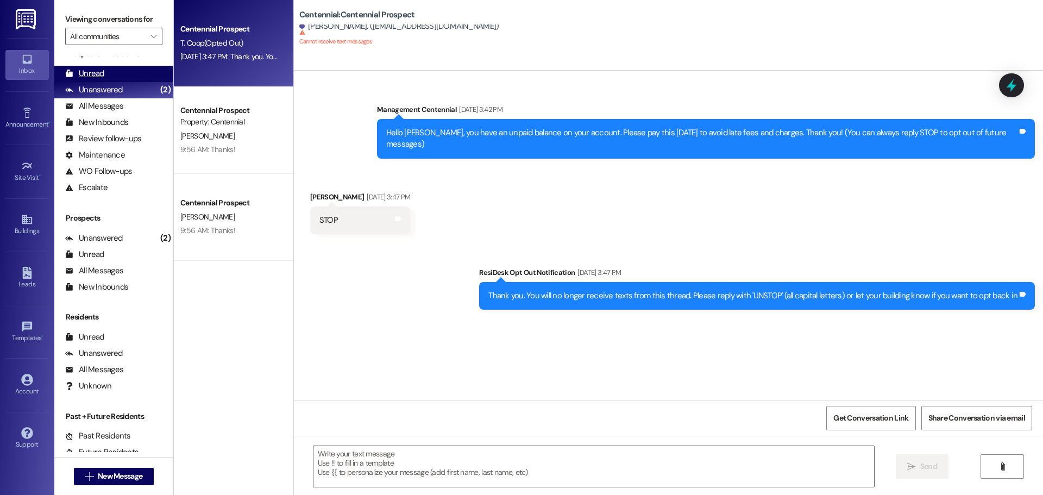
scroll to position [0, 0]
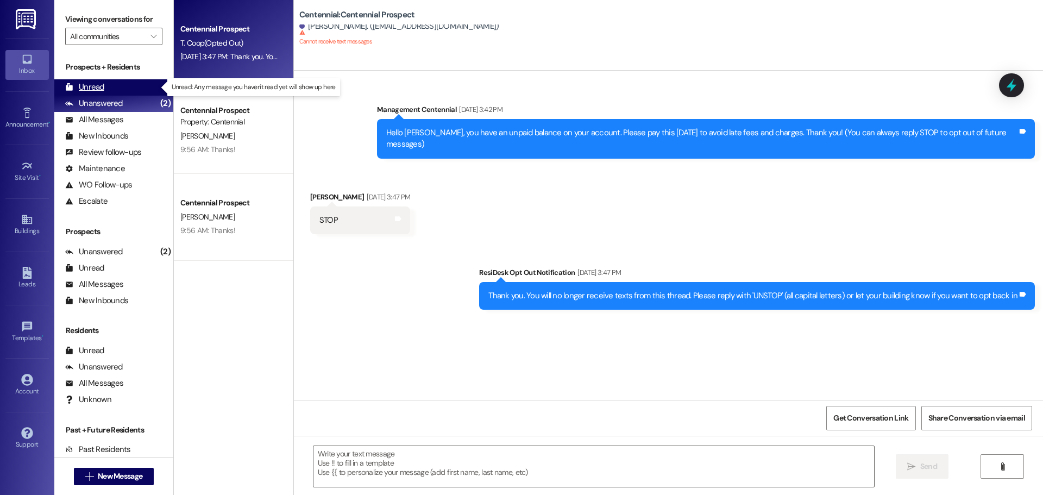
click at [101, 86] on div "Unread" at bounding box center [84, 86] width 39 height 11
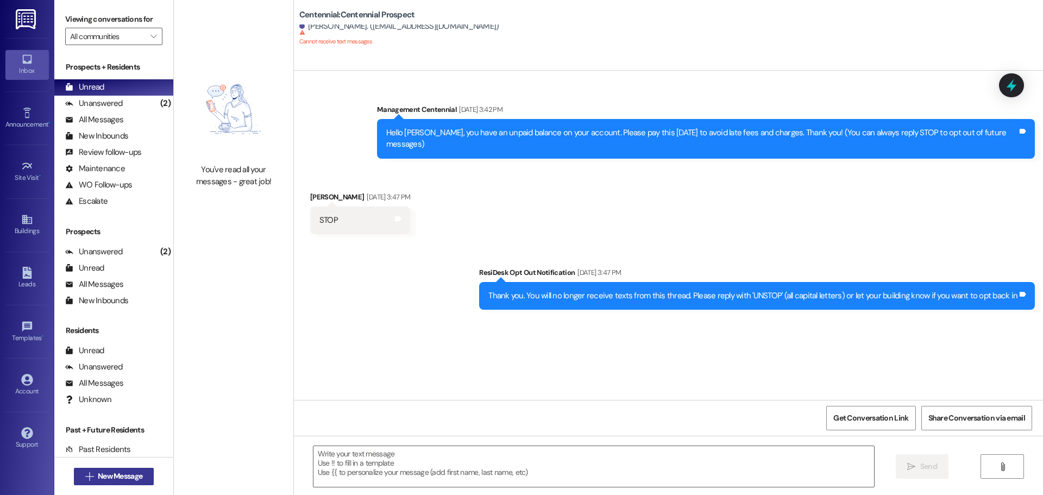
drag, startPoint x: 135, startPoint y: 467, endPoint x: 140, endPoint y: 471, distance: 6.9
click at [136, 468] on div " New Message" at bounding box center [114, 476] width 80 height 27
click at [136, 477] on span "New Message" at bounding box center [120, 475] width 45 height 11
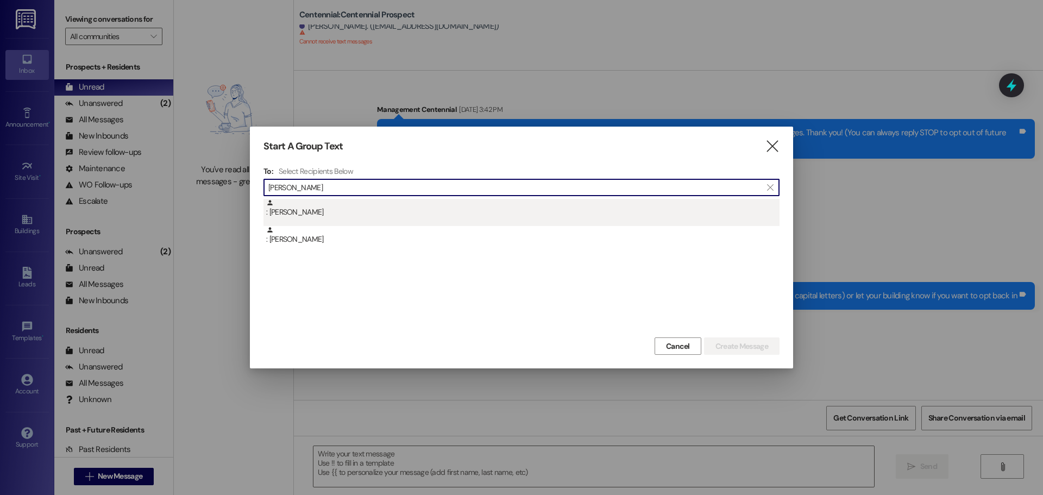
type input "[PERSON_NAME]"
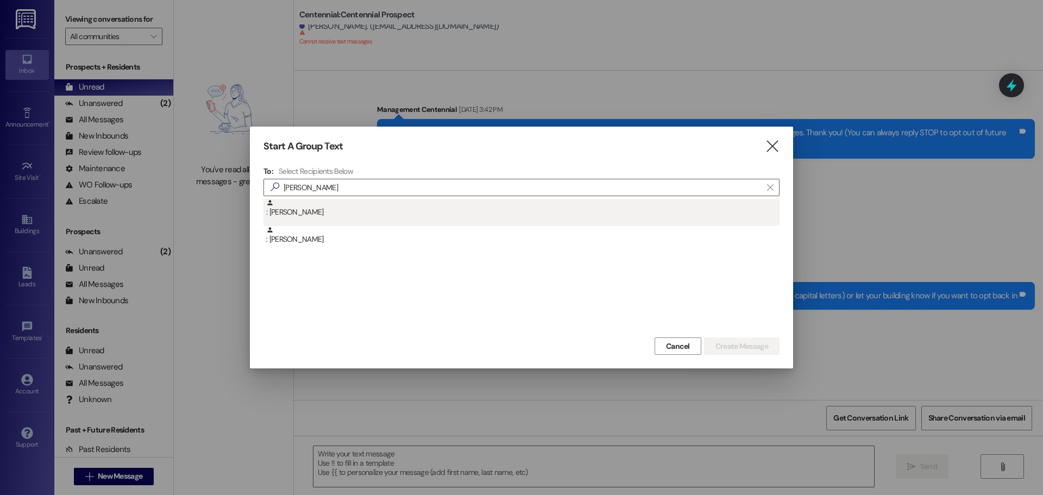
click at [373, 218] on div ": [PERSON_NAME]" at bounding box center [521, 212] width 516 height 27
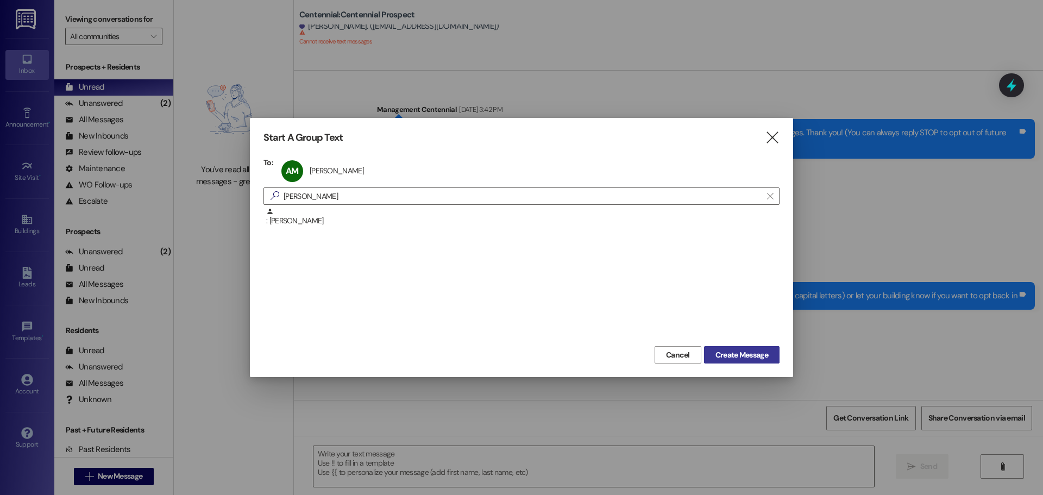
click at [730, 356] on span "Create Message" at bounding box center [741, 354] width 53 height 11
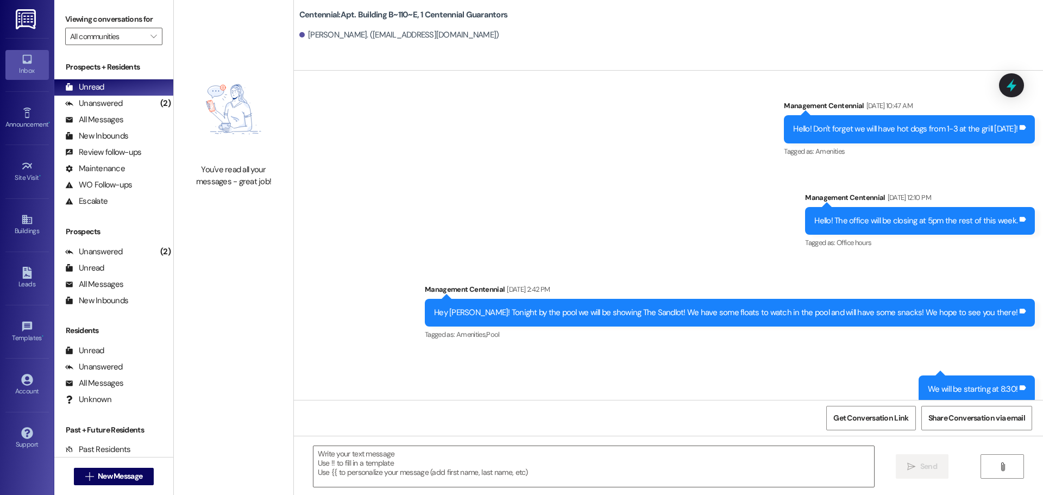
scroll to position [1402, 0]
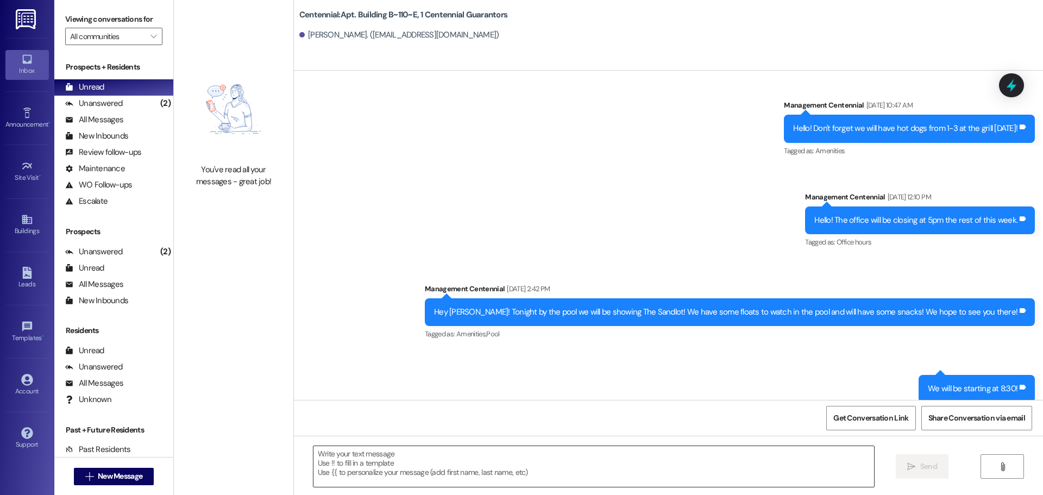
click at [521, 462] on textarea at bounding box center [593, 466] width 561 height 41
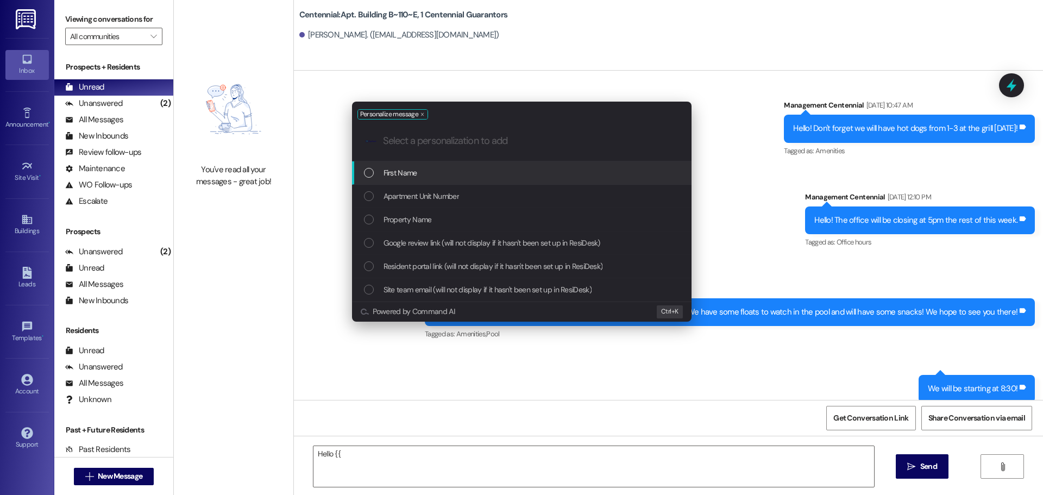
click at [452, 172] on div "First Name" at bounding box center [523, 173] width 318 height 12
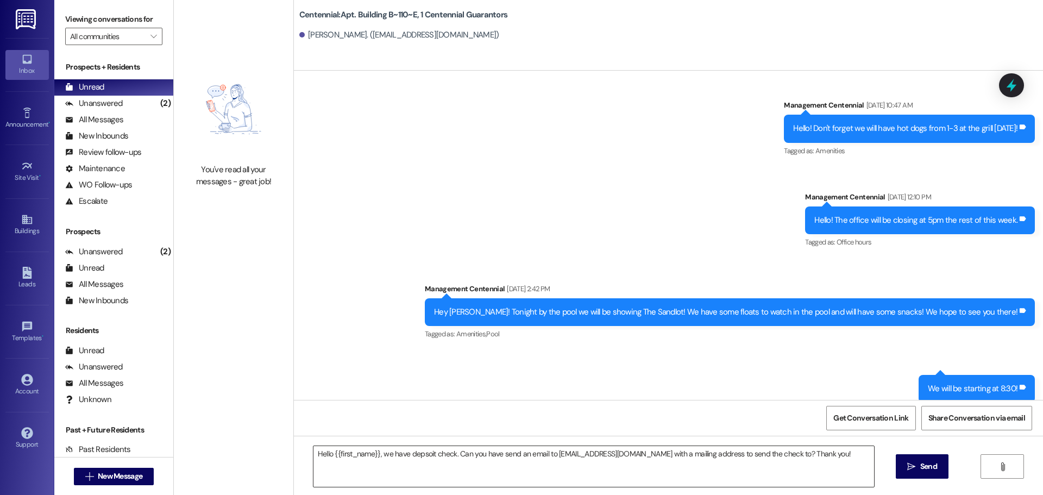
drag, startPoint x: 417, startPoint y: 445, endPoint x: 415, endPoint y: 451, distance: 6.7
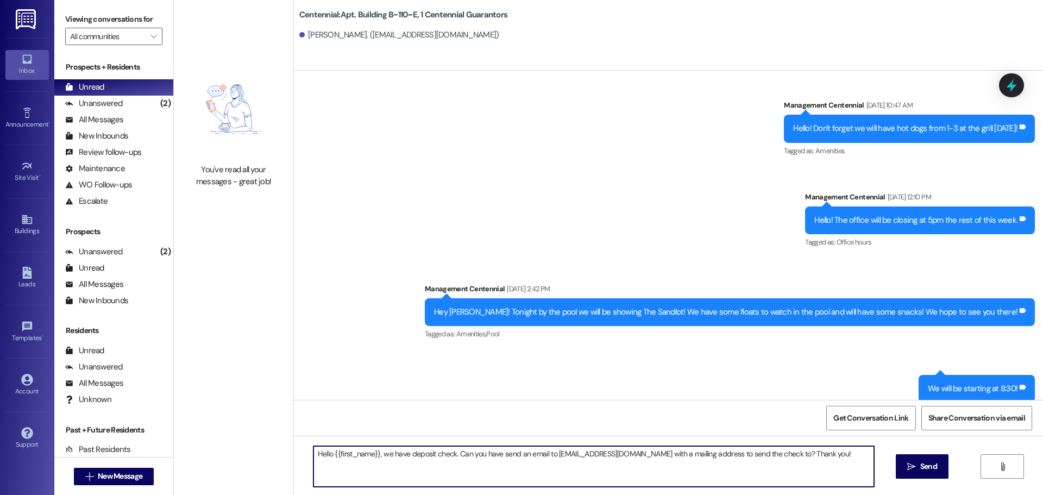
click at [449, 454] on textarea "Hello {{first_name}}, we have deposit check. Can you have send an email to [EMA…" at bounding box center [593, 466] width 561 height 41
drag, startPoint x: 867, startPoint y: 457, endPoint x: 273, endPoint y: 304, distance: 613.7
click at [273, 304] on div "You've read all your messages - great job! Centennial: Apt. Building B~110~E, 1…" at bounding box center [608, 247] width 869 height 495
click at [407, 455] on textarea "Hello {{first_name}}, we have deposit check ready. Can you have send an email t…" at bounding box center [593, 466] width 561 height 41
click at [404, 456] on textarea "Hello {{first_name}}, we have deposit check ready. Can you have send an email t…" at bounding box center [593, 466] width 561 height 41
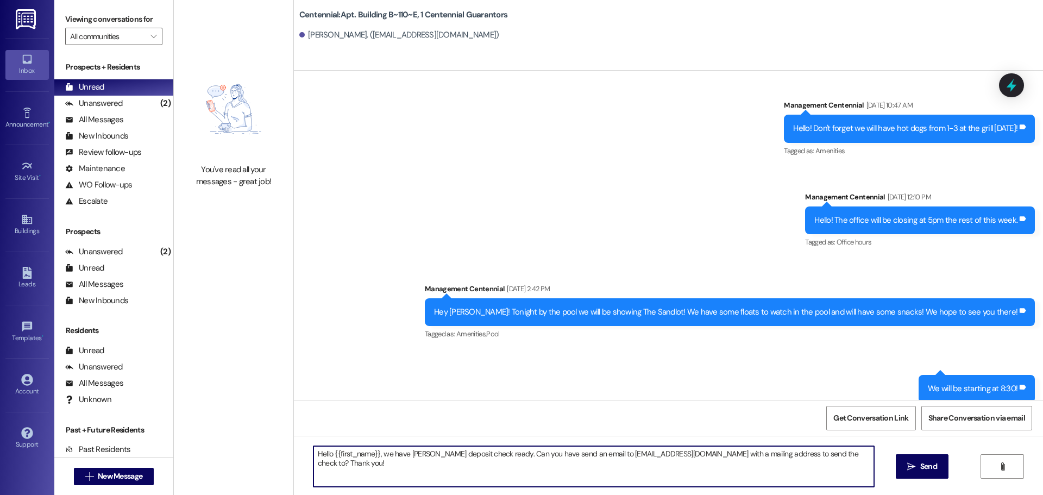
click at [548, 455] on textarea "Hello {{first_name}}, we have [PERSON_NAME] deposit check ready. Can you have s…" at bounding box center [593, 466] width 561 height 41
type textarea "Hello {{first_name}}, we have [PERSON_NAME] deposit check ready. Can you have […"
click at [915, 459] on button " Send" at bounding box center [922, 466] width 53 height 24
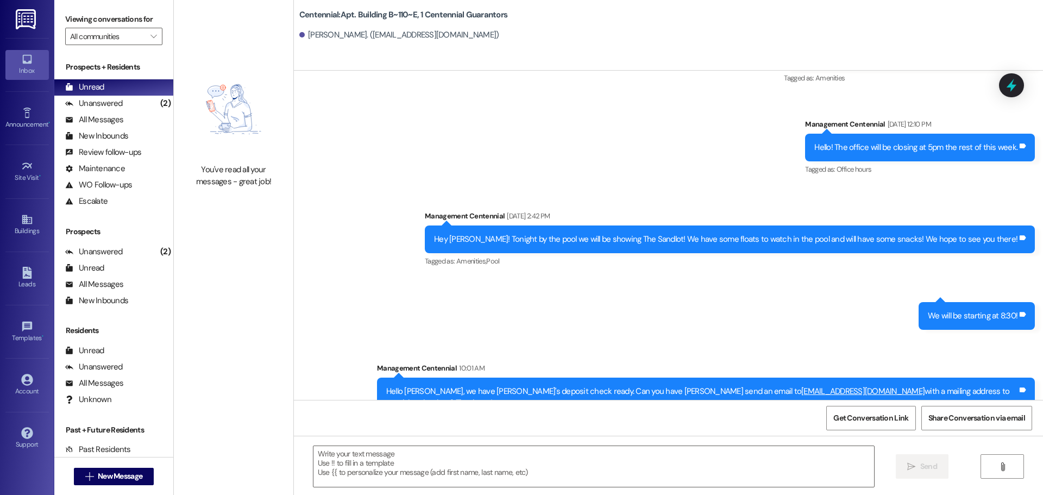
scroll to position [1477, 0]
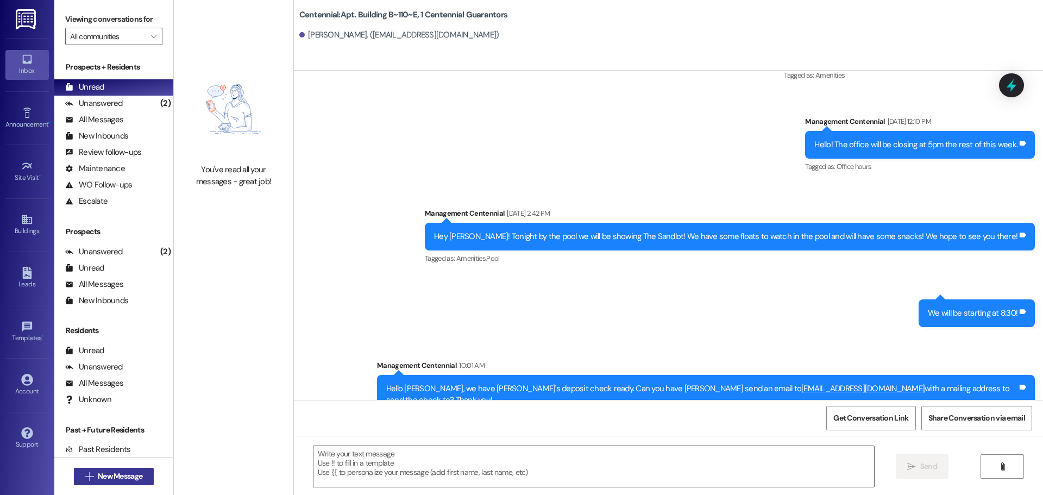
click at [139, 480] on span "New Message" at bounding box center [120, 475] width 45 height 11
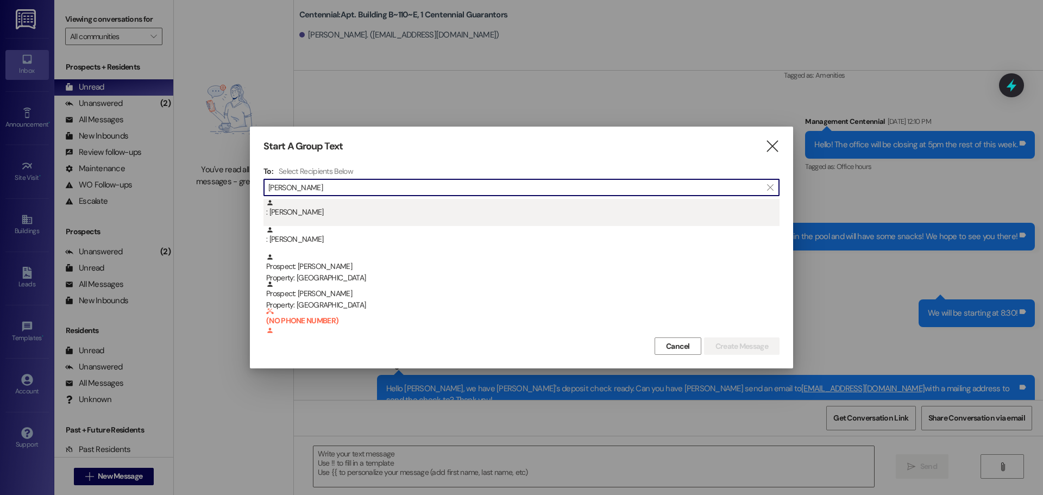
type input "[PERSON_NAME]"
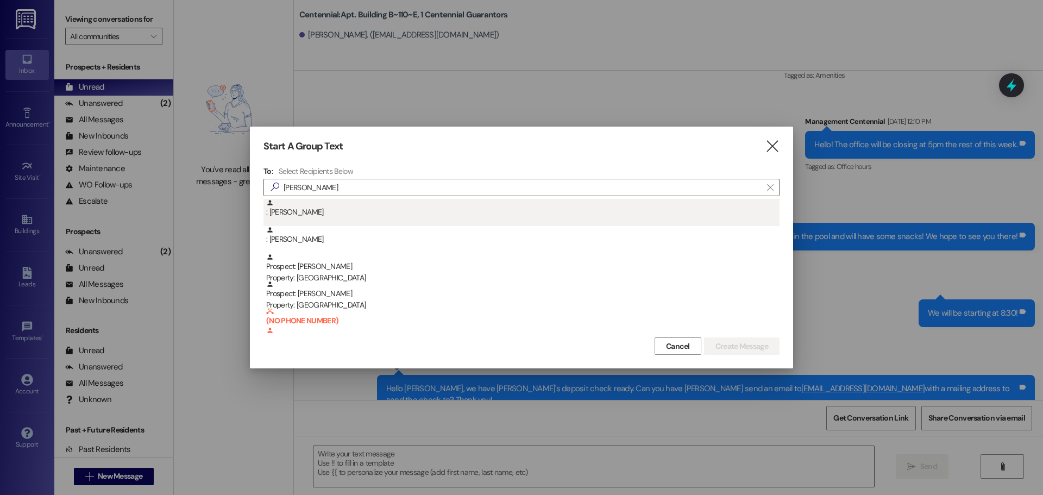
click at [361, 220] on div ": [PERSON_NAME]" at bounding box center [521, 212] width 516 height 27
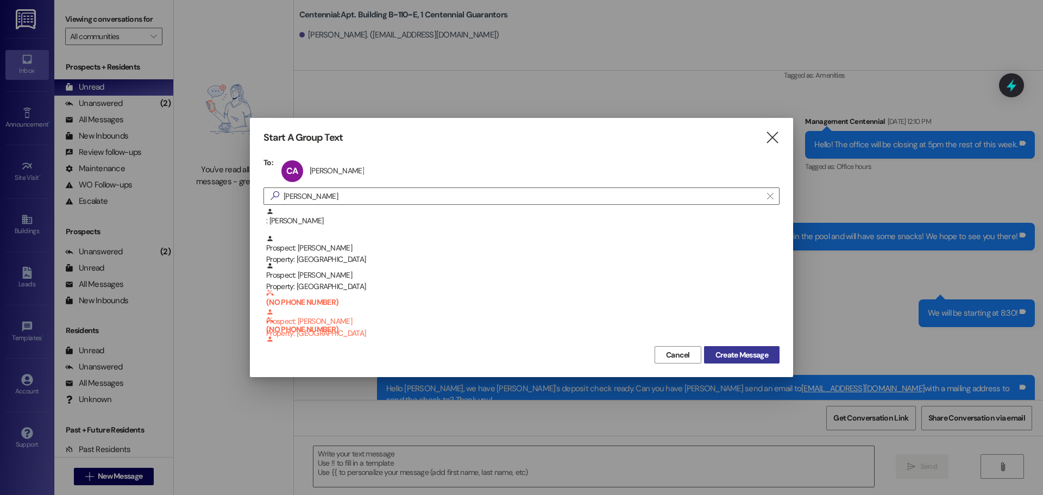
click at [721, 354] on span "Create Message" at bounding box center [741, 354] width 53 height 11
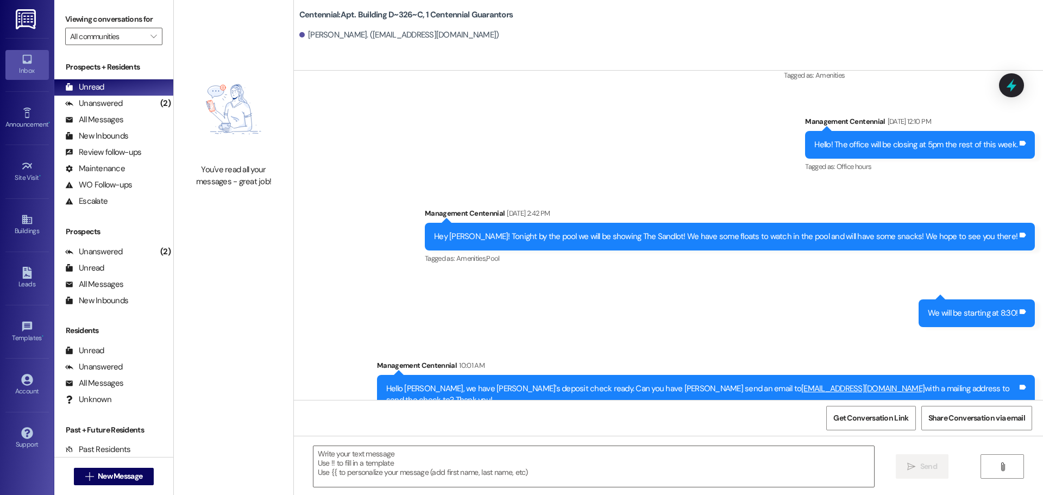
scroll to position [1405, 0]
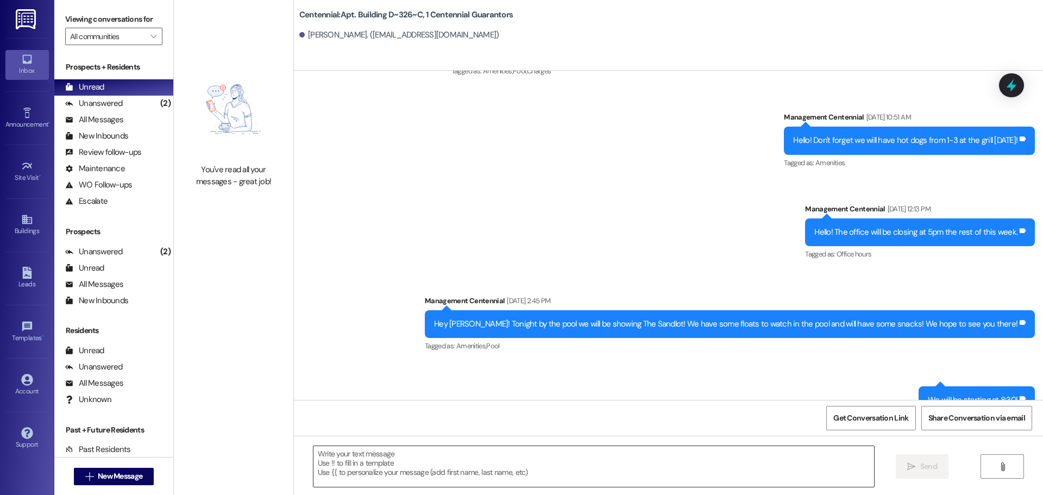
click at [492, 476] on textarea at bounding box center [593, 466] width 561 height 41
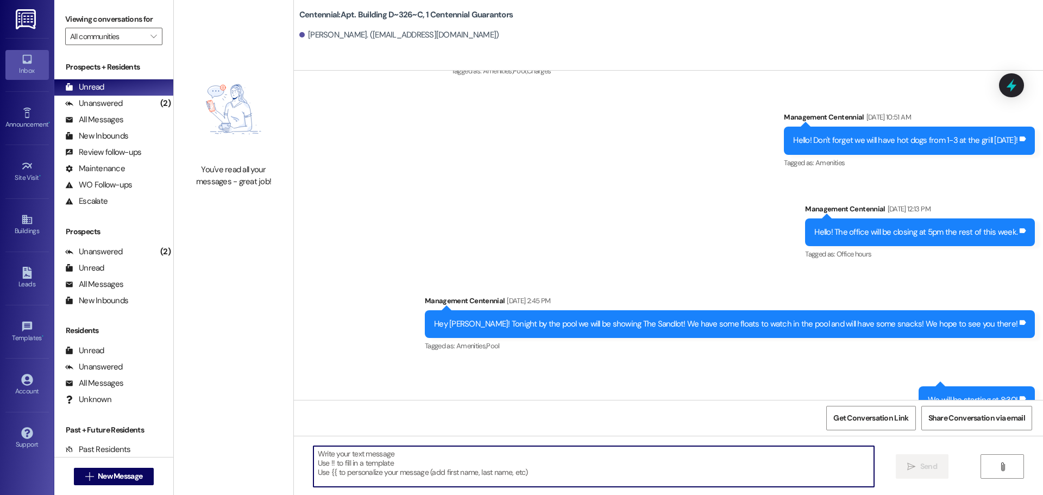
paste textarea "Hello {{first_name}}, we have deposit check ready. Can you have send an email t…"
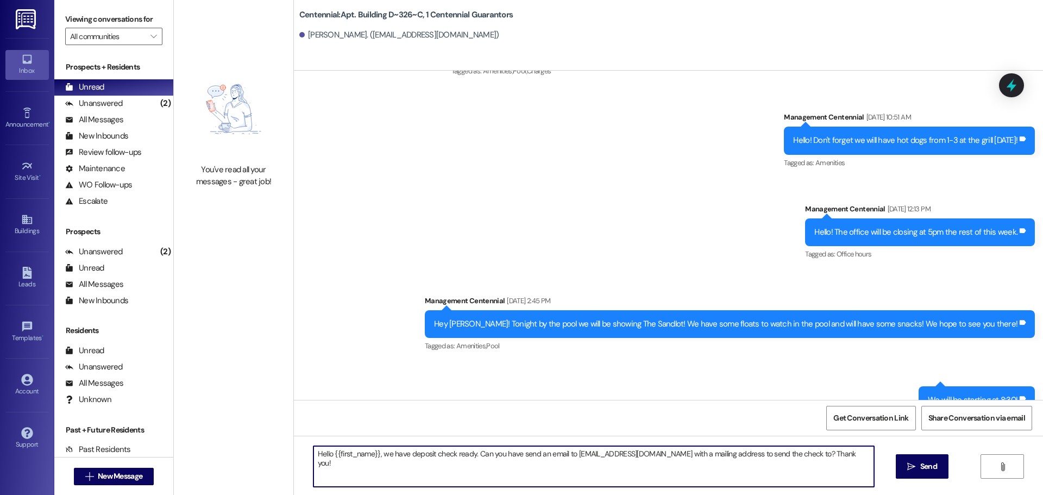
click at [403, 456] on textarea "Hello {{first_name}}, we have deposit check ready. Can you have send an email t…" at bounding box center [593, 466] width 561 height 41
click at [538, 452] on textarea "Hello {{first_name}}, we have [PERSON_NAME]'s deposit check ready. Can you have…" at bounding box center [593, 466] width 561 height 41
click at [521, 487] on textarea "Hello {{first_name}}, we have [PERSON_NAME]'s deposit check ready. Can you have…" at bounding box center [593, 466] width 561 height 41
type textarea "Hello {{first_name}}, we have [PERSON_NAME]'s deposit check ready. Can you have…"
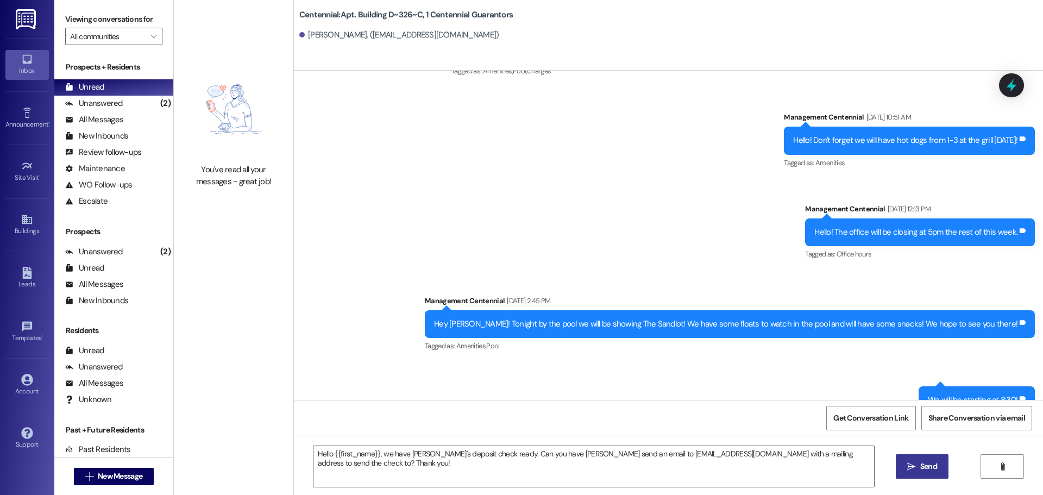
click at [905, 463] on span " Send" at bounding box center [922, 466] width 34 height 11
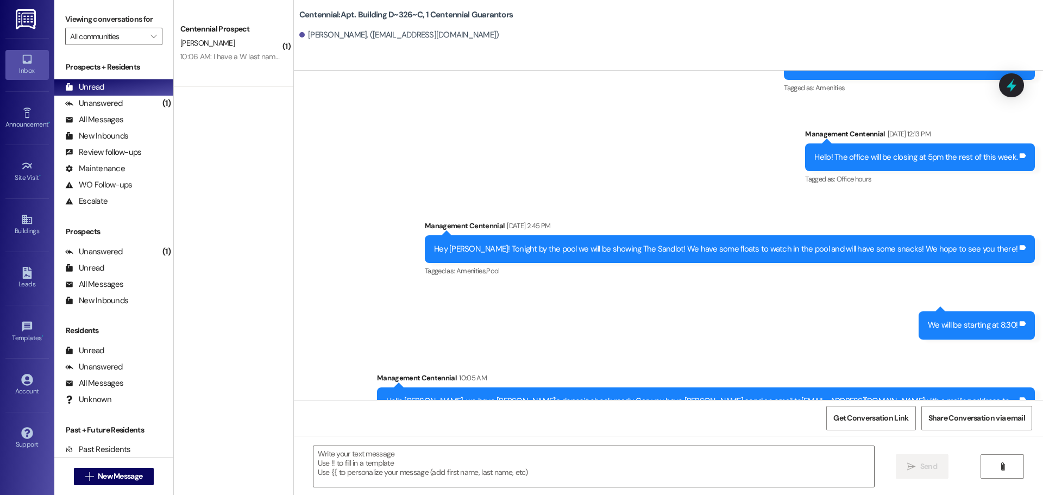
scroll to position [1481, 0]
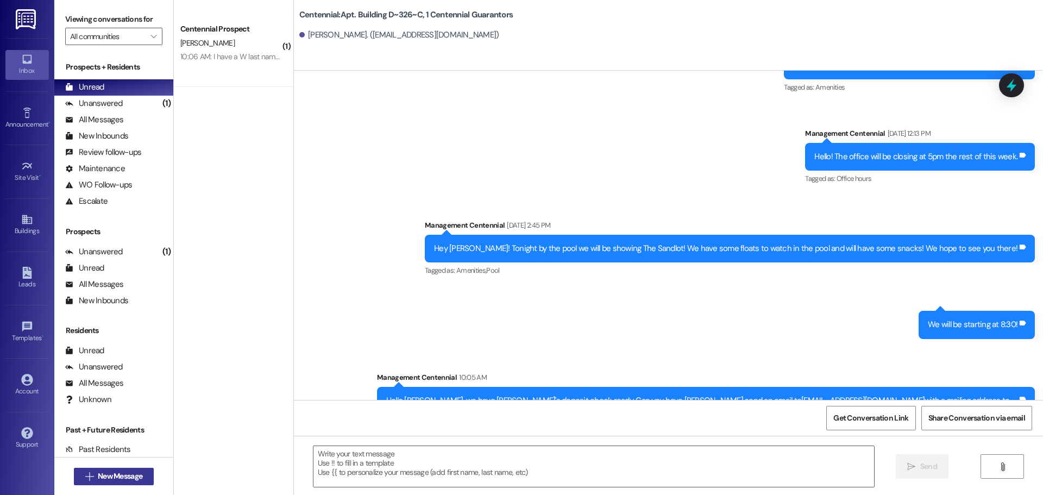
click at [126, 476] on span "New Message" at bounding box center [120, 475] width 45 height 11
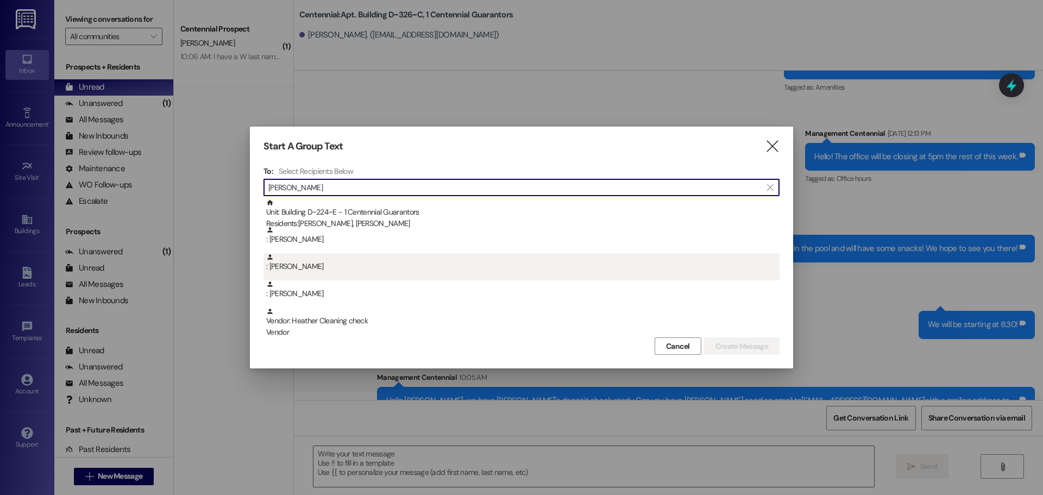
type input "[PERSON_NAME]"
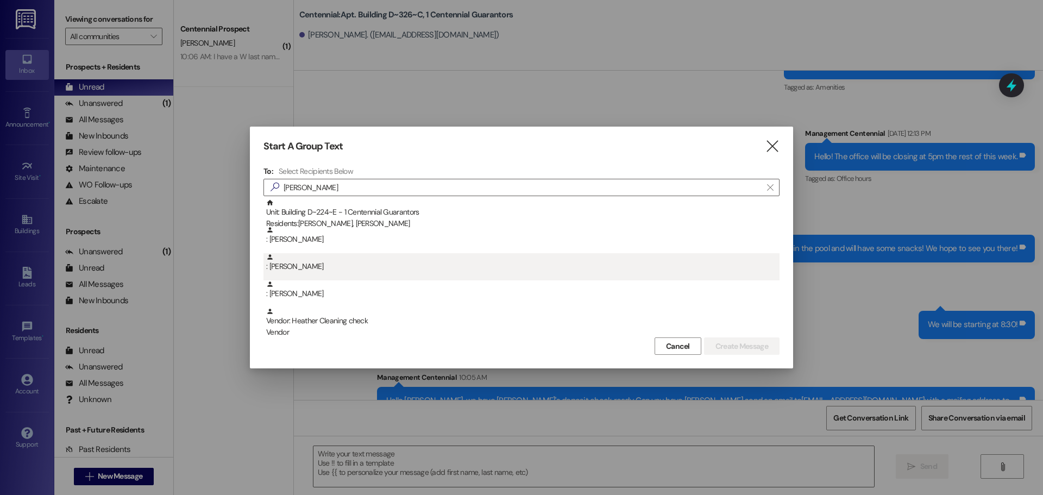
click at [296, 257] on div ": [PERSON_NAME]" at bounding box center [522, 262] width 513 height 19
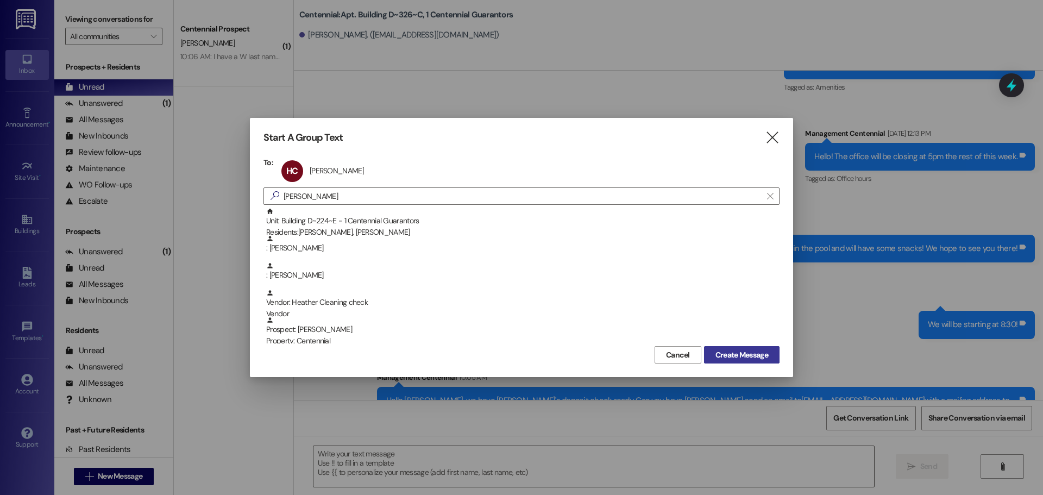
click at [752, 360] on span "Create Message" at bounding box center [741, 354] width 53 height 11
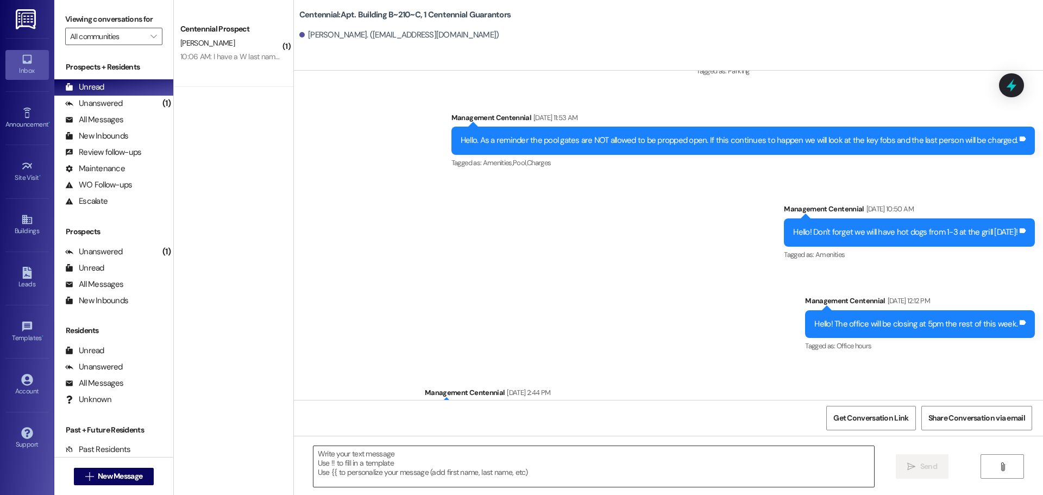
click at [452, 457] on textarea at bounding box center [593, 466] width 561 height 41
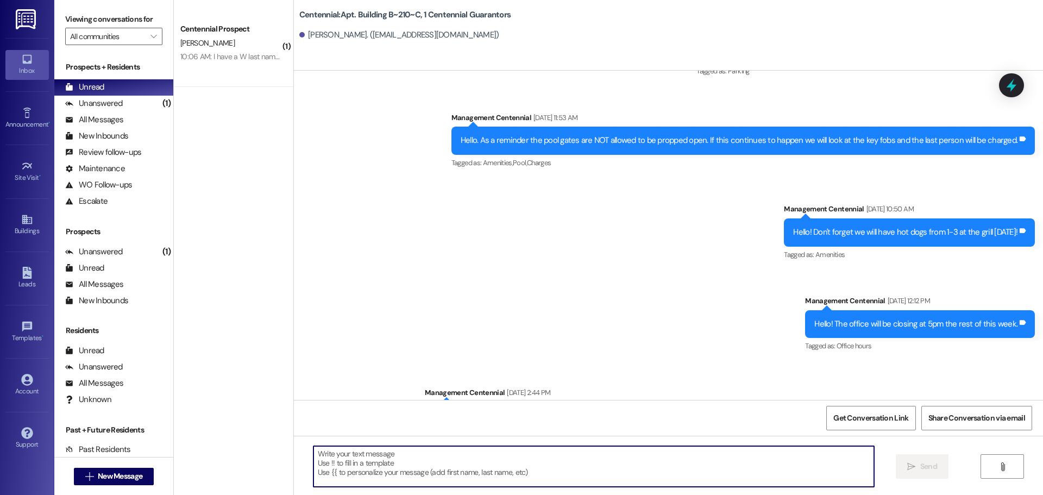
paste textarea "Hello {{first_name}}, we have deposit check ready. Can you have send an email t…"
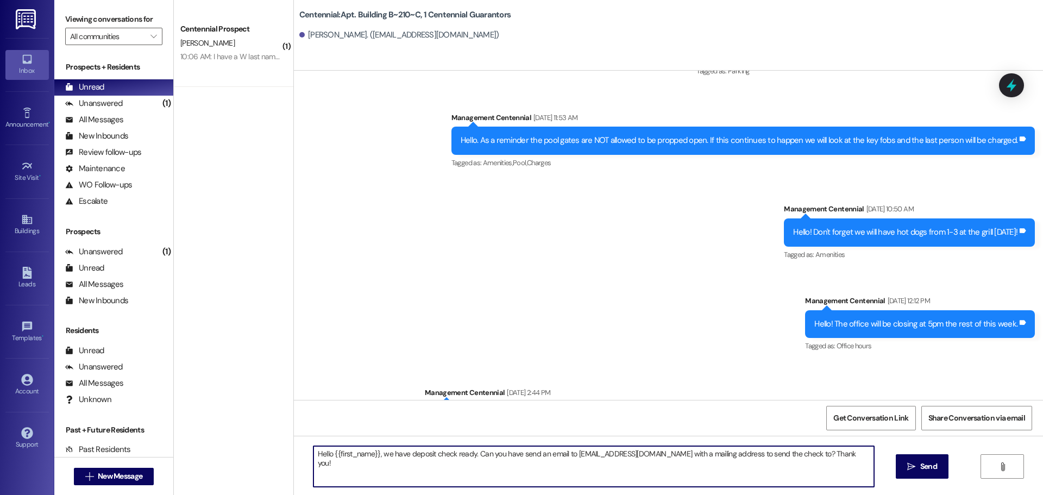
click at [403, 454] on textarea "Hello {{first_name}}, we have deposit check ready. Can you have send an email t…" at bounding box center [593, 466] width 561 height 41
click at [542, 456] on textarea "Hello {{first_name}}, we have [PERSON_NAME] deposit check ready. Can you have s…" at bounding box center [593, 466] width 561 height 41
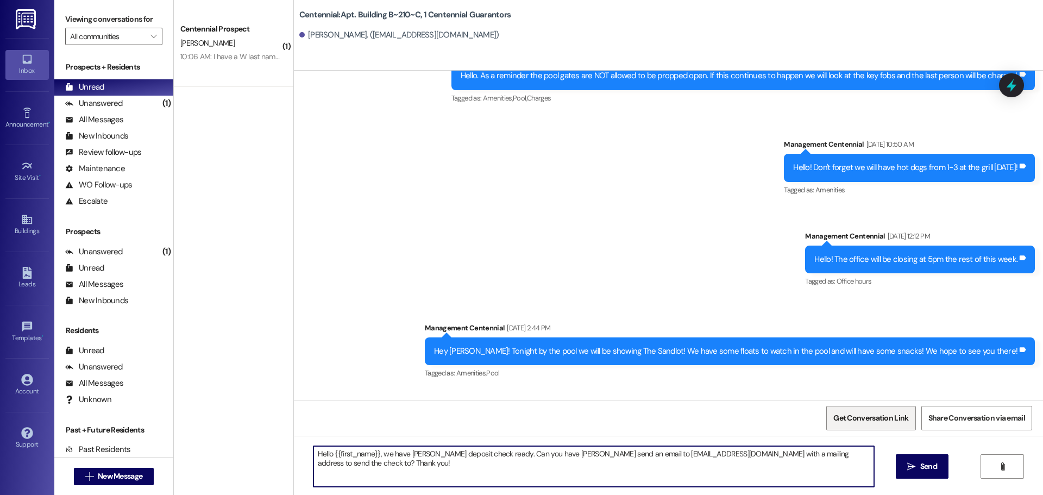
scroll to position [1584, 0]
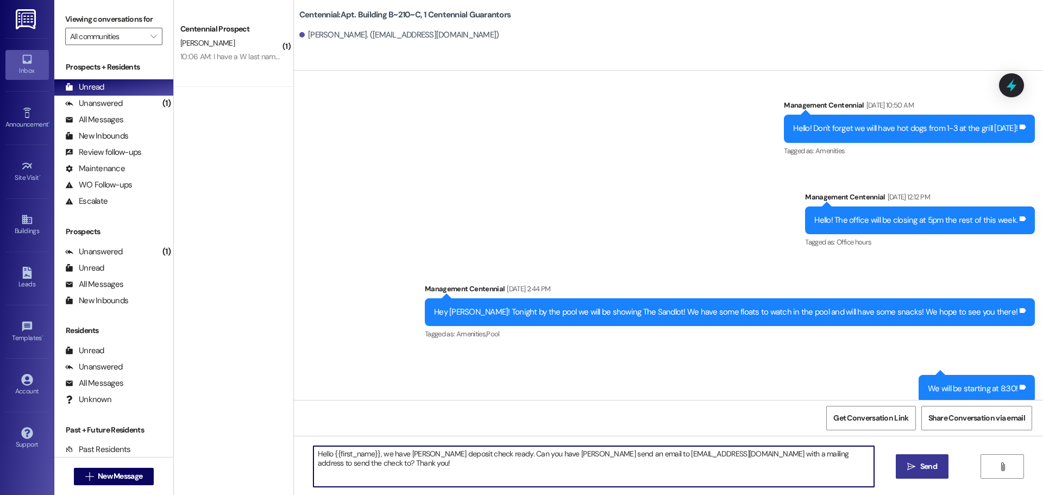
type textarea "Hello {{first_name}}, we have [PERSON_NAME] deposit check ready. Can you have […"
click at [905, 462] on span " Send" at bounding box center [922, 466] width 34 height 11
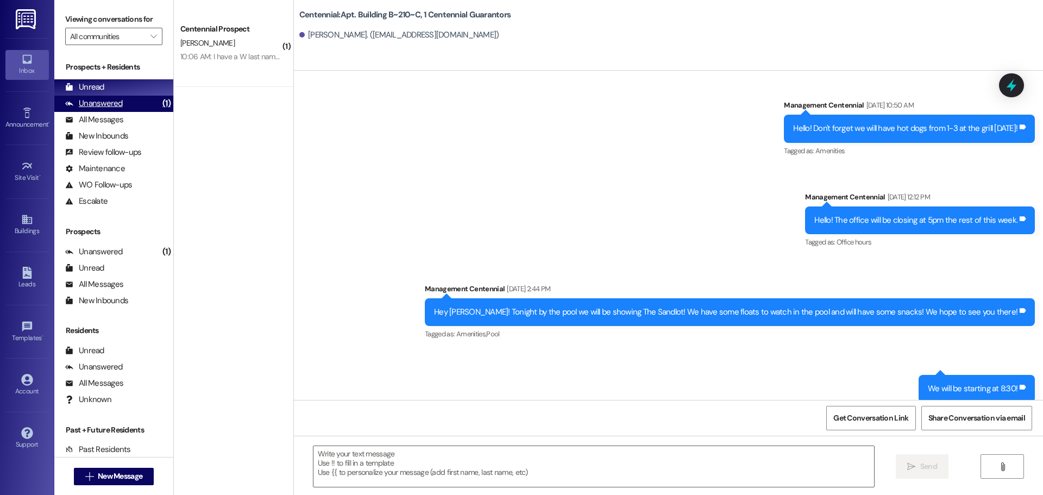
click at [93, 99] on div "Unanswered" at bounding box center [94, 103] width 58 height 11
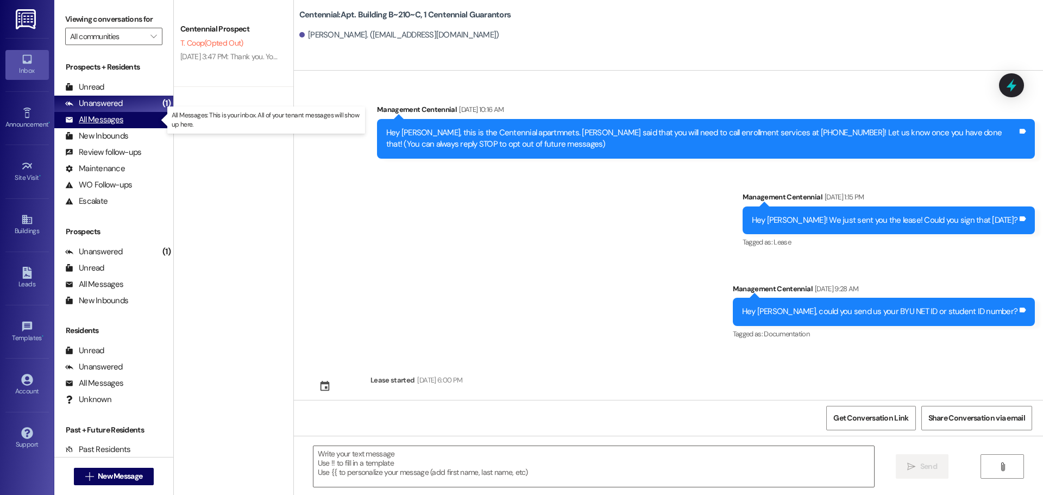
click at [130, 120] on div "All Messages (undefined)" at bounding box center [113, 120] width 119 height 16
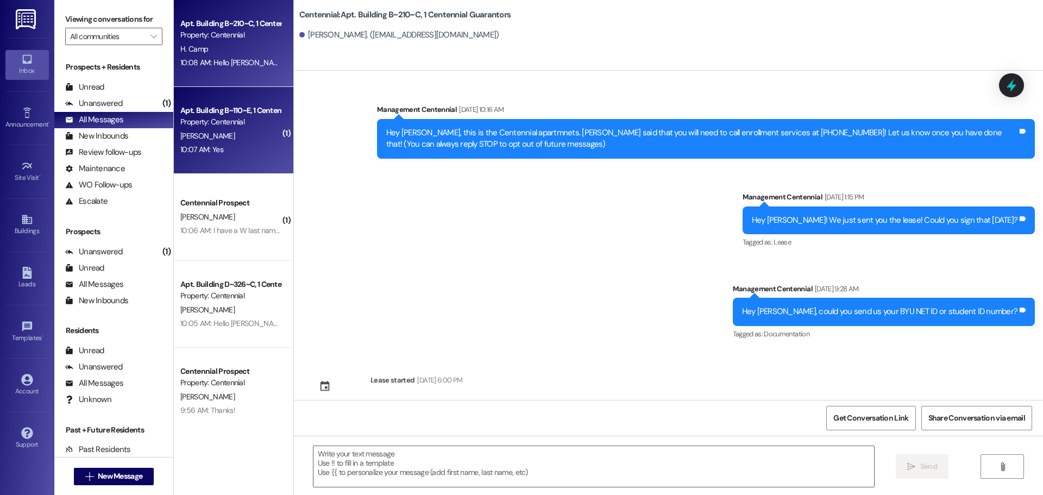
click at [204, 122] on div "Property: Centennial" at bounding box center [230, 121] width 100 height 11
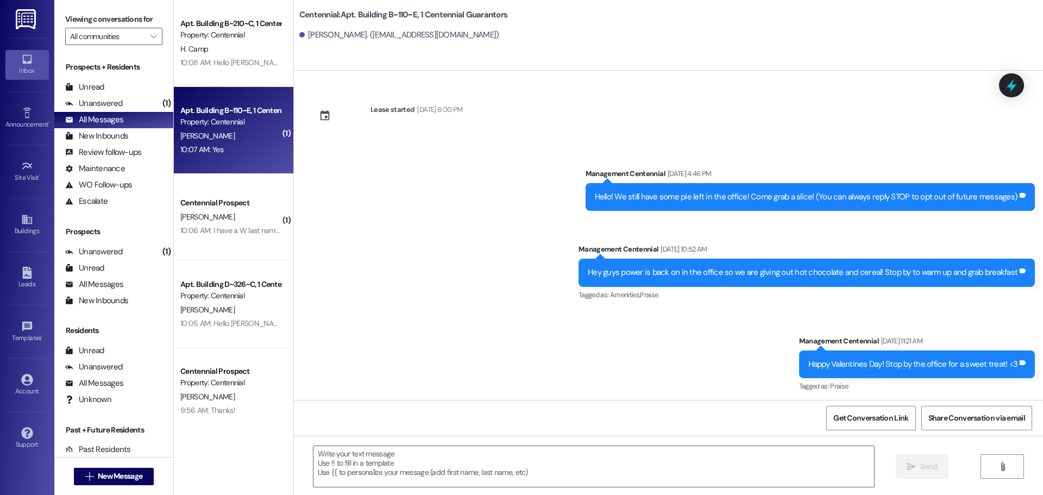
click at [231, 141] on div "[PERSON_NAME]" at bounding box center [230, 136] width 103 height 14
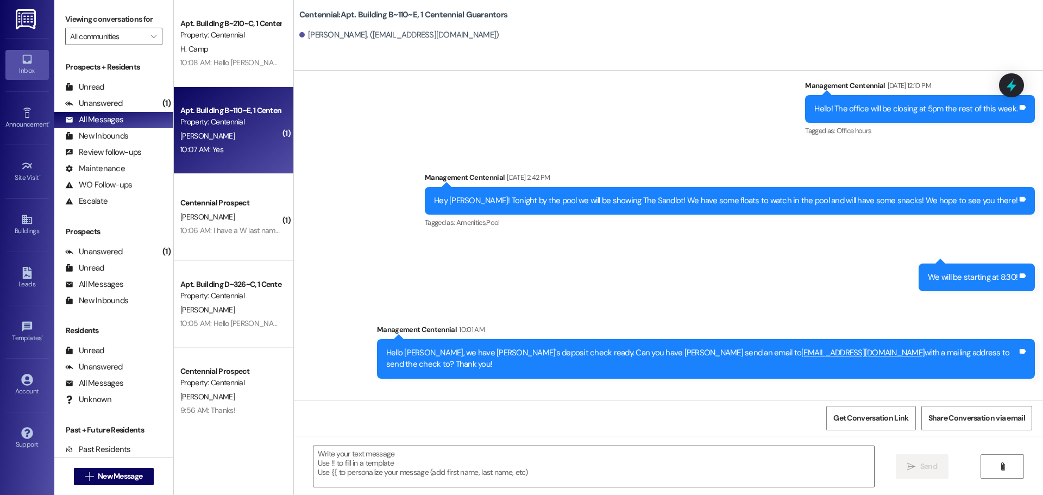
scroll to position [1569, 0]
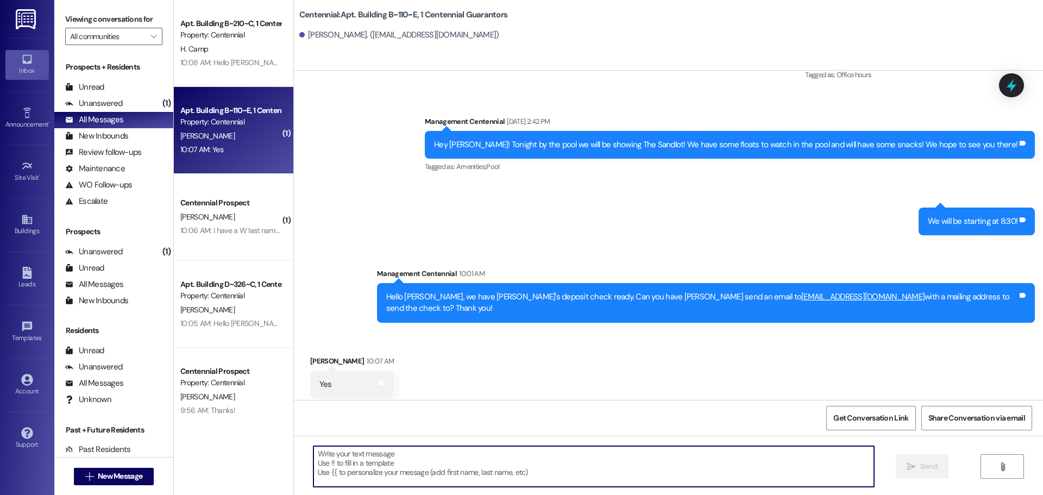
click at [499, 464] on textarea at bounding box center [593, 466] width 561 height 41
type textarea "Thank you!"
click at [930, 474] on button " Send" at bounding box center [922, 466] width 53 height 24
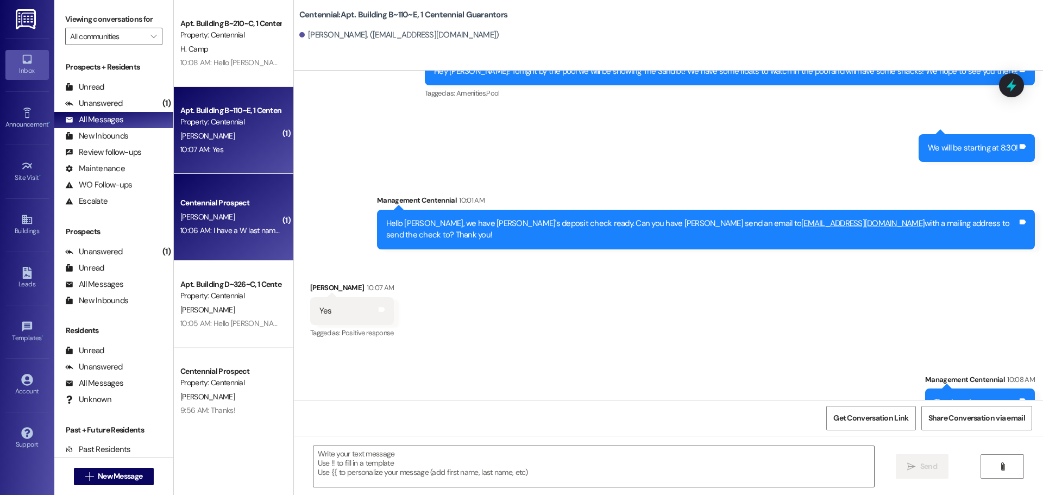
scroll to position [1645, 0]
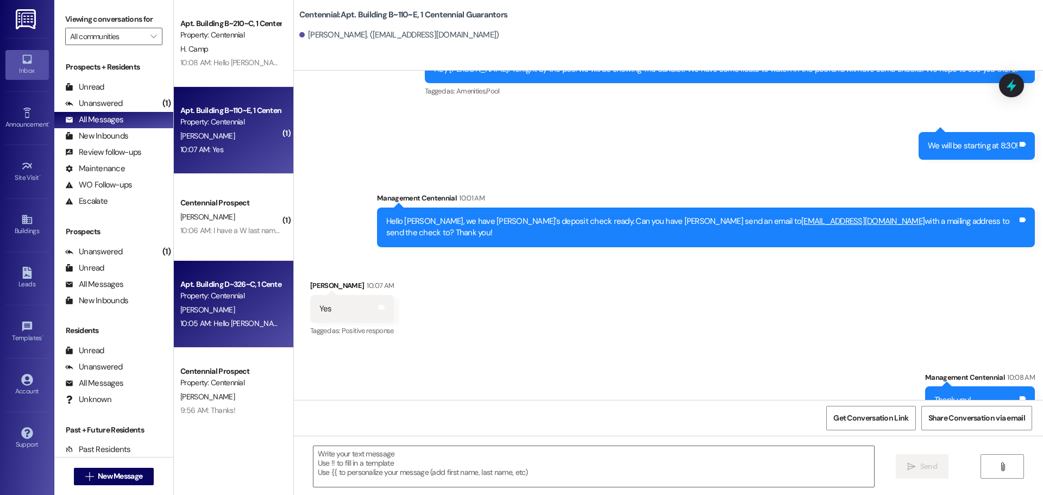
click at [268, 312] on div "[PERSON_NAME]" at bounding box center [230, 310] width 103 height 14
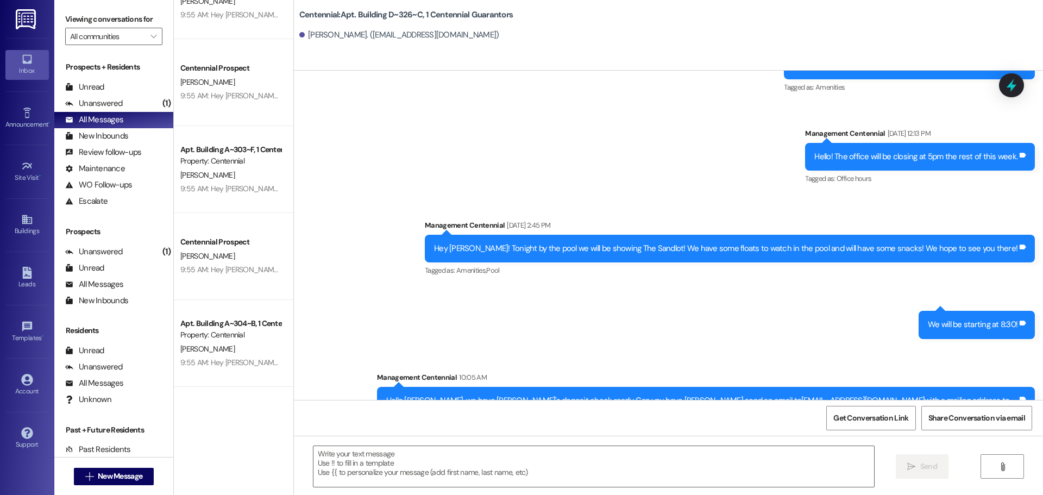
scroll to position [598, 0]
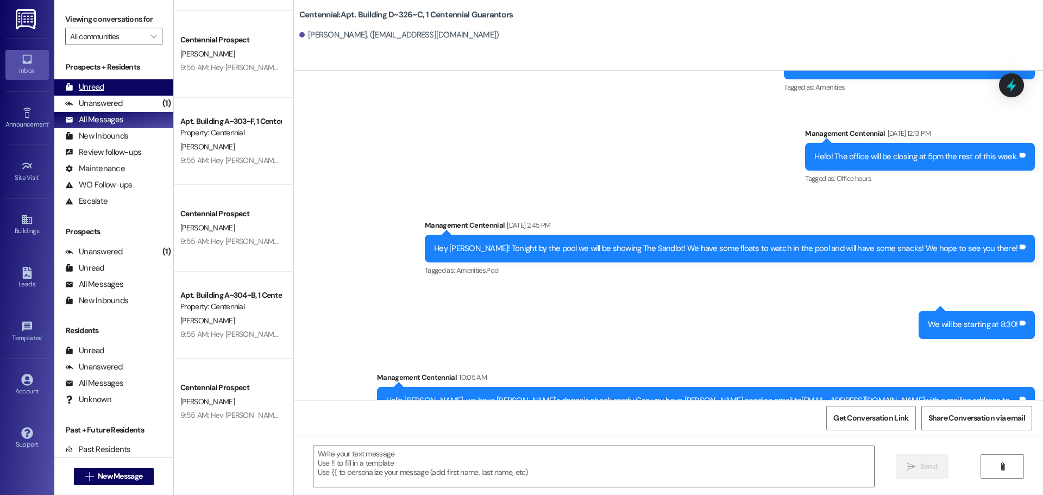
click at [103, 81] on div "Unread" at bounding box center [84, 86] width 39 height 11
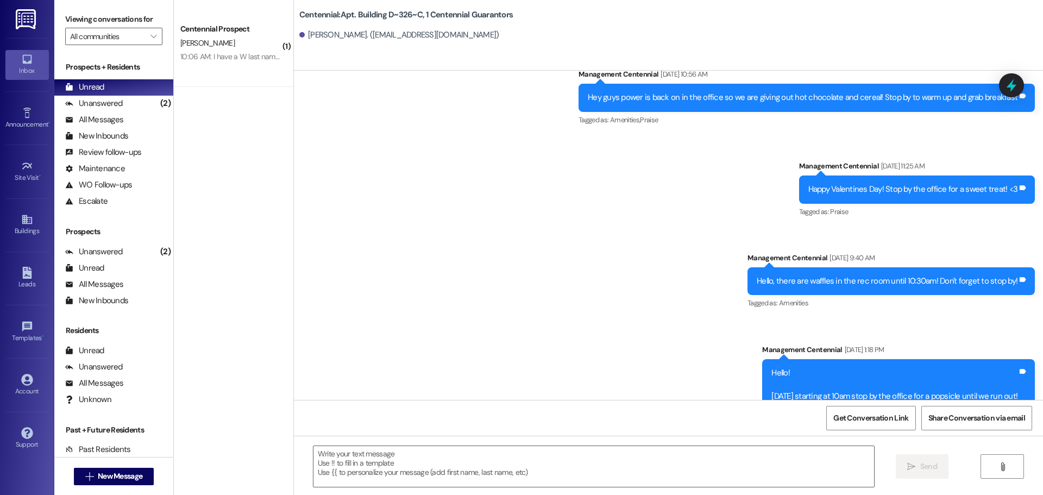
scroll to position [380, 0]
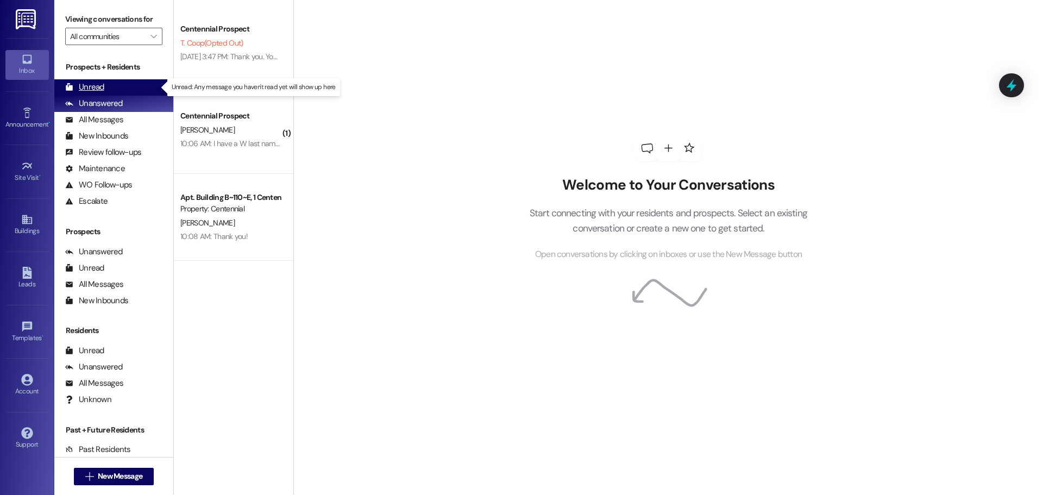
click at [117, 87] on div "Unread (0)" at bounding box center [113, 87] width 119 height 16
